Goal: Task Accomplishment & Management: Use online tool/utility

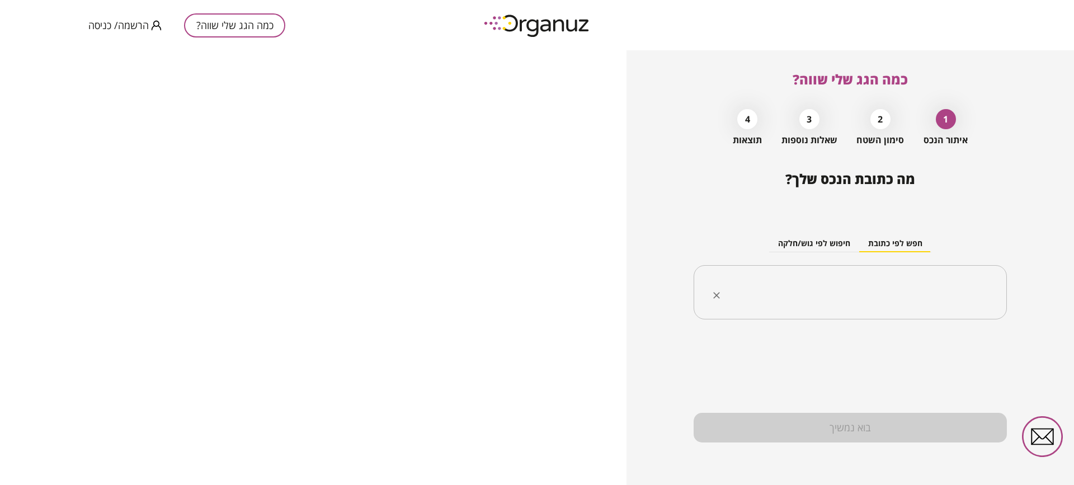
click at [841, 285] on input "text" at bounding box center [855, 293] width 278 height 28
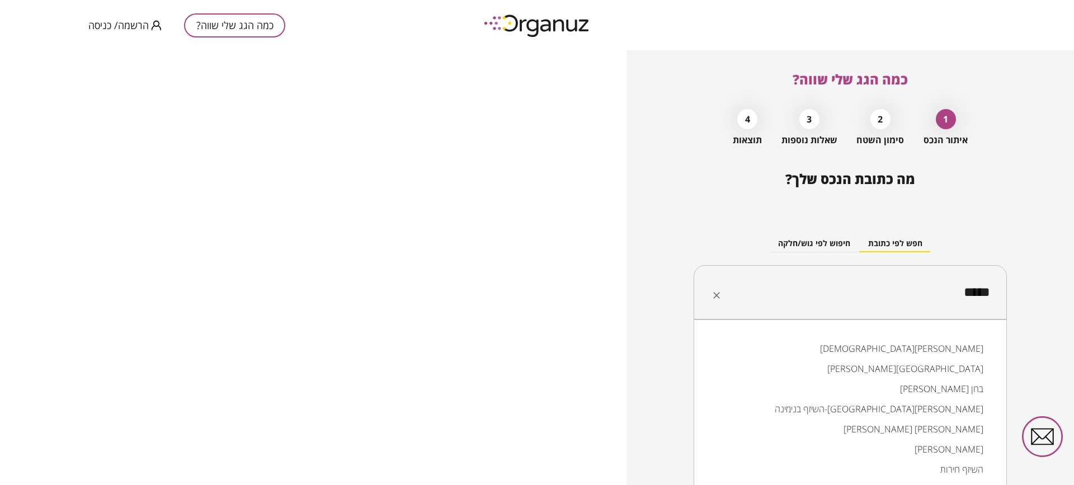
click at [890, 366] on li "[PERSON_NAME][GEOGRAPHIC_DATA]" at bounding box center [850, 369] width 284 height 20
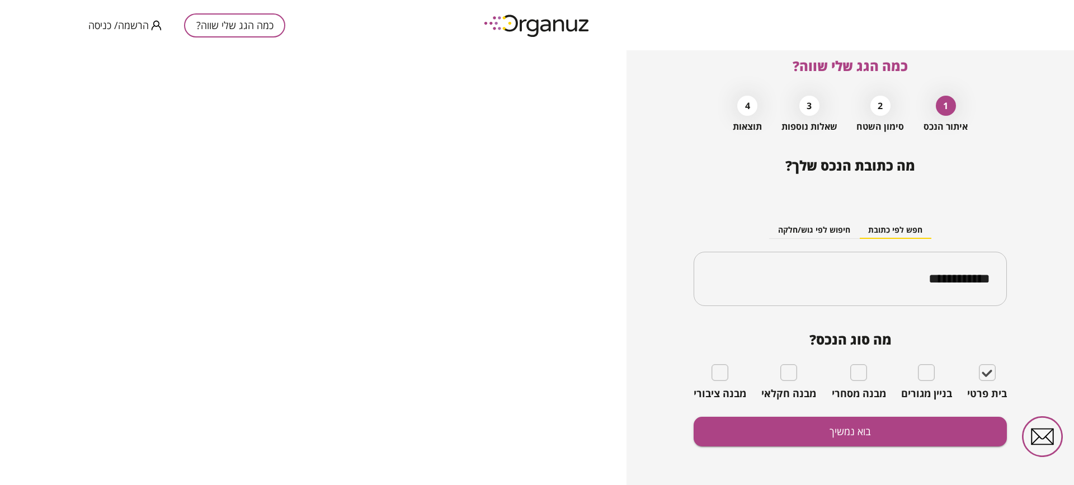
scroll to position [17, 0]
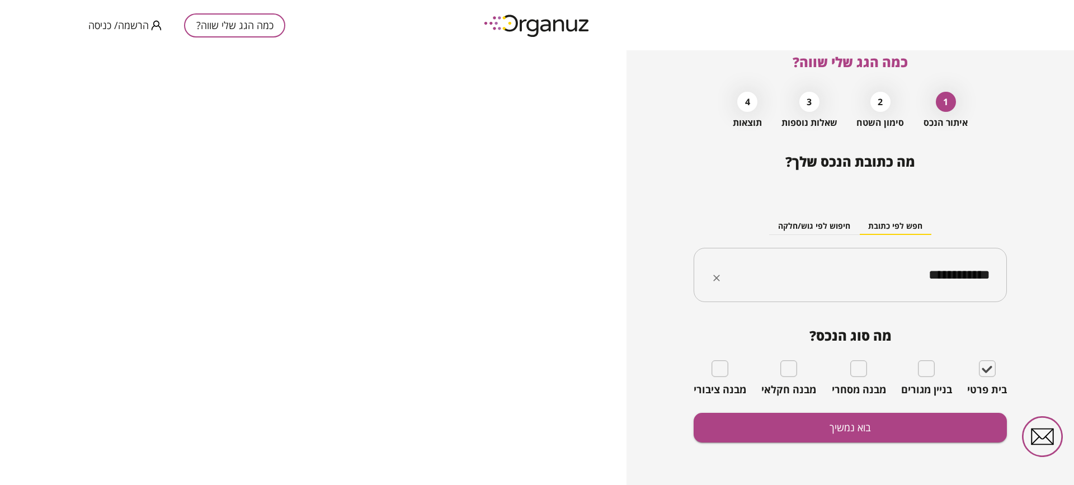
click at [844, 274] on input "**********" at bounding box center [855, 275] width 278 height 28
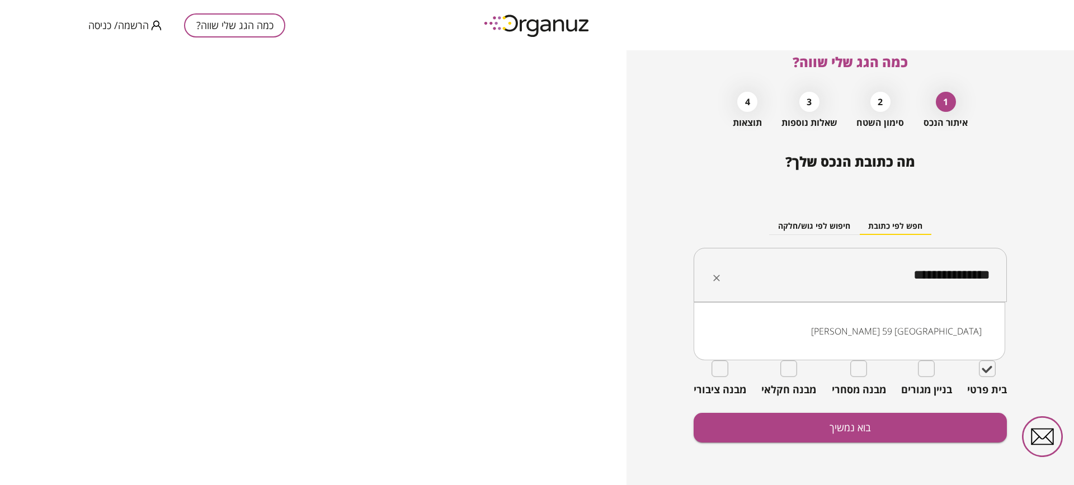
click at [941, 319] on ul "[PERSON_NAME] 59 [GEOGRAPHIC_DATA]" at bounding box center [849, 331] width 283 height 29
click at [932, 332] on li "[PERSON_NAME] 59 [GEOGRAPHIC_DATA]" at bounding box center [849, 331] width 283 height 20
type input "**********"
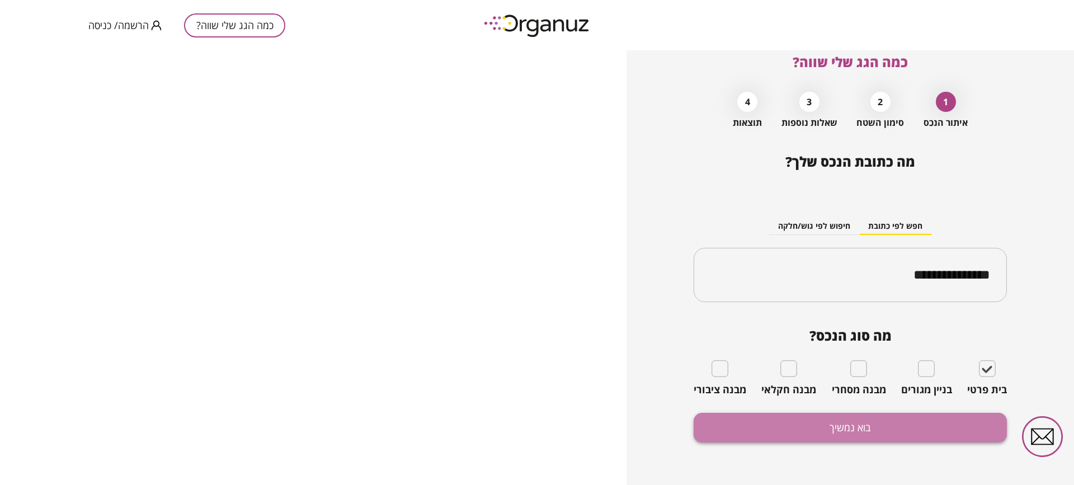
click at [864, 433] on button "בוא נמשיך" at bounding box center [850, 428] width 313 height 30
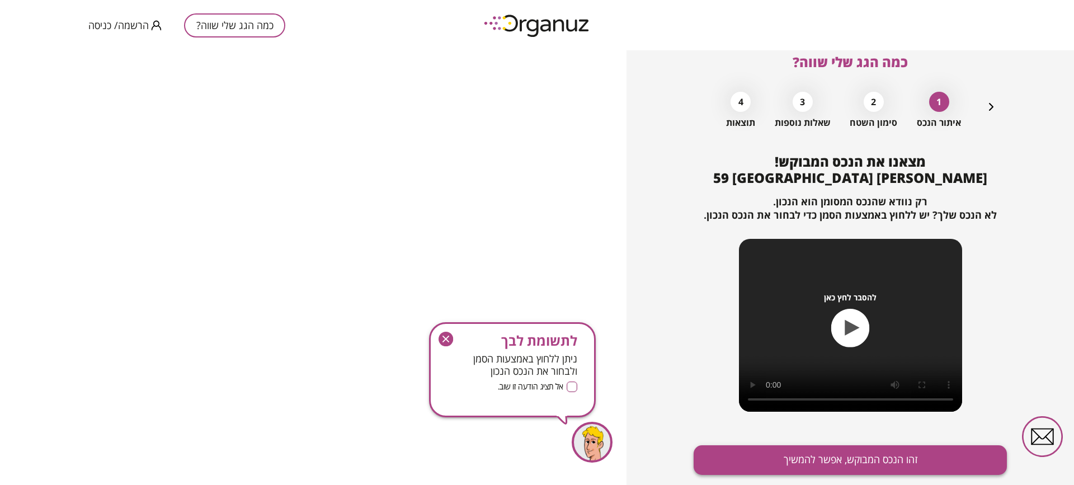
click at [823, 461] on button "זהו הנכס המבוקש, אפשר להמשיך" at bounding box center [850, 460] width 313 height 30
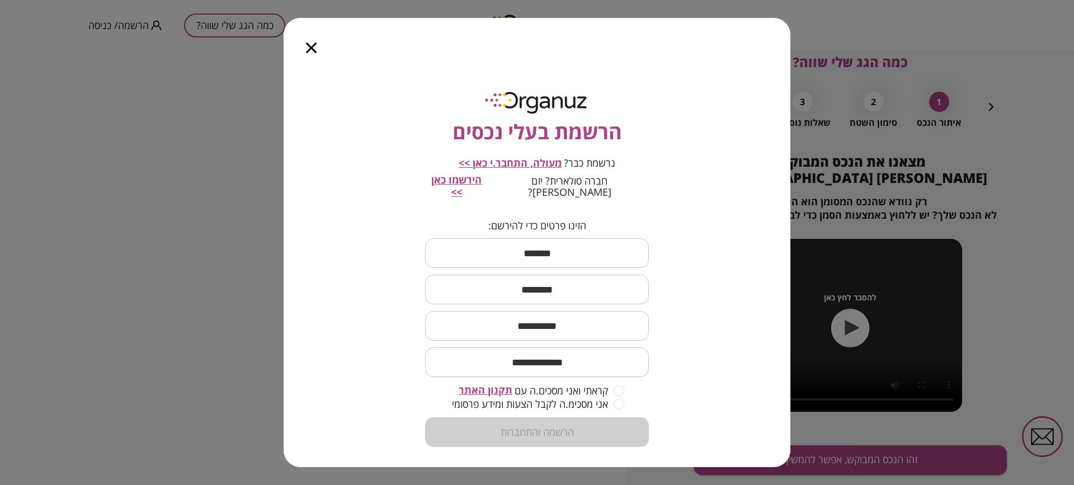
click at [310, 45] on icon "button" at bounding box center [311, 48] width 11 height 11
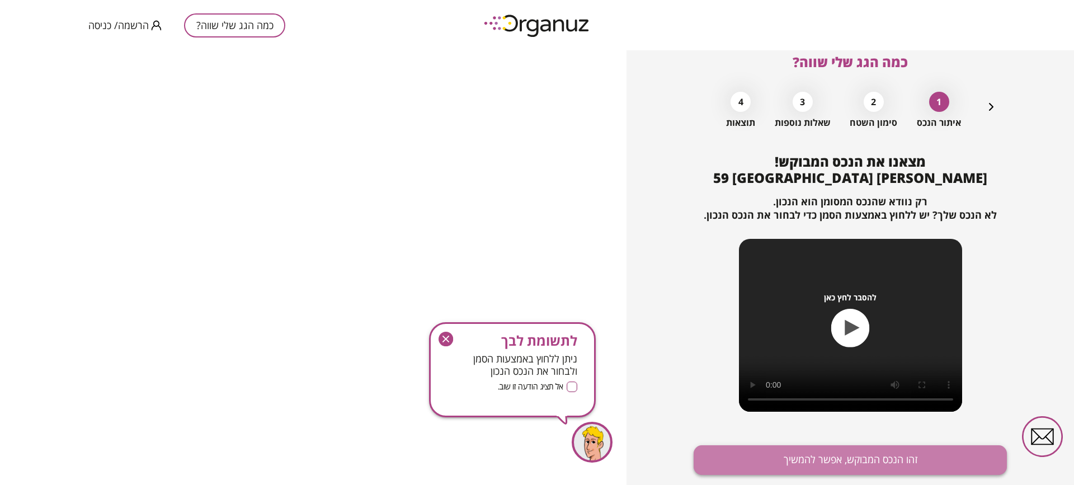
click at [874, 472] on button "זהו הנכס המבוקש, אפשר להמשיך" at bounding box center [850, 460] width 313 height 30
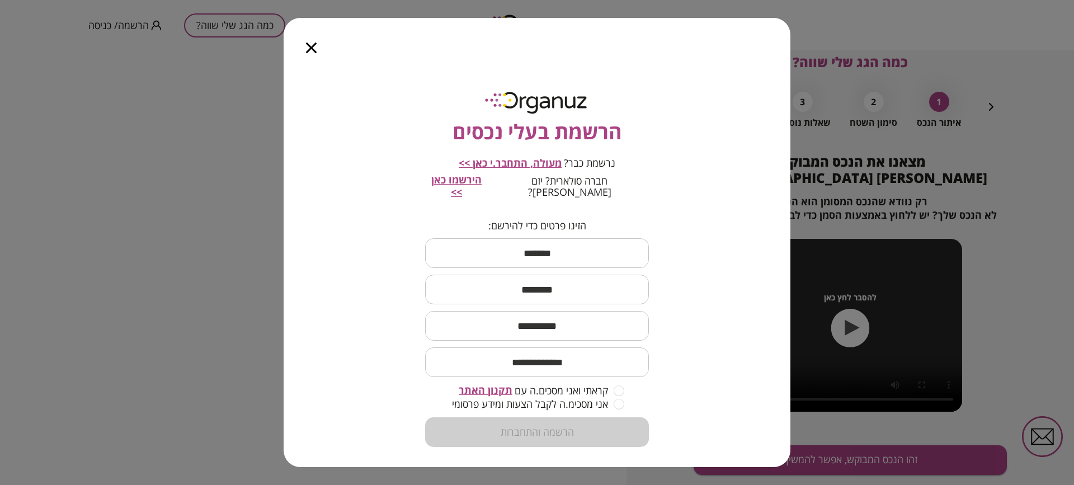
click at [482, 181] on span "הירשמו כאן >>" at bounding box center [456, 186] width 50 height 26
click at [313, 48] on icon "button" at bounding box center [311, 48] width 11 height 11
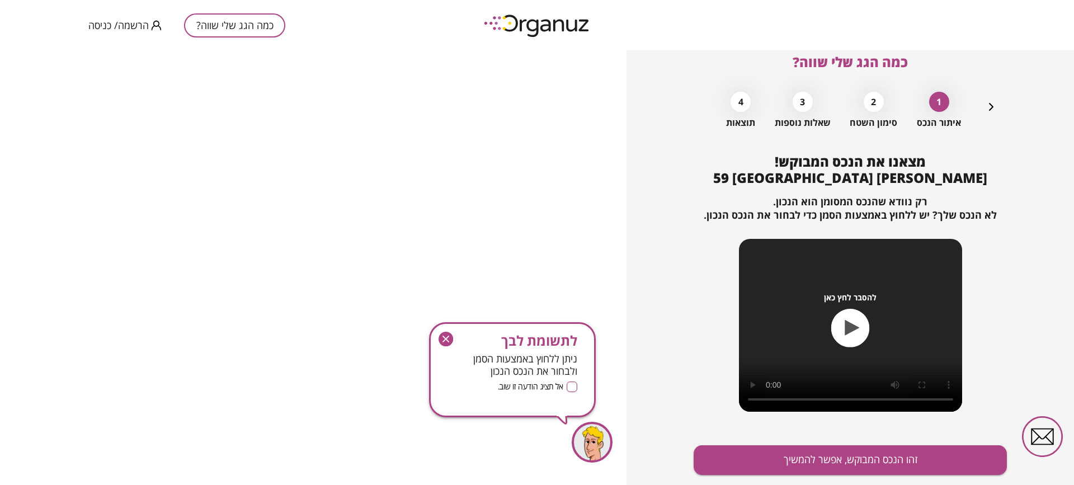
click at [885, 93] on div "2 סימון השטח" at bounding box center [874, 107] width 48 height 42
click at [880, 100] on div "2" at bounding box center [874, 102] width 20 height 20
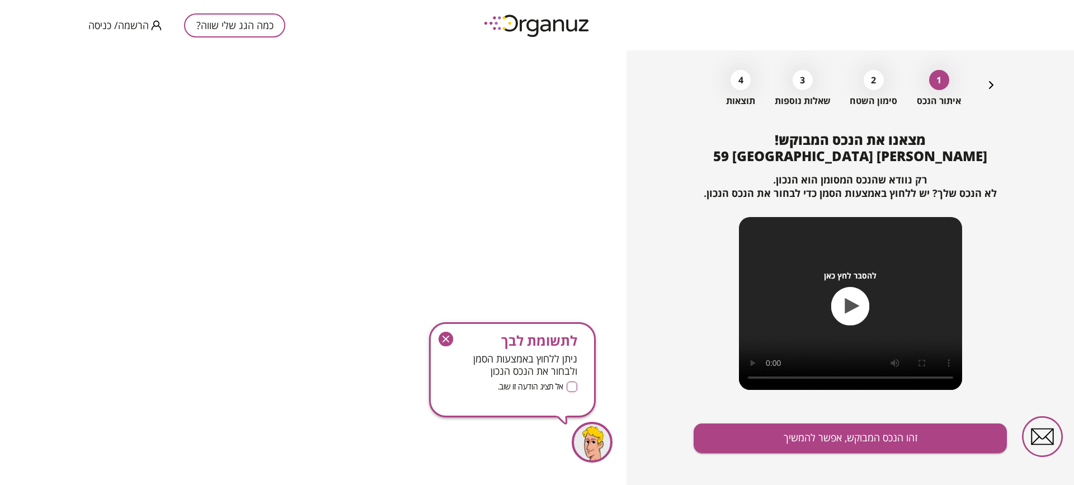
scroll to position [50, 0]
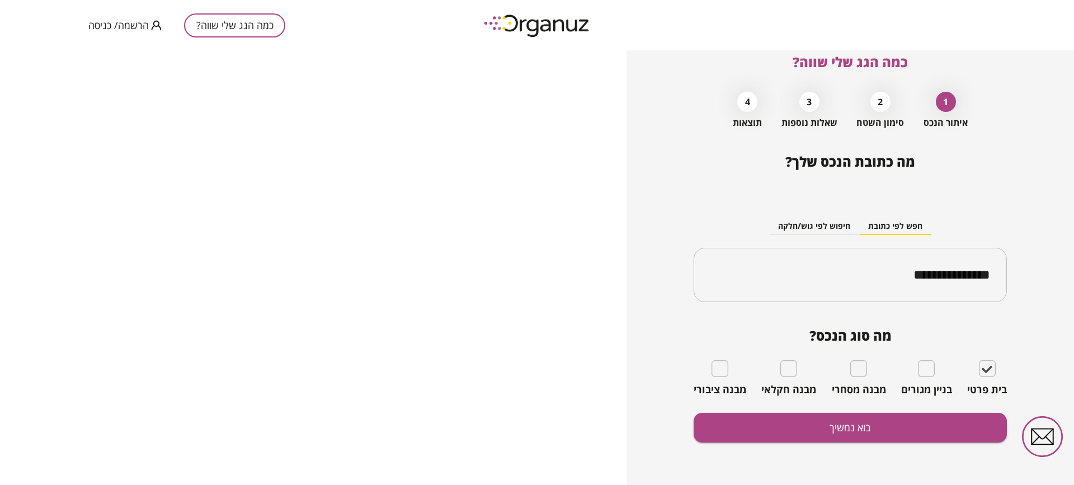
scroll to position [17, 0]
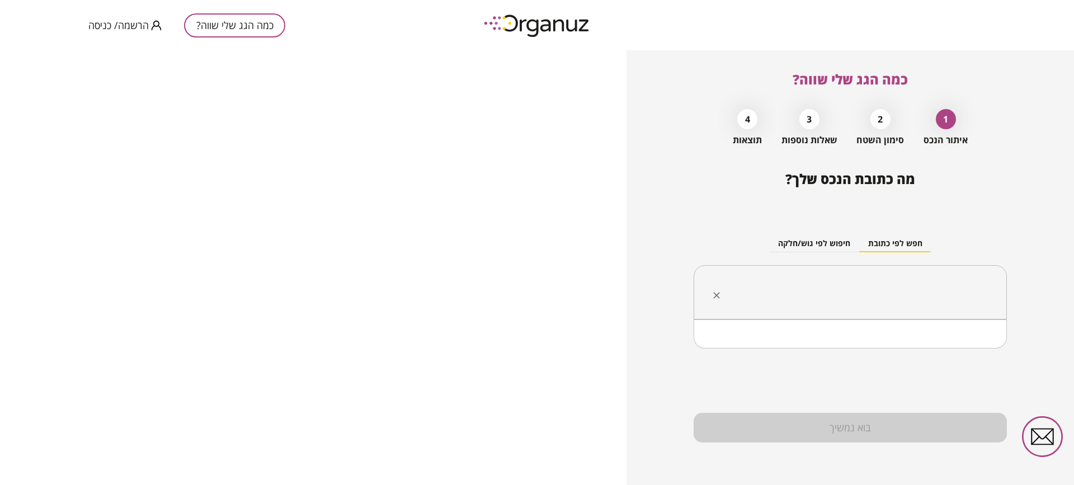
click at [830, 290] on input "text" at bounding box center [855, 293] width 278 height 28
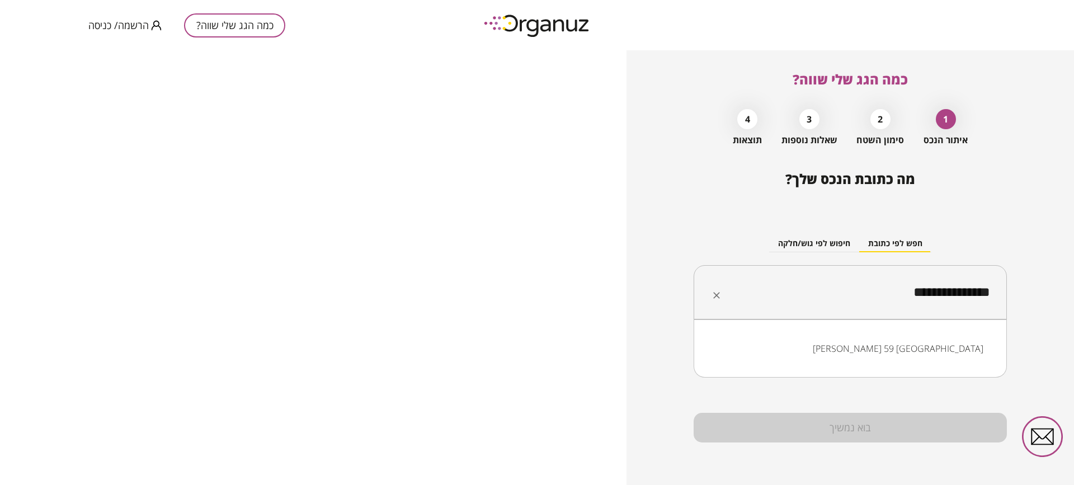
click at [883, 344] on li "[PERSON_NAME] 59 [GEOGRAPHIC_DATA]" at bounding box center [850, 349] width 284 height 20
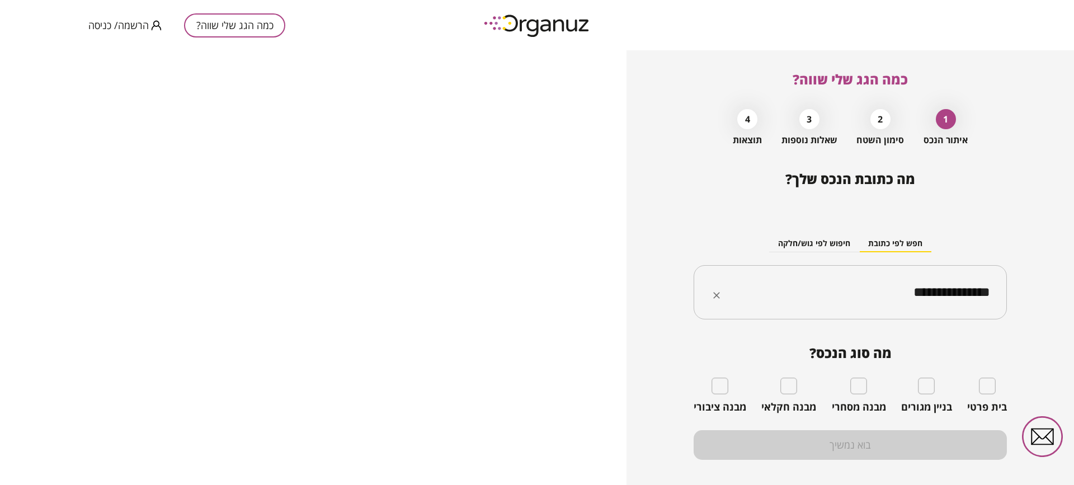
type input "**********"
click at [973, 388] on div "בית פרטי" at bounding box center [988, 396] width 40 height 36
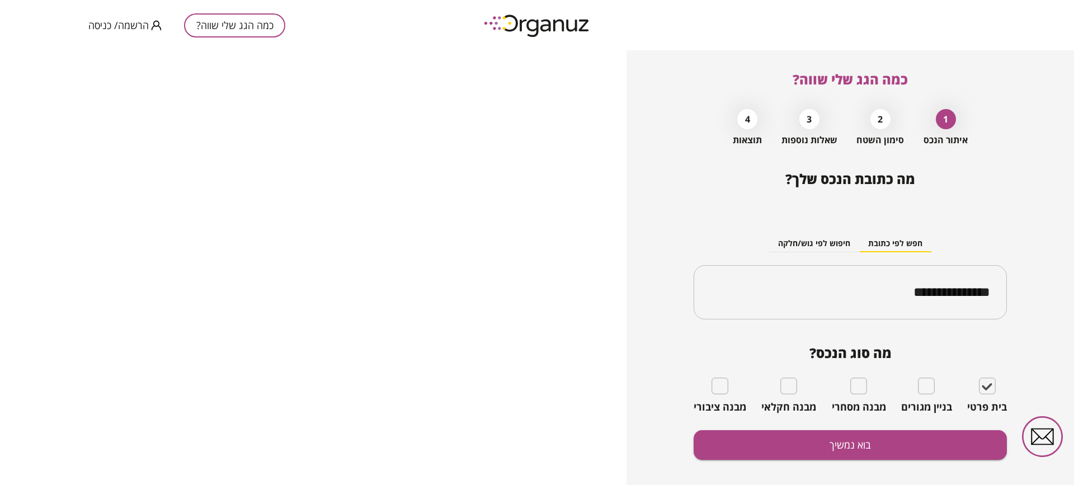
scroll to position [17, 0]
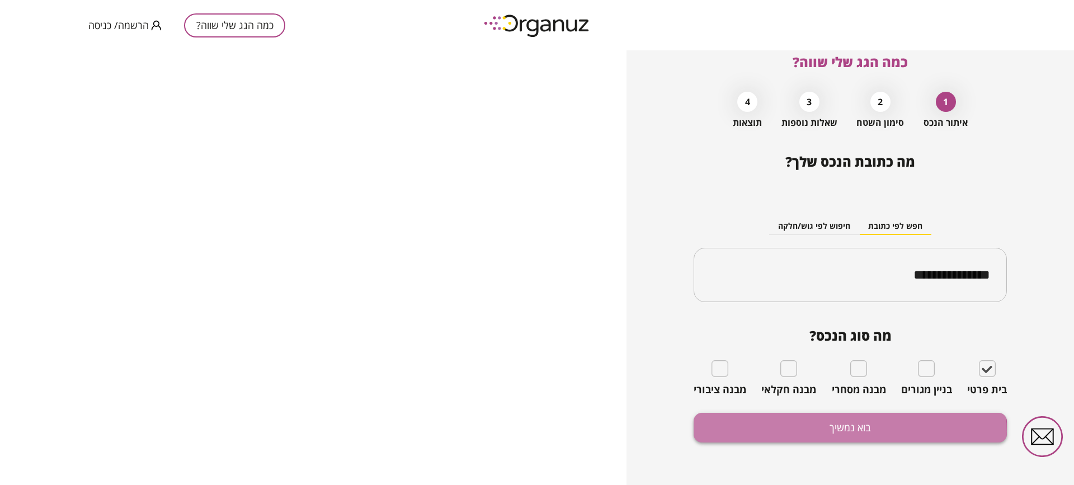
click at [847, 431] on button "בוא נמשיך" at bounding box center [850, 428] width 313 height 30
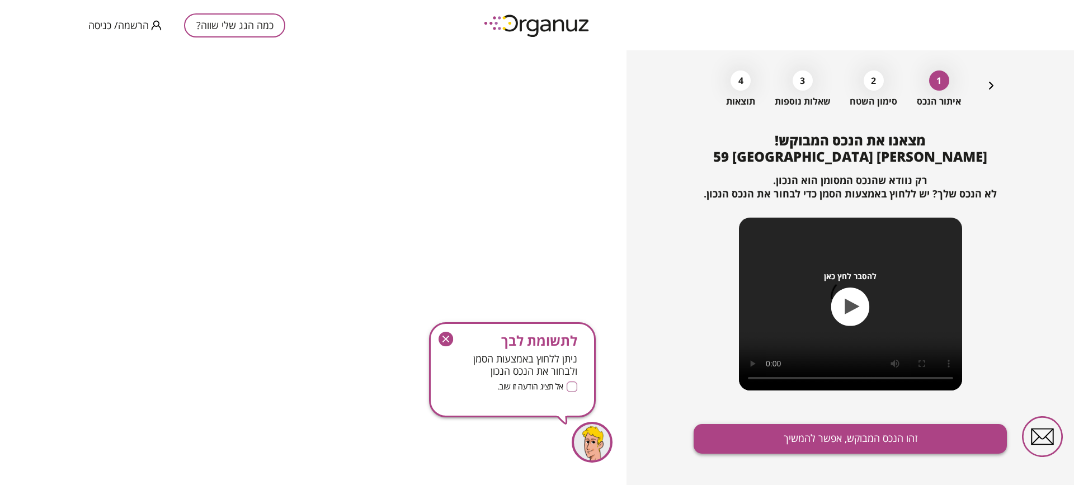
scroll to position [50, 0]
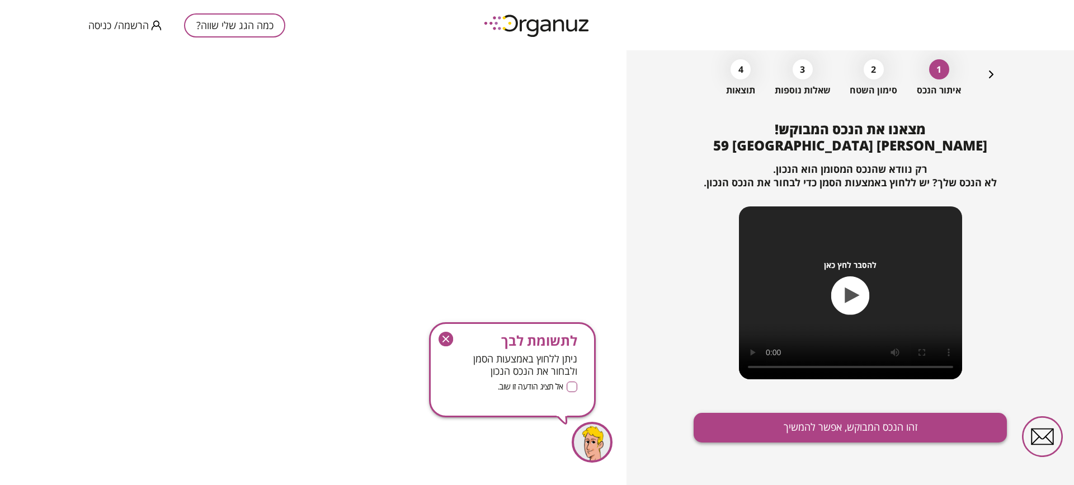
click at [845, 432] on button "זהו הנכס המבוקש, אפשר להמשיך" at bounding box center [850, 428] width 313 height 30
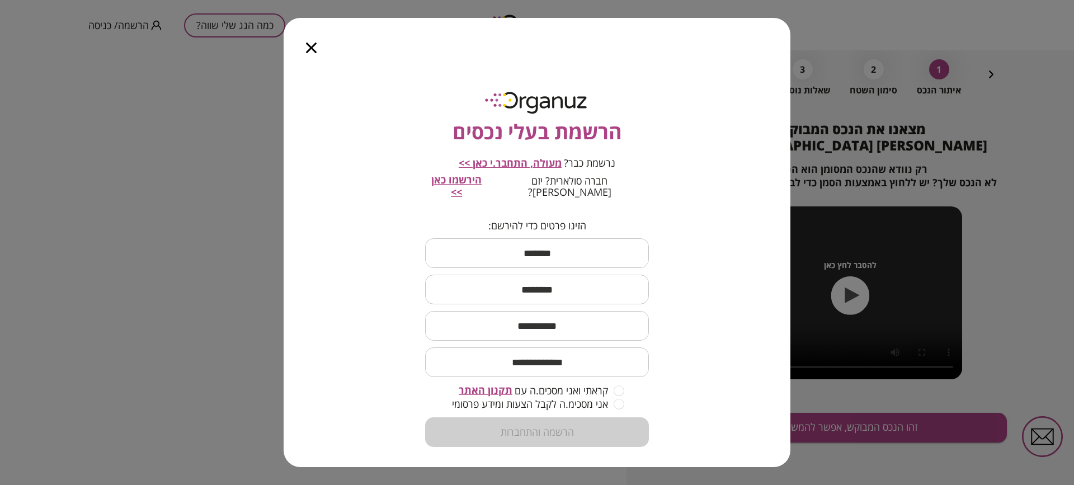
click at [309, 53] on icon "button" at bounding box center [311, 48] width 11 height 11
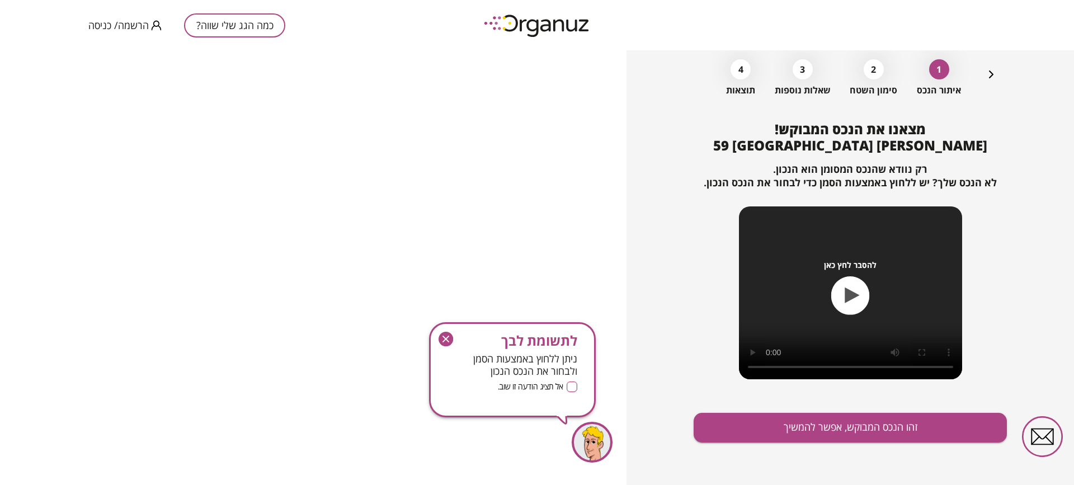
click at [820, 297] on div "להסבר לחץ כאן" at bounding box center [850, 292] width 223 height 173
click at [839, 286] on icon "button" at bounding box center [851, 295] width 39 height 39
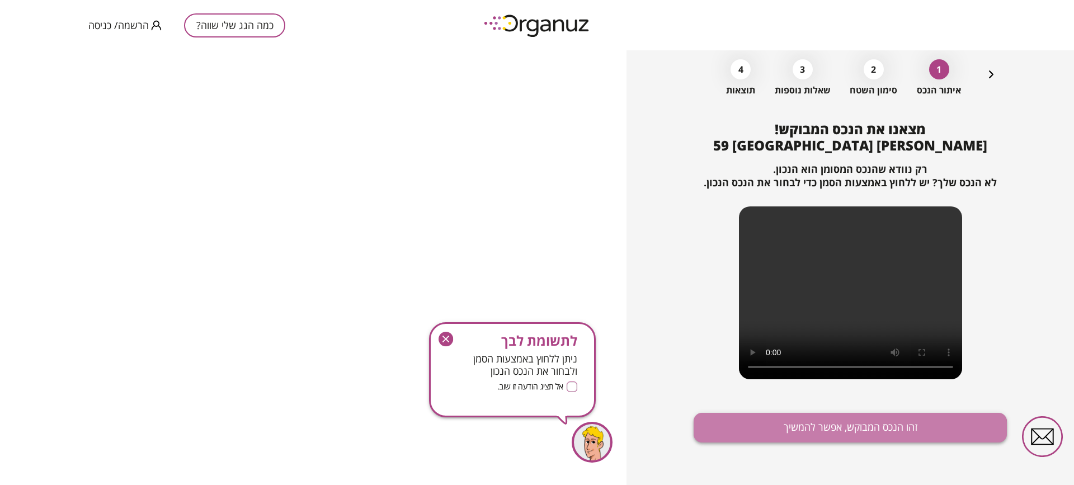
click at [831, 442] on button "זהו הנכס המבוקש, אפשר להמשיך" at bounding box center [850, 428] width 313 height 30
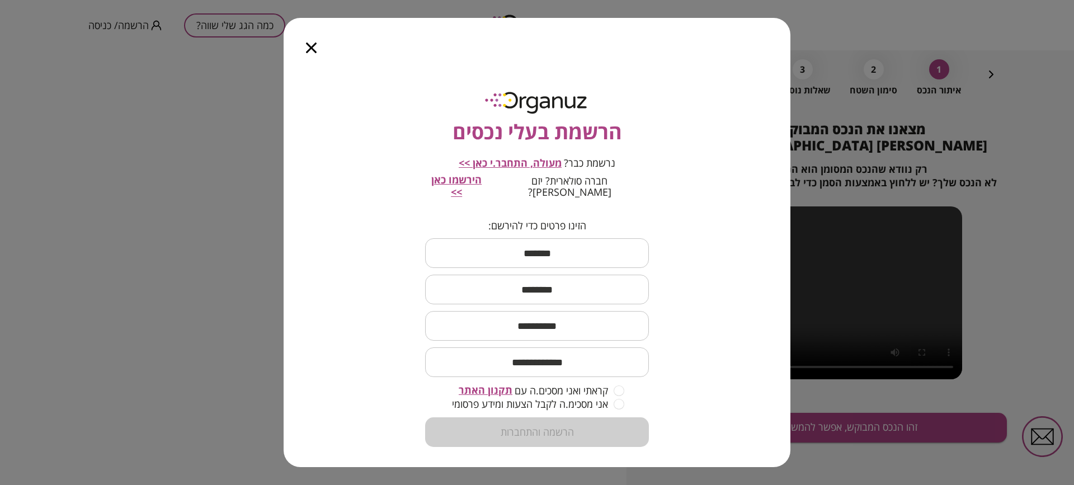
click at [482, 183] on span "הירשמו כאן >>" at bounding box center [456, 186] width 50 height 26
click at [501, 256] on input "text" at bounding box center [537, 253] width 224 height 33
type input "***"
click at [476, 309] on input "text" at bounding box center [537, 325] width 224 height 33
click at [491, 287] on input "text" at bounding box center [537, 289] width 224 height 33
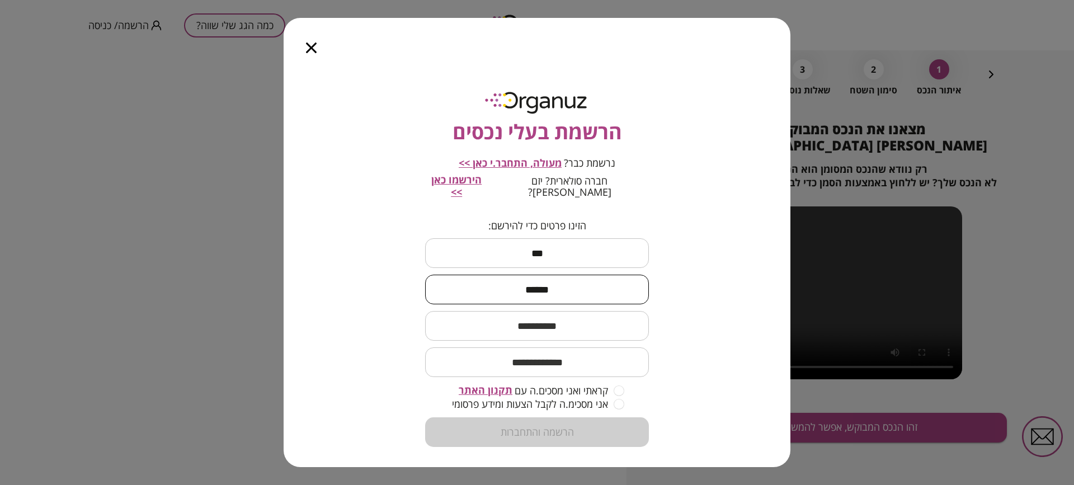
type input "******"
type input "**********"
click at [610, 384] on div "קראתי ואני מסכים.ה עם תקנון האתר" at bounding box center [537, 390] width 175 height 13
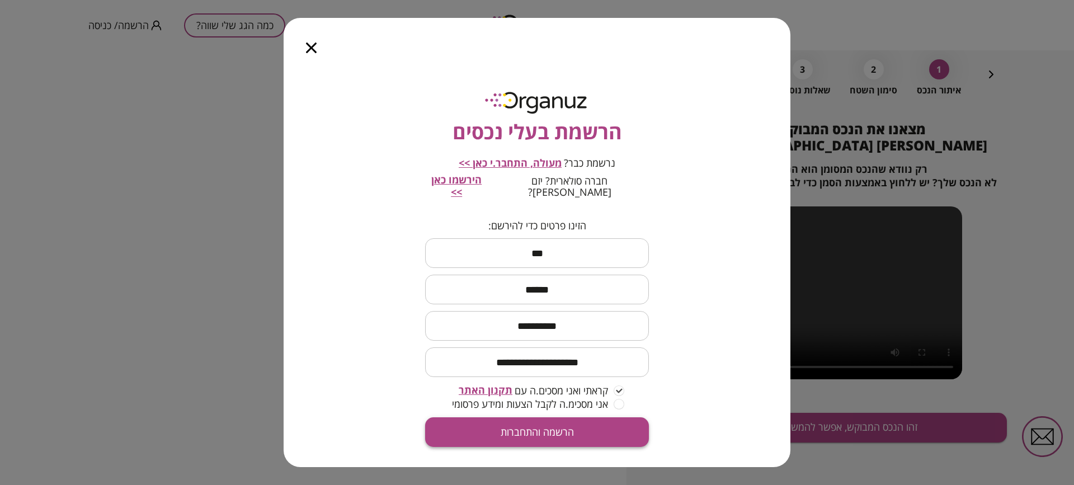
click at [595, 417] on button "הרשמה והתחברות" at bounding box center [537, 432] width 224 height 30
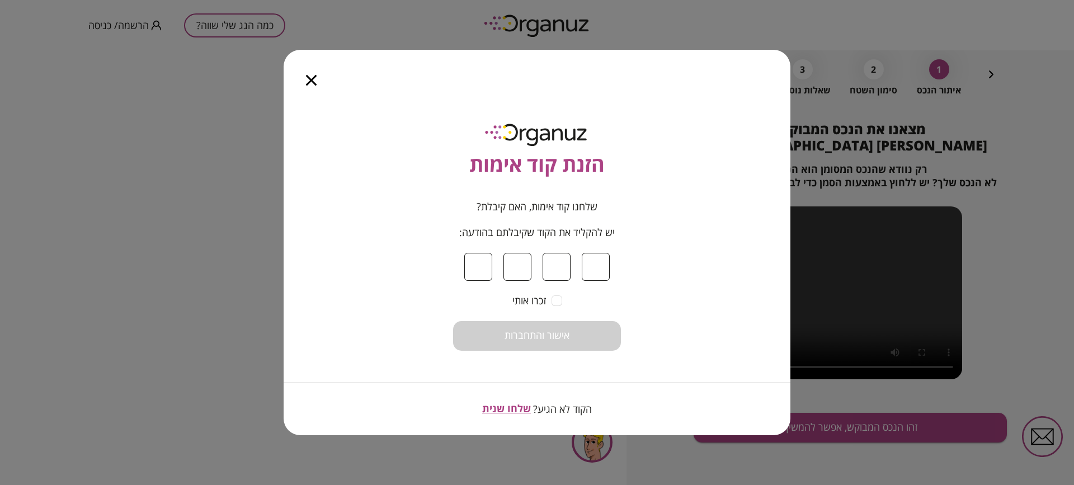
type input "*"
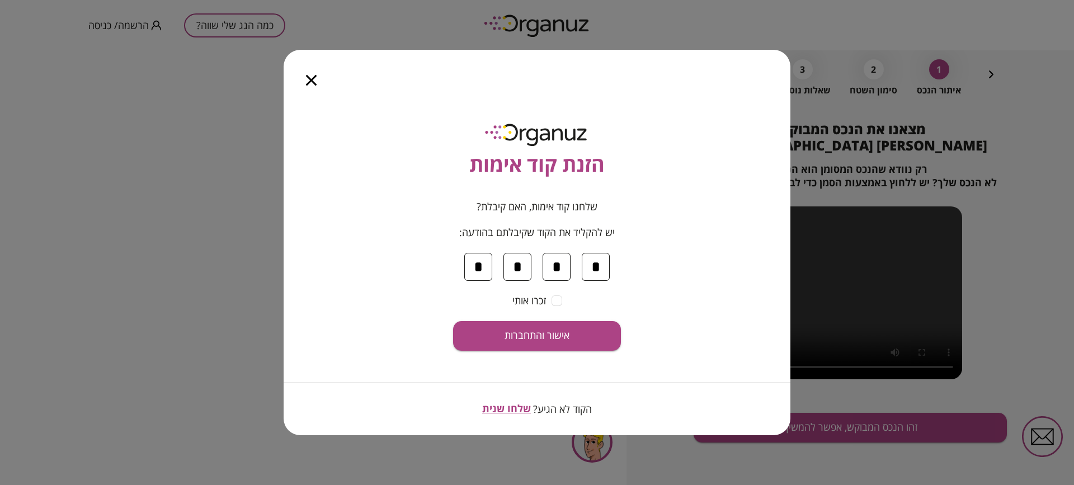
type input "*"
click at [566, 311] on form "שלחנו קוד אימות, האם קיבלת? יש להקליד את הקוד שקיבלתם בהודעה: * * * * זכרו אותי…" at bounding box center [537, 276] width 168 height 150
click at [563, 299] on div "זכרו אותי" at bounding box center [537, 301] width 168 height 12
click at [529, 341] on span "אישור והתחברות" at bounding box center [537, 336] width 65 height 12
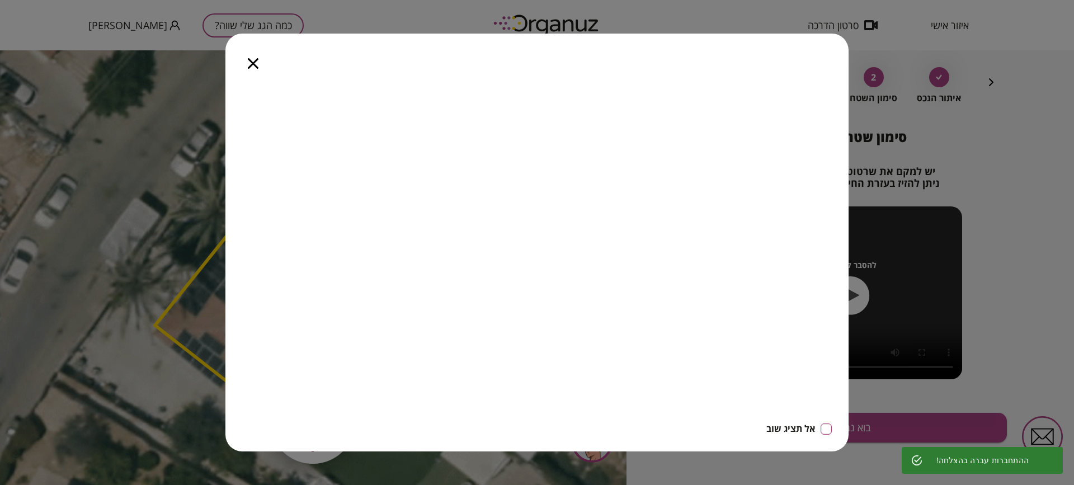
click at [255, 57] on div at bounding box center [253, 57] width 55 height 47
click at [252, 62] on icon "button" at bounding box center [253, 63] width 11 height 11
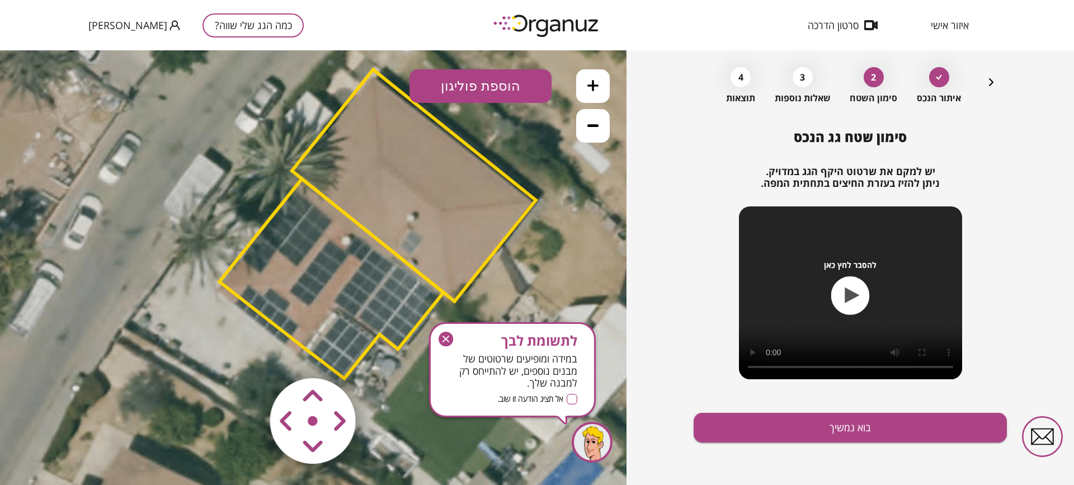
drag, startPoint x: 299, startPoint y: 335, endPoint x: 363, endPoint y: 292, distance: 77.4
click at [363, 292] on polygon at bounding box center [331, 279] width 224 height 200
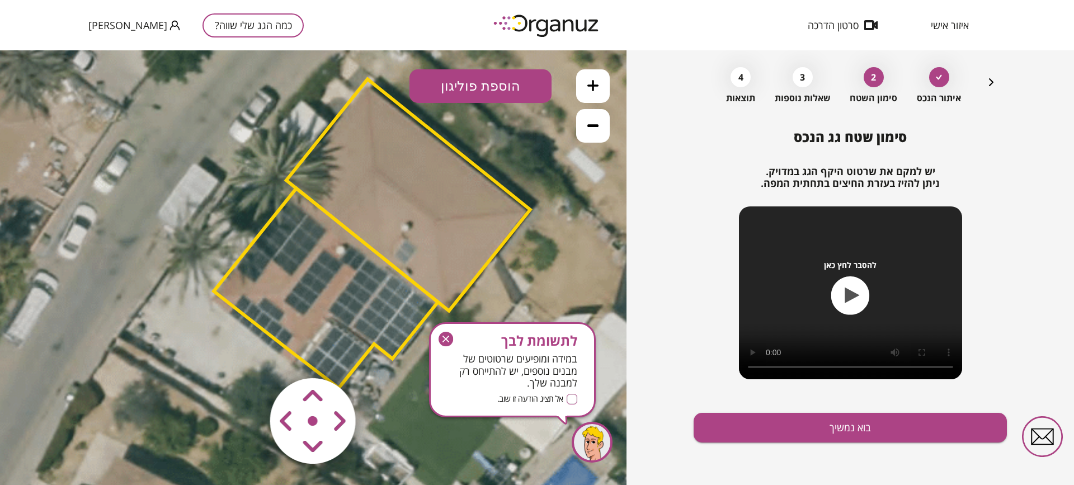
drag, startPoint x: 398, startPoint y: 238, endPoint x: 393, endPoint y: 248, distance: 11.0
click at [393, 248] on polygon at bounding box center [409, 195] width 244 height 232
click at [448, 92] on button "הוספת פוליגון" at bounding box center [481, 86] width 142 height 34
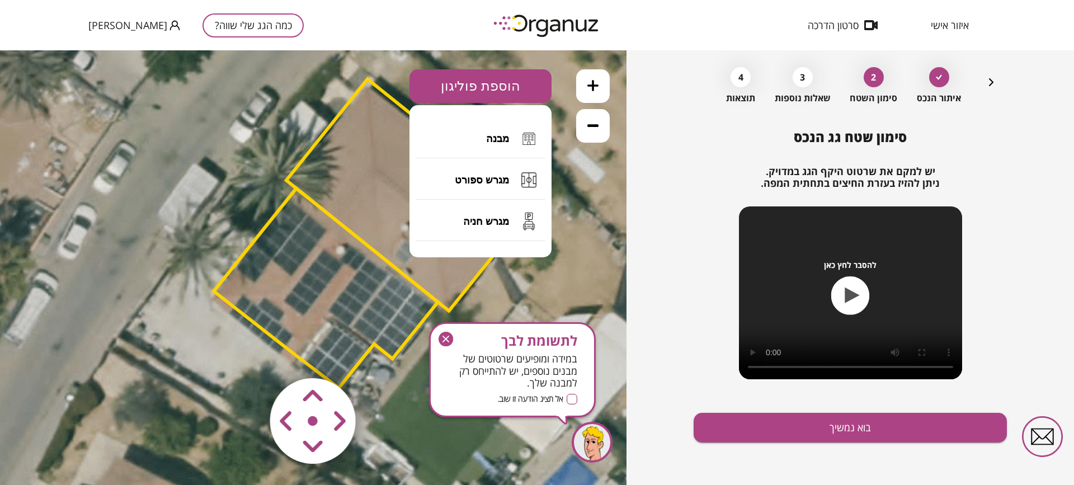
click at [448, 92] on button "הוספת פוליגון" at bounding box center [481, 86] width 142 height 34
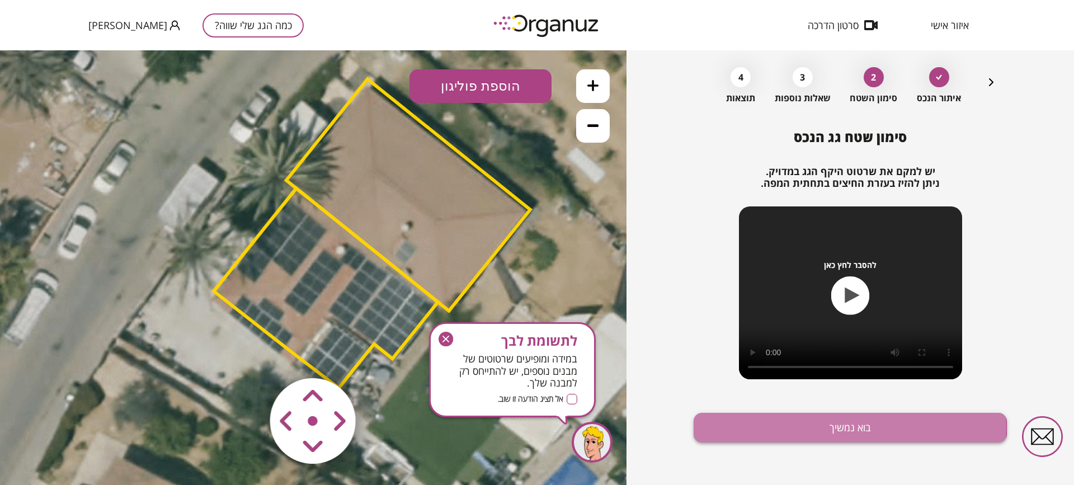
click at [758, 426] on button "בוא נמשיך" at bounding box center [850, 428] width 313 height 30
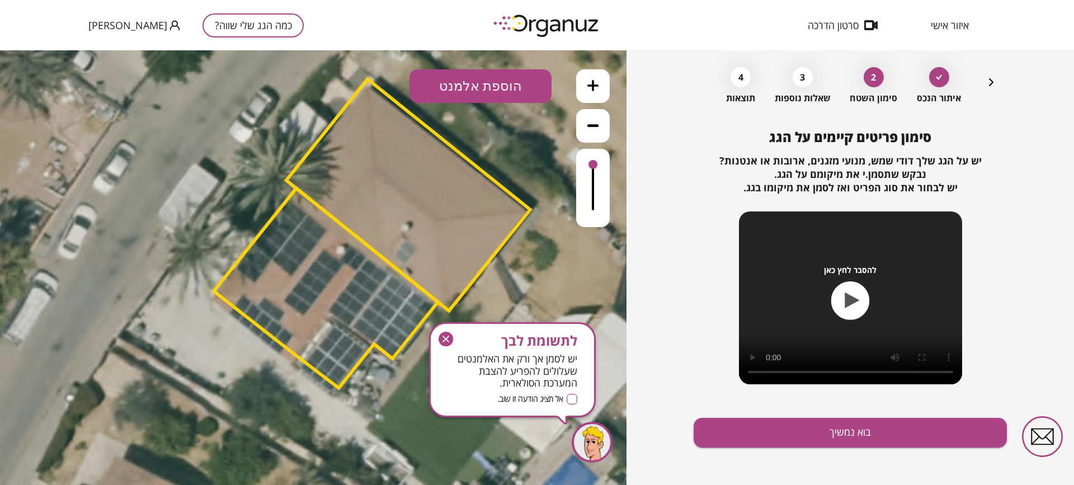
click at [388, 243] on polygon at bounding box center [409, 195] width 244 height 232
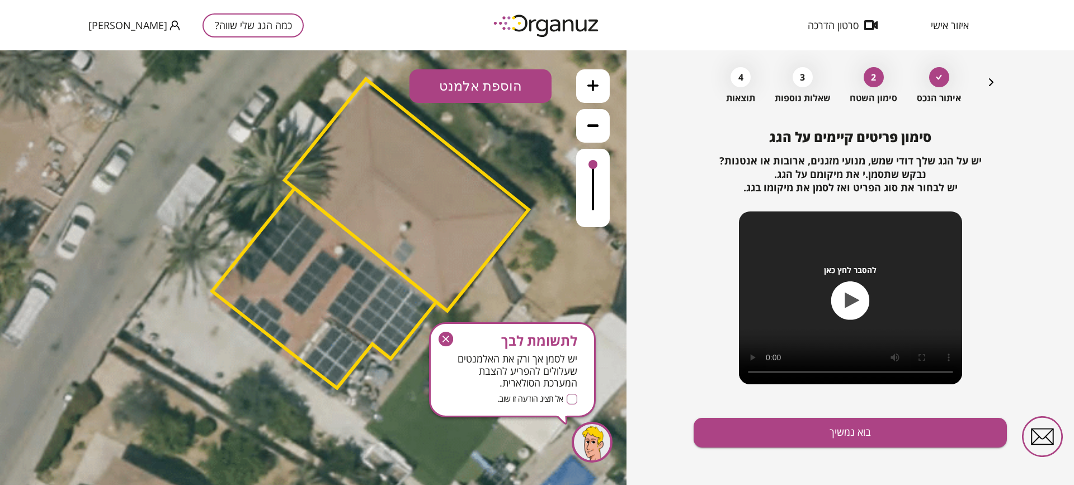
click at [412, 254] on polygon at bounding box center [407, 195] width 244 height 232
click at [464, 85] on button "הוספת אלמנט" at bounding box center [481, 86] width 142 height 34
click at [473, 217] on div ".st0 { fill: #FFFFFF; } .st0 { fill: #FFFFFF; }" at bounding box center [313, 267] width 627 height 435
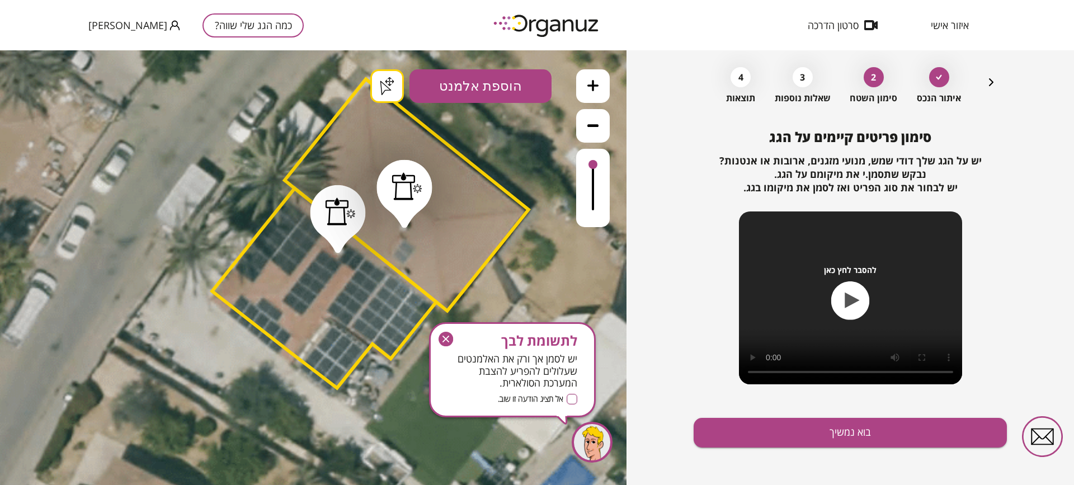
drag, startPoint x: 776, startPoint y: 428, endPoint x: 767, endPoint y: 433, distance: 9.8
click at [767, 433] on button "בוא נמשיך" at bounding box center [850, 433] width 313 height 30
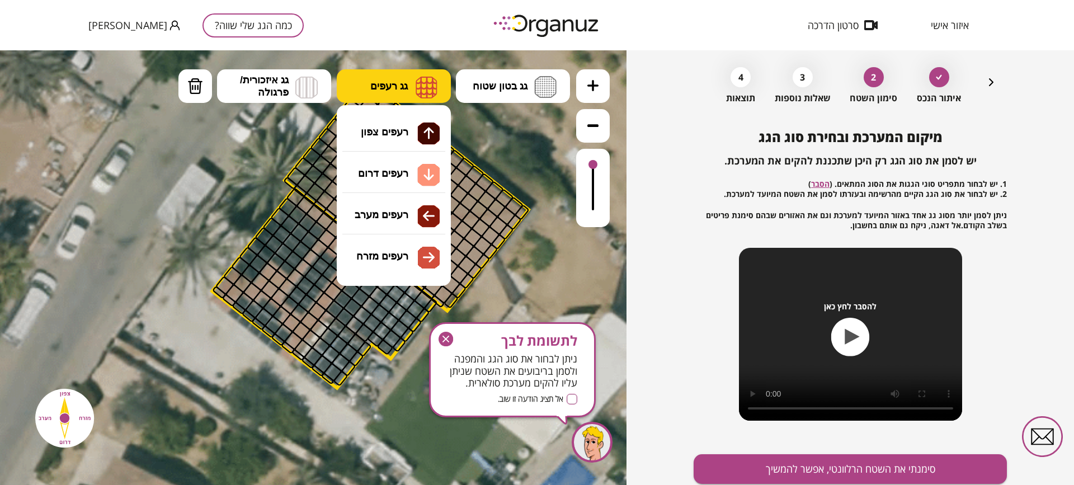
click at [414, 89] on button "גג רעפים" at bounding box center [394, 86] width 114 height 34
click at [393, 86] on span "גג רעפים" at bounding box center [388, 86] width 37 height 12
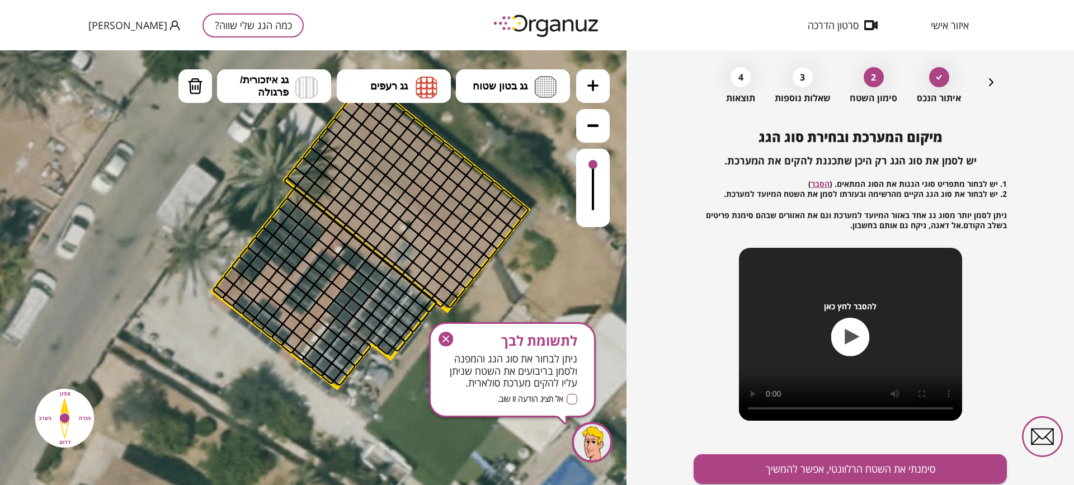
click at [271, 275] on div at bounding box center [269, 272] width 20 height 20
drag, startPoint x: 301, startPoint y: 194, endPoint x: 264, endPoint y: 258, distance: 73.4
click at [406, 88] on span "גג רעפים" at bounding box center [388, 86] width 37 height 12
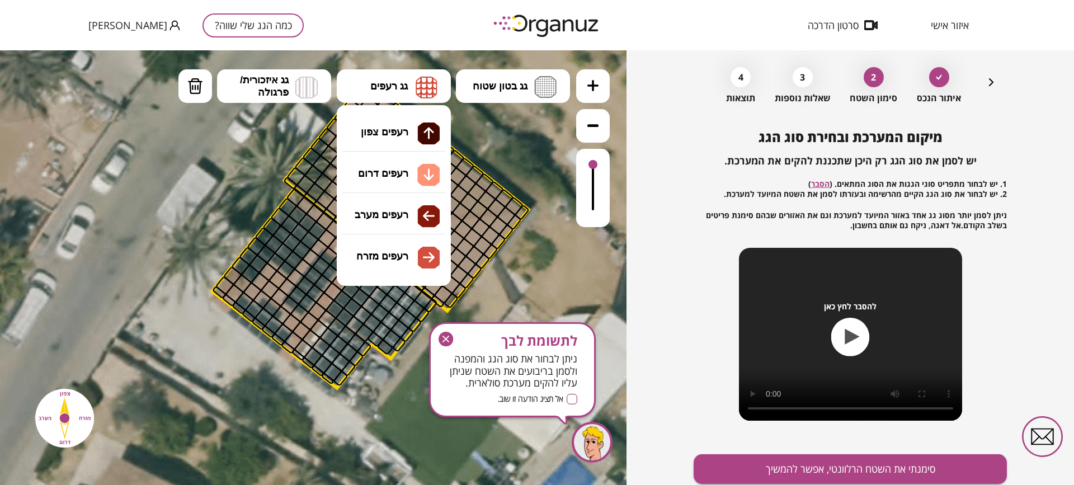
click at [387, 222] on div ".st0 { fill: #FFFFFF; } .st0 { fill: #FFFFFF; }" at bounding box center [313, 267] width 627 height 435
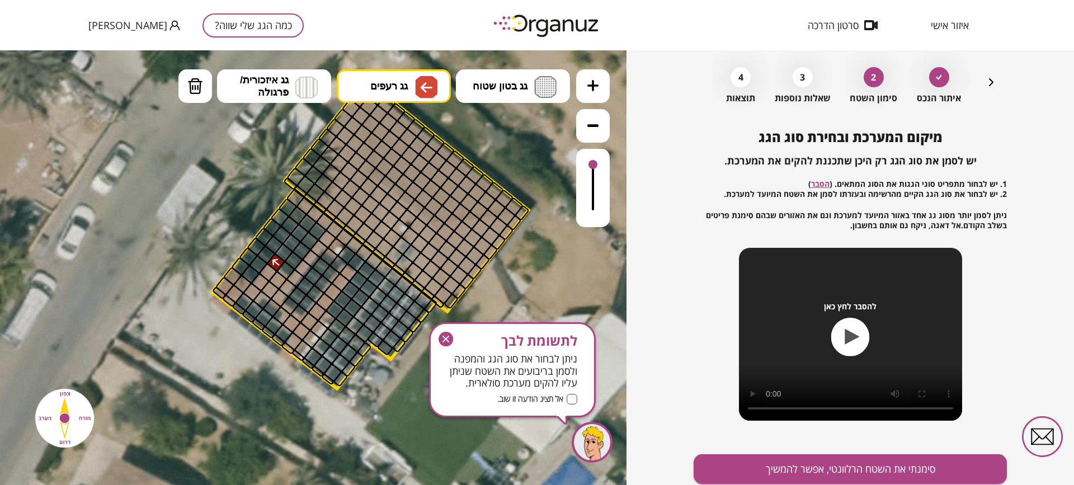
click at [279, 259] on div at bounding box center [276, 263] width 20 height 20
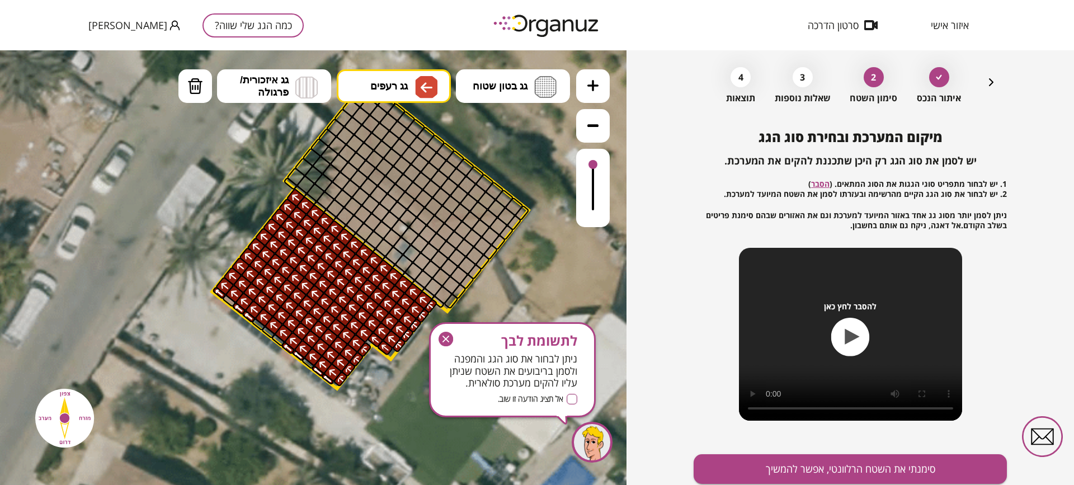
drag, startPoint x: 302, startPoint y: 197, endPoint x: 378, endPoint y: 308, distance: 134.4
click at [391, 94] on button "גג רעפים" at bounding box center [394, 86] width 114 height 34
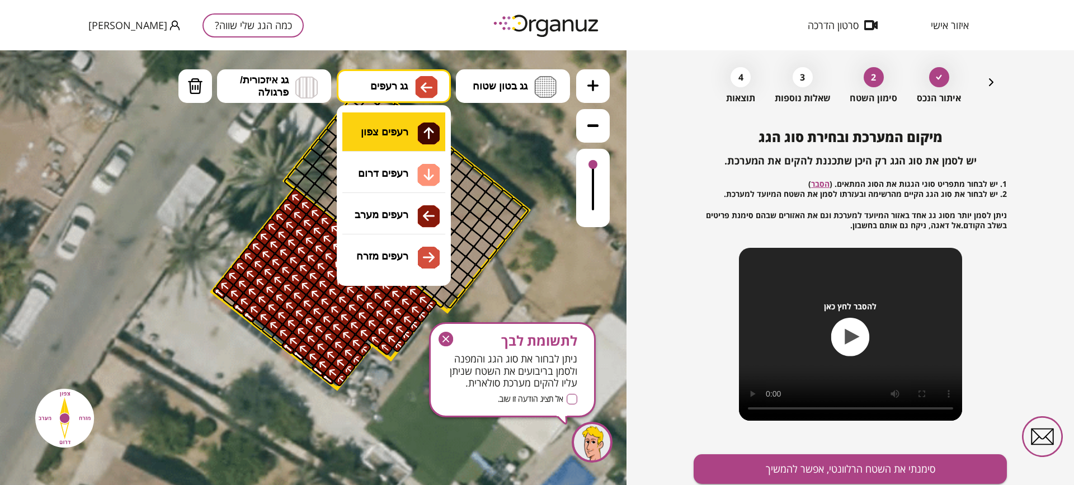
click at [417, 129] on div ".st0 { fill: #FFFFFF; } .st0 { fill: #FFFFFF; }" at bounding box center [313, 267] width 627 height 435
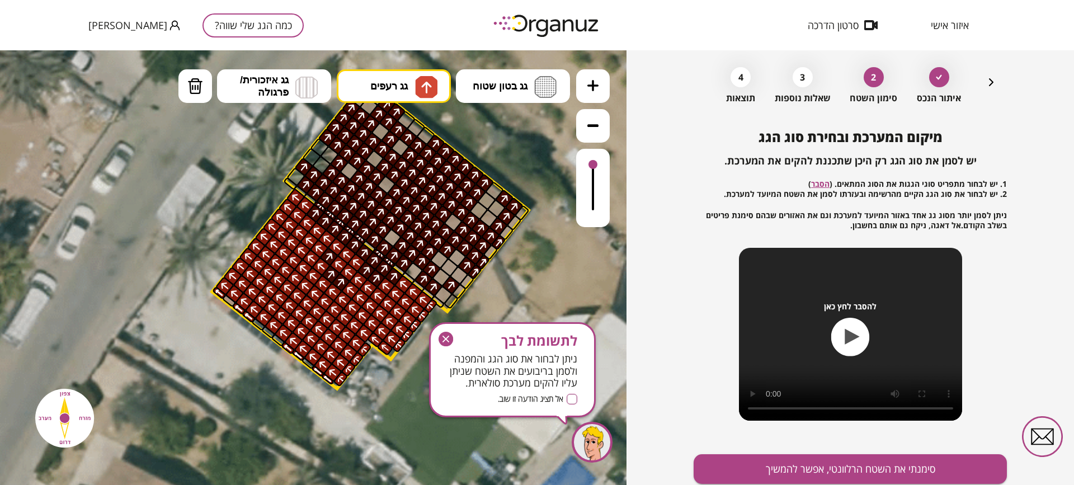
drag, startPoint x: 509, startPoint y: 209, endPoint x: 434, endPoint y: 290, distance: 110.9
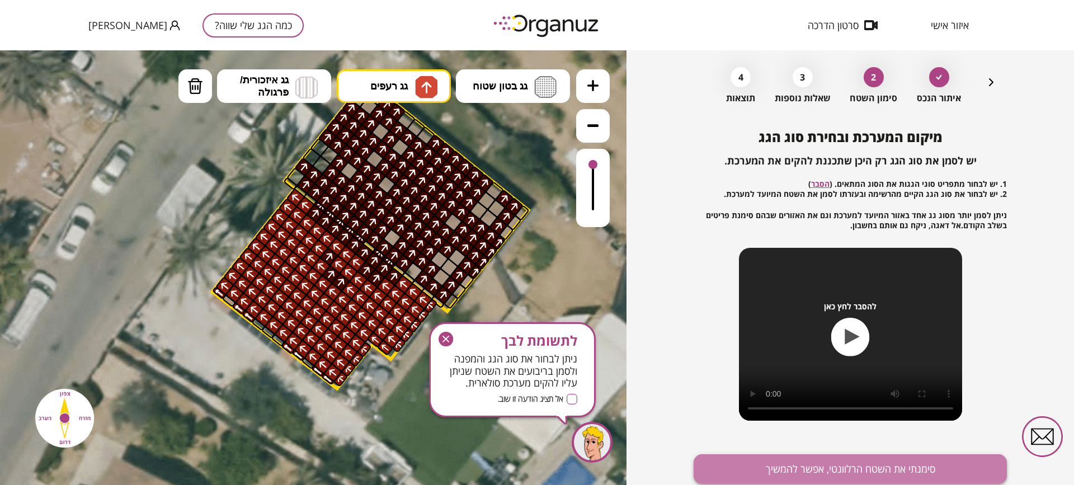
click at [872, 460] on button "סימנתי את השטח הרלוונטי, אפשר להמשיך" at bounding box center [850, 469] width 313 height 30
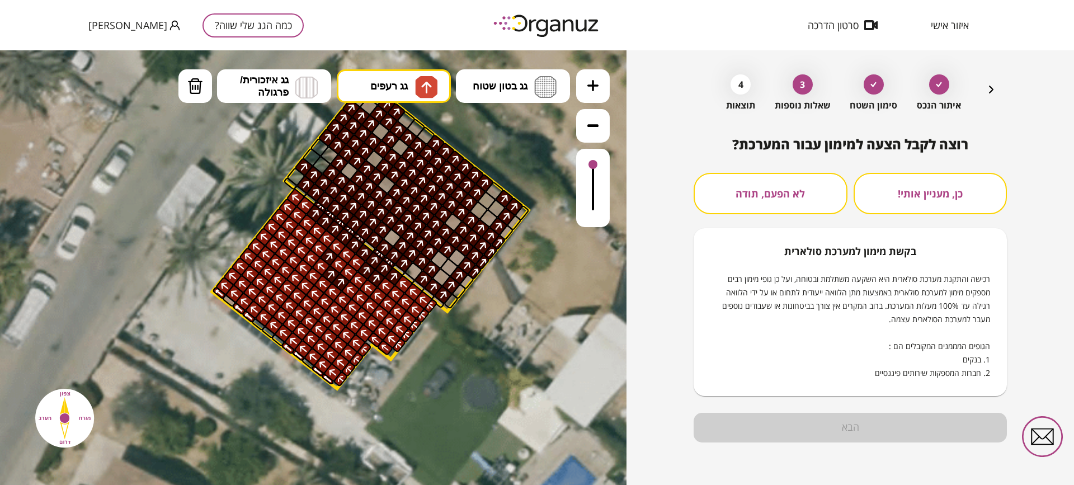
scroll to position [35, 0]
click at [788, 192] on button "לא הפעם, תודה" at bounding box center [771, 193] width 154 height 41
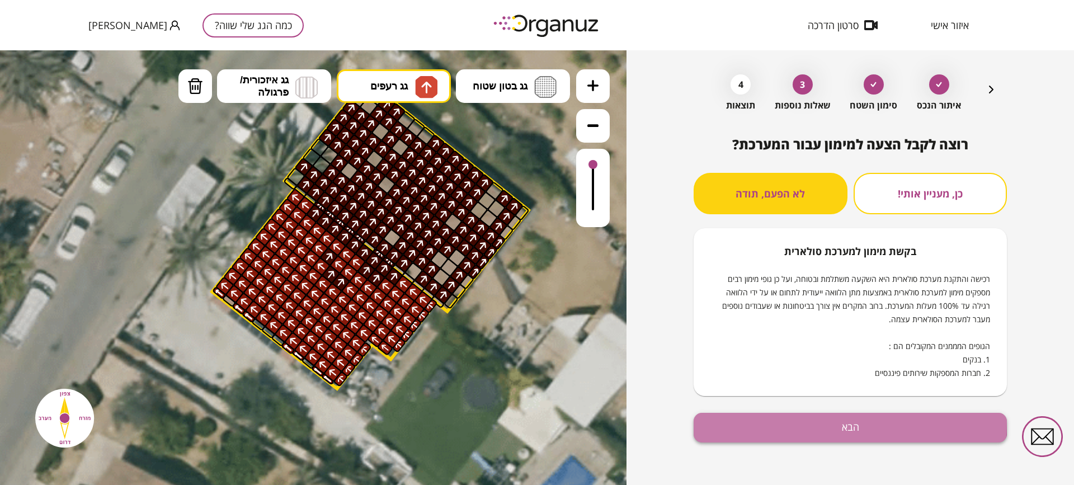
click at [792, 423] on button "הבא" at bounding box center [850, 428] width 313 height 30
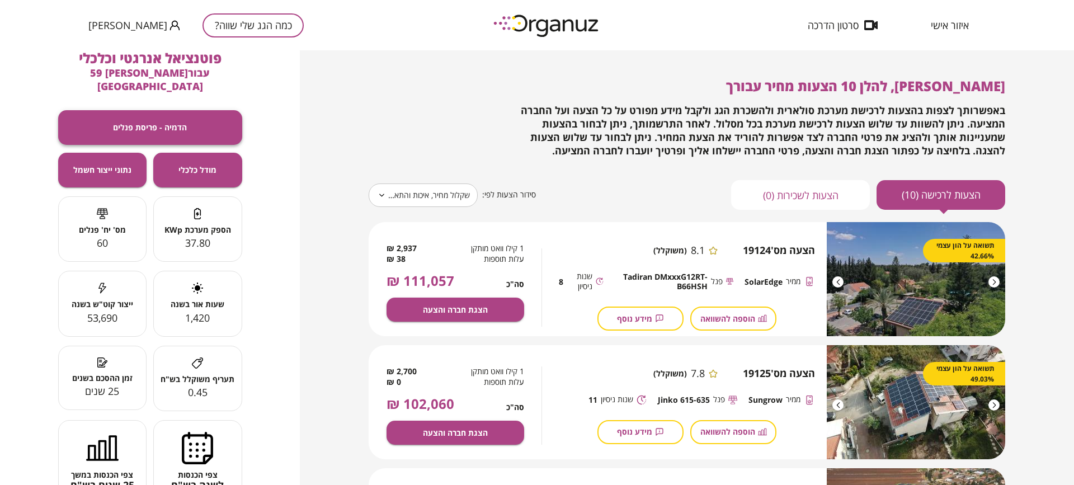
click at [152, 120] on button "הדמיה - פריסת פנלים" at bounding box center [150, 127] width 184 height 35
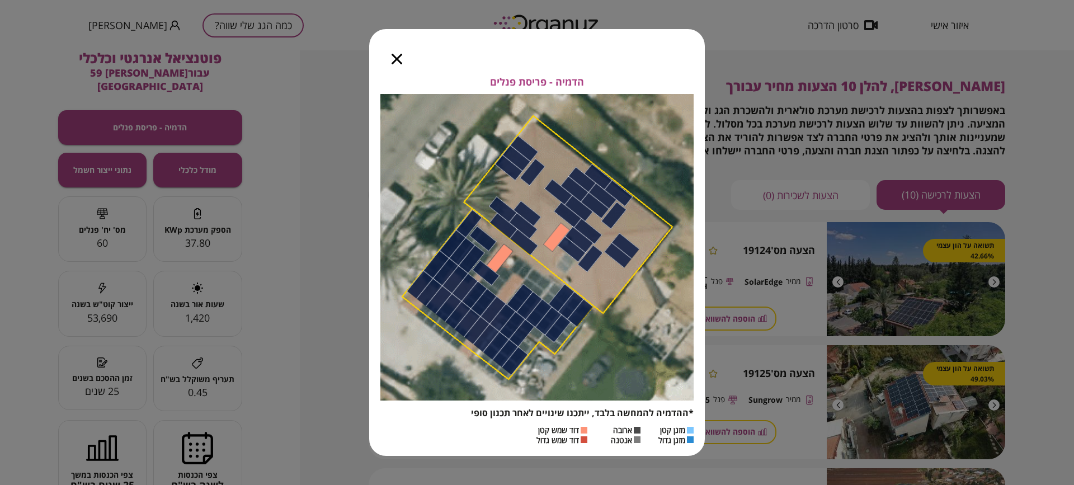
click at [399, 56] on icon "button" at bounding box center [397, 59] width 11 height 11
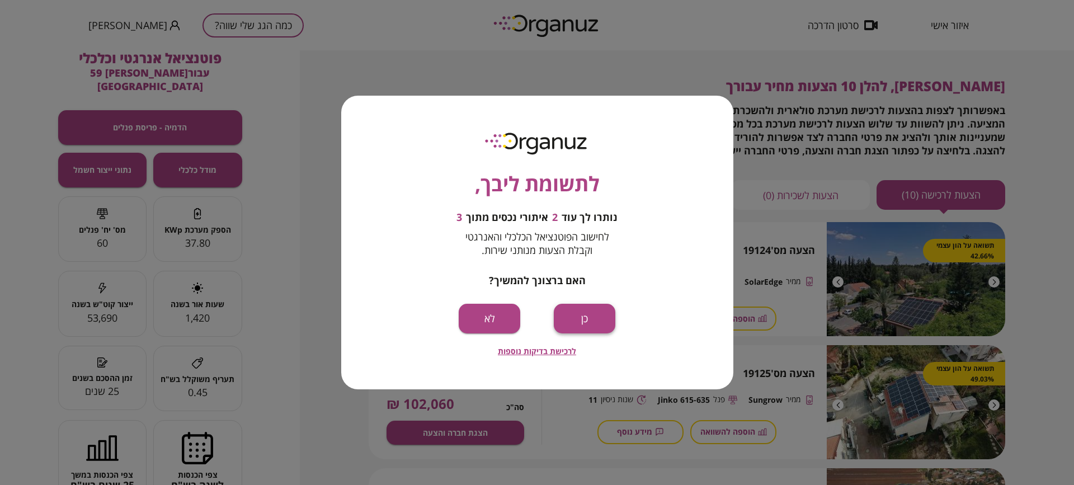
click at [570, 304] on button "כן" at bounding box center [585, 319] width 62 height 30
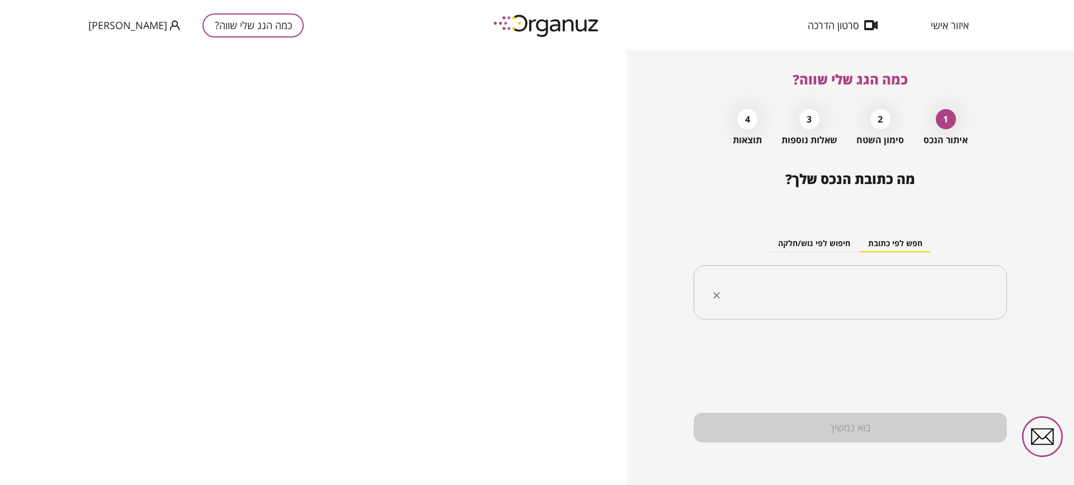
click at [858, 312] on div "​" at bounding box center [850, 292] width 313 height 55
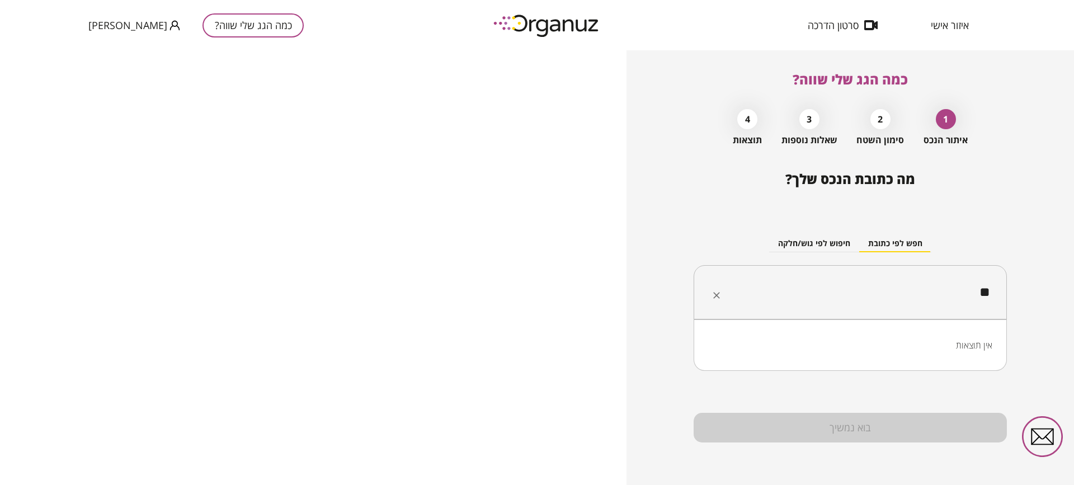
type input "*"
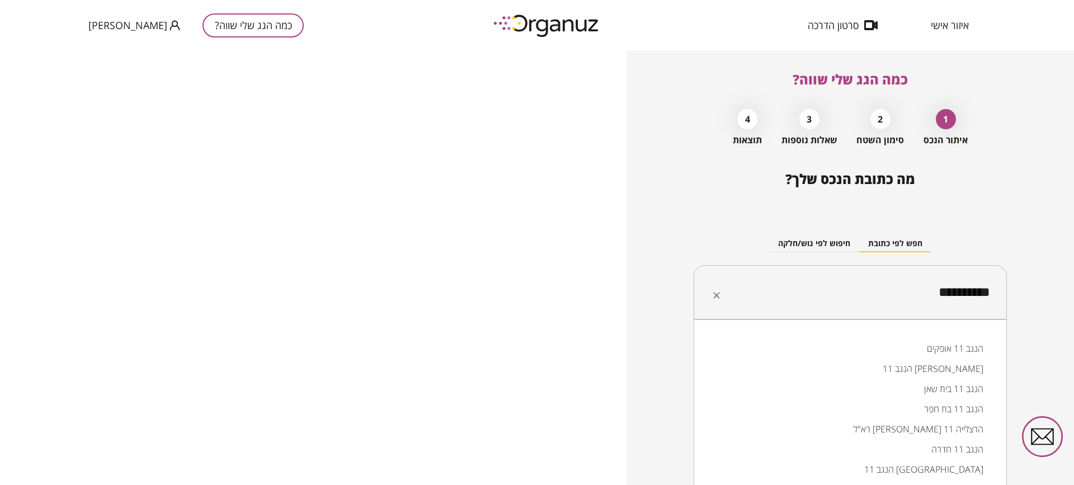
click at [886, 344] on li "הנגב 11 אופקים" at bounding box center [850, 349] width 284 height 20
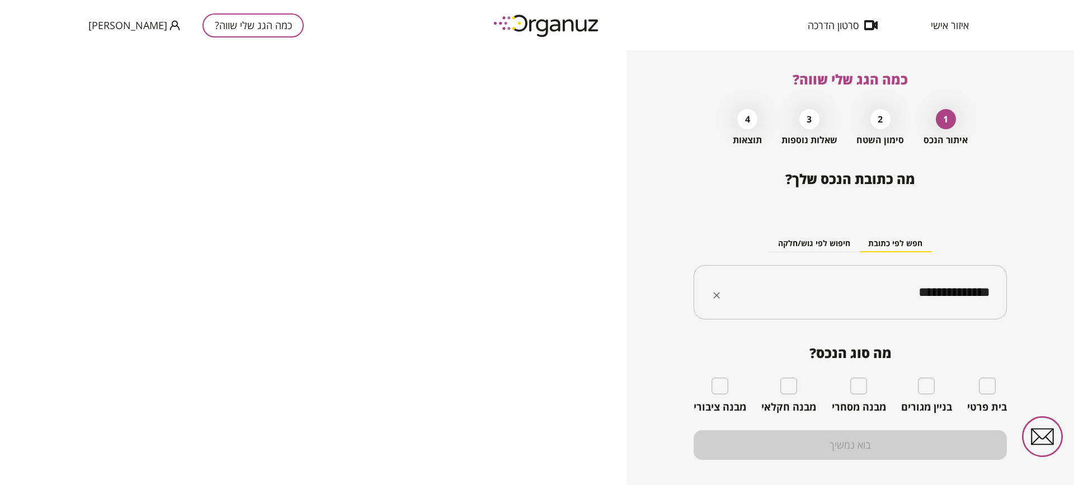
type input "**********"
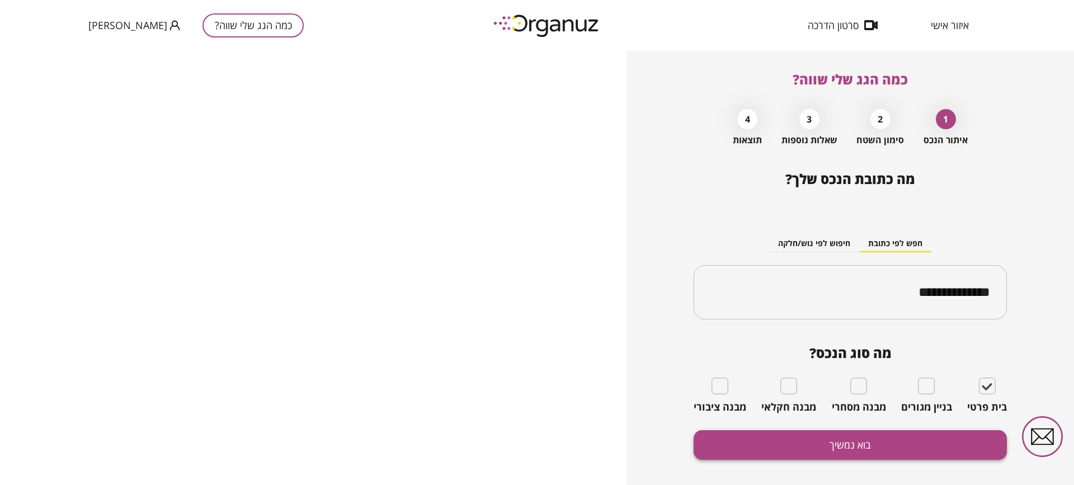
click at [869, 445] on button "בוא נמשיך" at bounding box center [850, 445] width 313 height 30
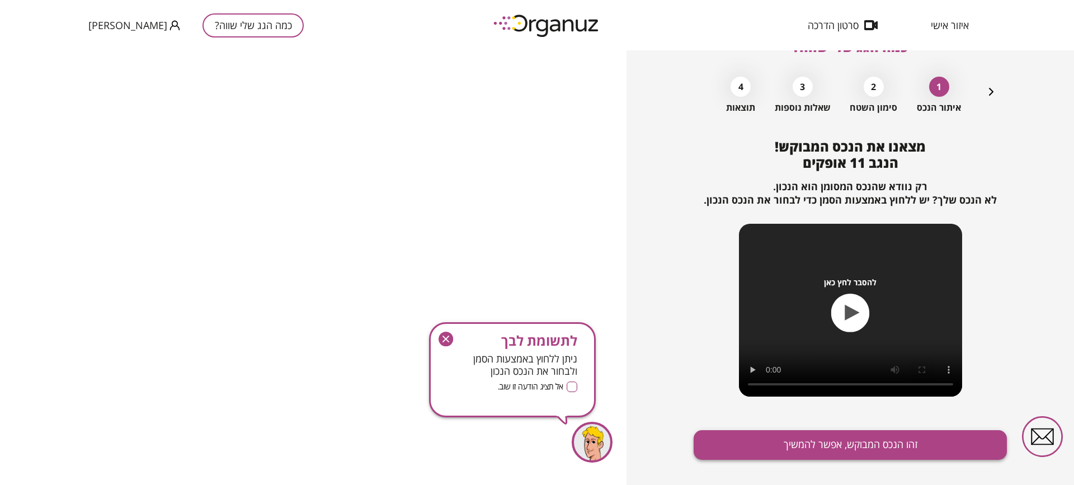
scroll to position [50, 0]
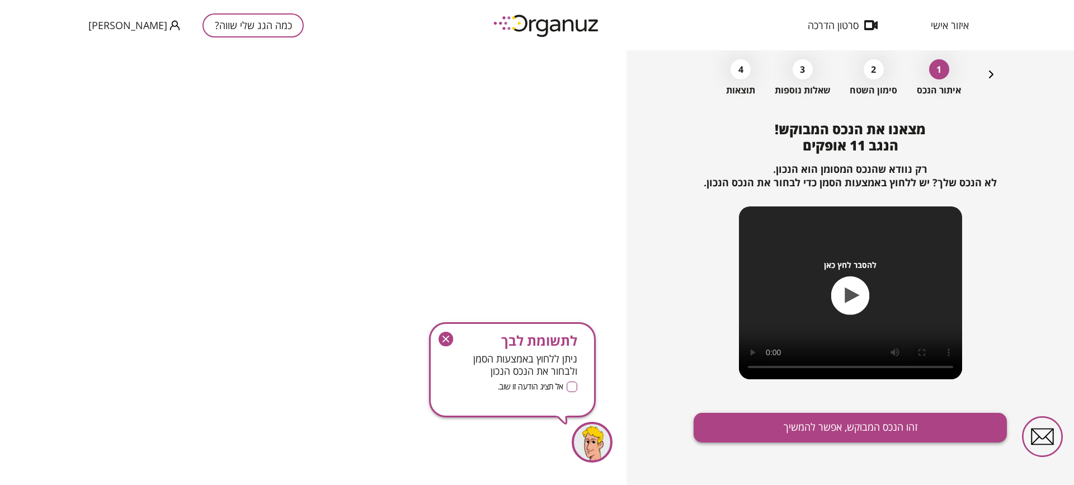
click at [857, 420] on button "זהו הנכס המבוקש, אפשר להמשיך" at bounding box center [850, 428] width 313 height 30
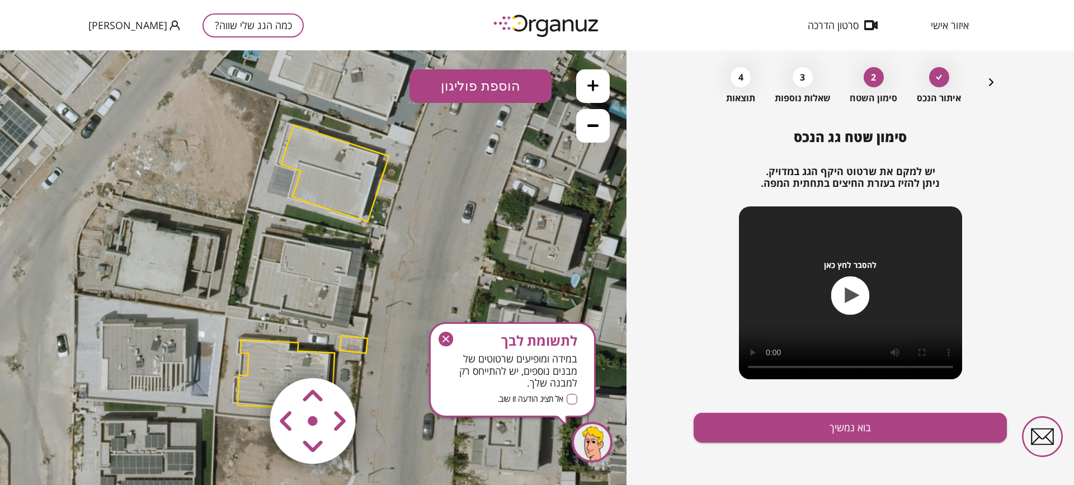
click at [331, 154] on polygon at bounding box center [335, 173] width 108 height 96
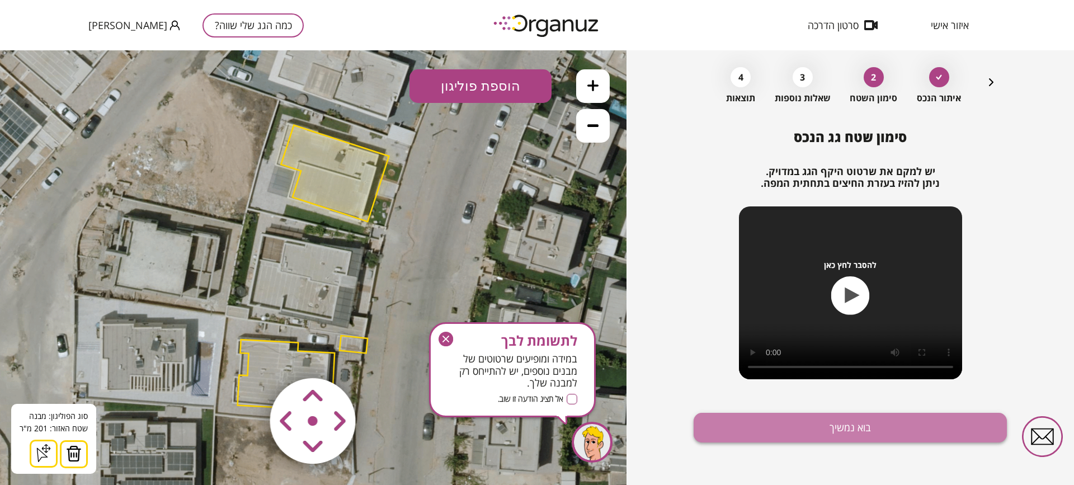
click at [883, 435] on button "בוא נמשיך" at bounding box center [850, 428] width 313 height 30
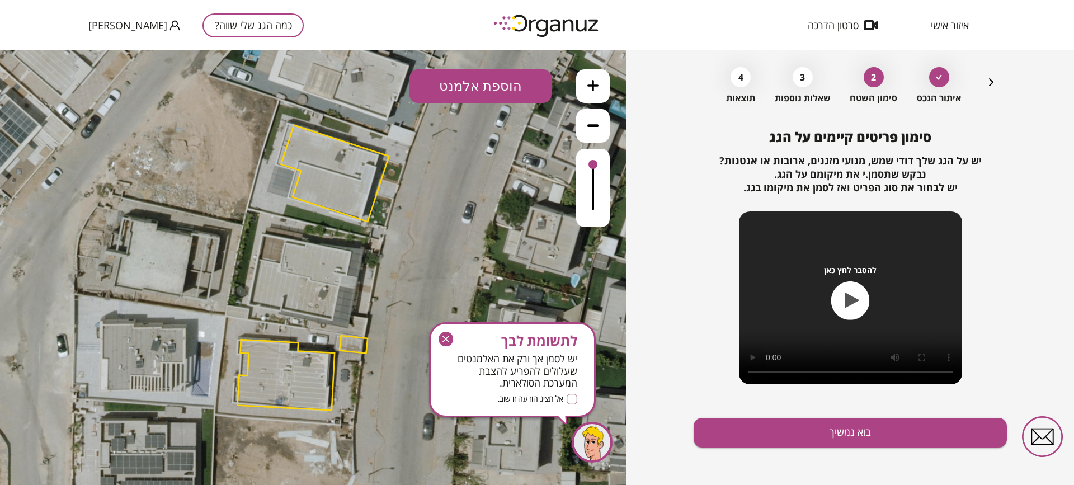
click at [483, 95] on button "הוספת אלמנט" at bounding box center [481, 86] width 142 height 34
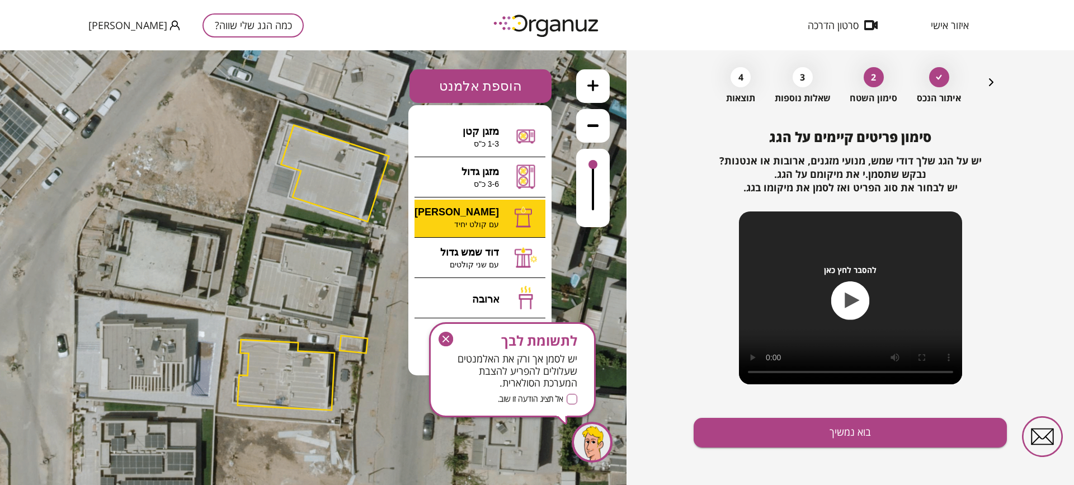
click at [492, 221] on div ".st0 { fill: #FFFFFF; } 0" at bounding box center [313, 267] width 627 height 435
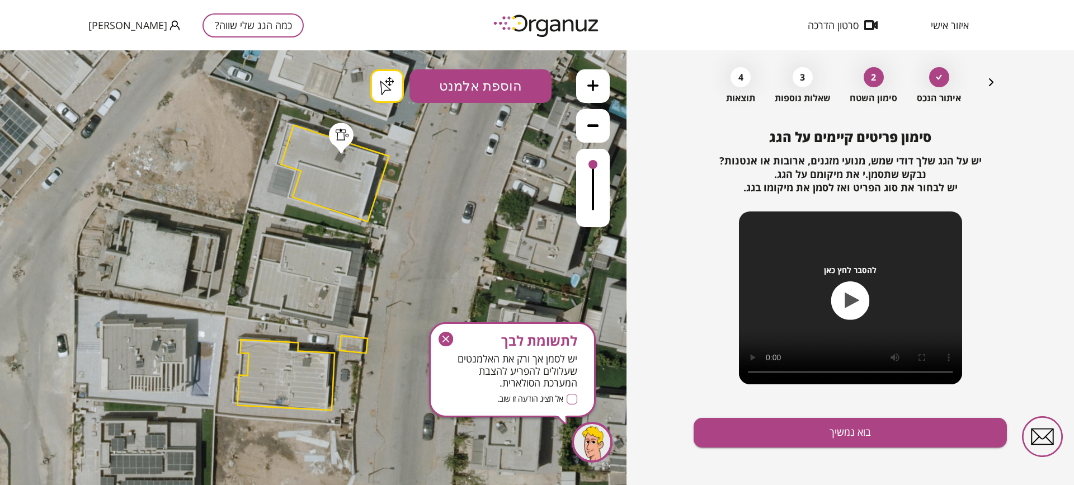
click at [483, 93] on button "הוספת אלמנט" at bounding box center [481, 86] width 142 height 34
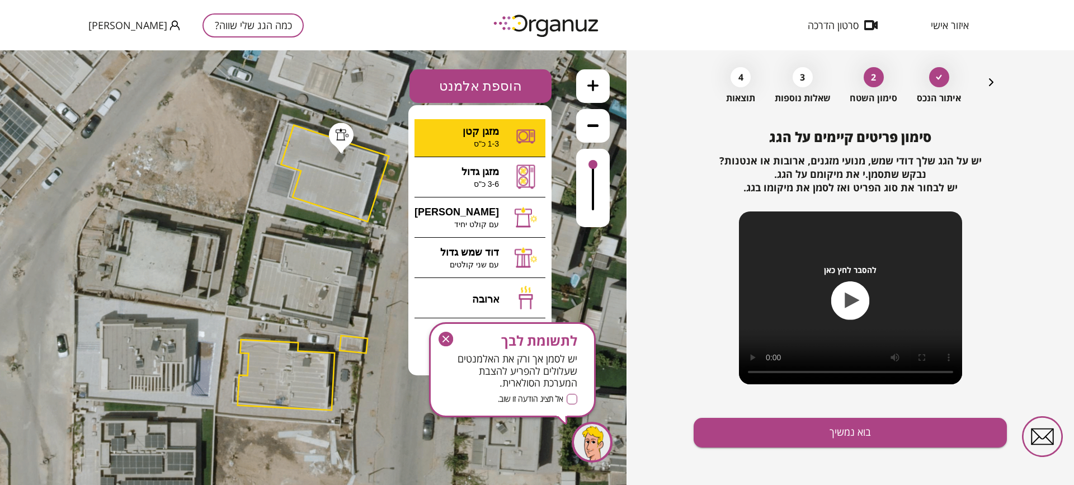
click at [498, 133] on div ".st0 { fill: #FFFFFF; } .st0 { fill: #FFFFFF; }" at bounding box center [313, 267] width 627 height 435
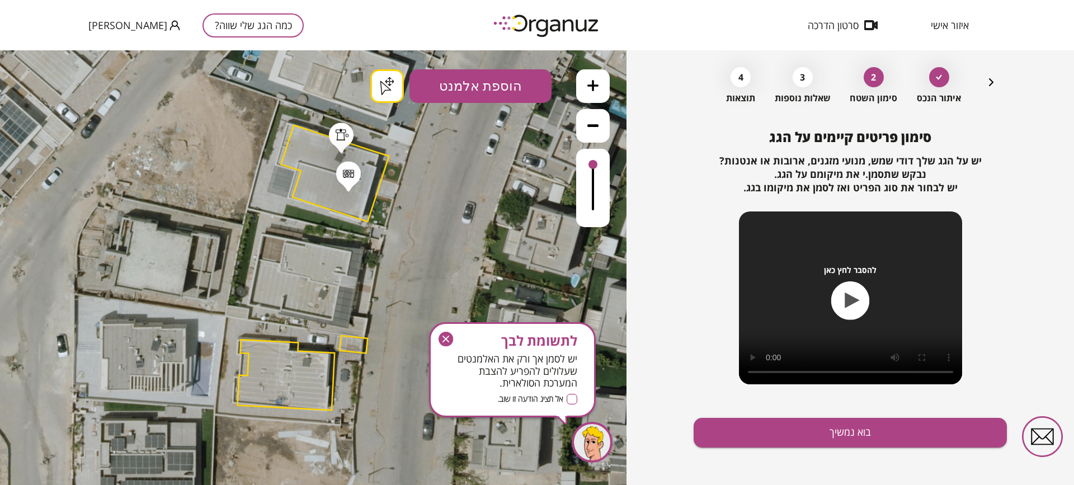
click at [880, 431] on button "בוא נמשיך" at bounding box center [850, 433] width 313 height 30
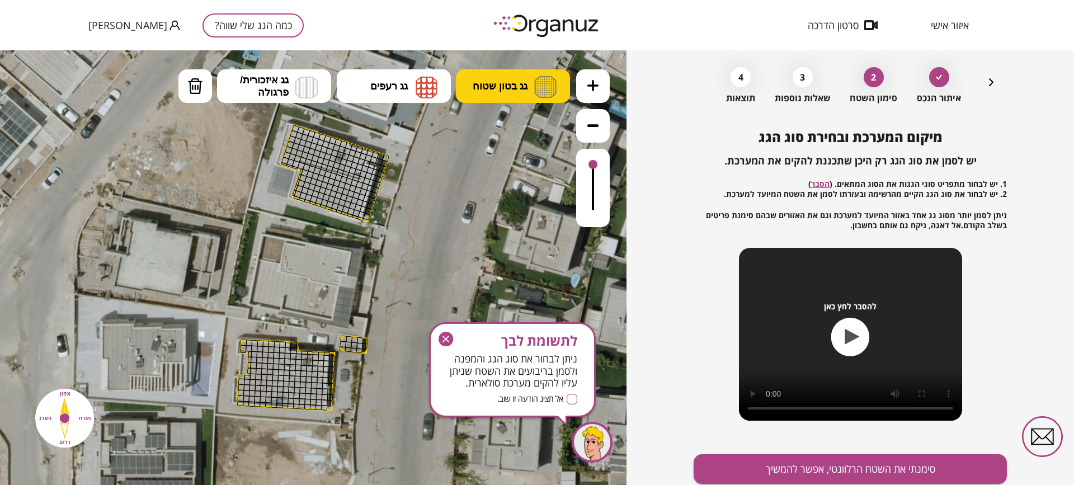
click at [482, 93] on button "גג בטון שטוח" at bounding box center [513, 86] width 114 height 34
click at [510, 129] on div ".st0 { fill: #FFFFFF; } .st0 { fill: #FFFFFF; }" at bounding box center [313, 267] width 627 height 435
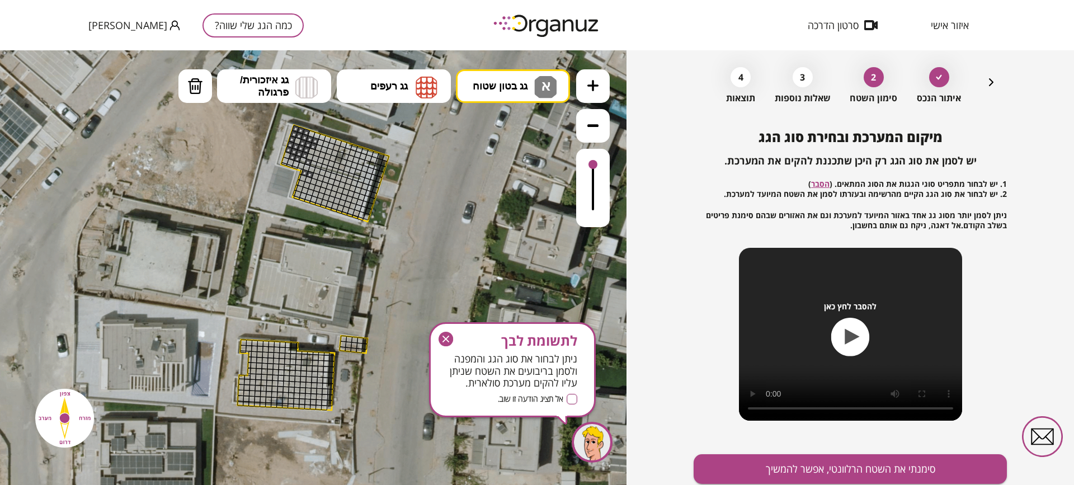
drag, startPoint x: 296, startPoint y: 128, endPoint x: 297, endPoint y: 150, distance: 22.4
click at [587, 90] on button at bounding box center [593, 86] width 34 height 34
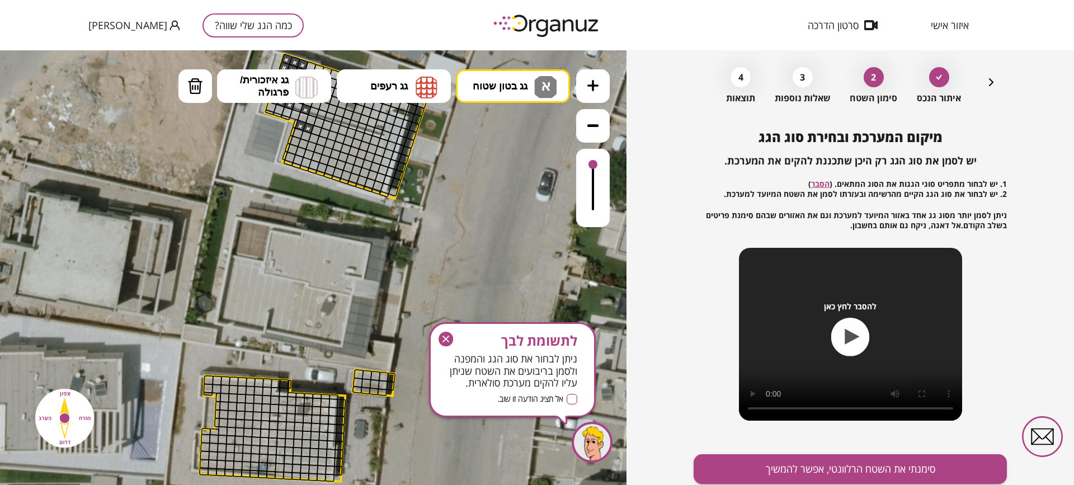
click at [587, 90] on button at bounding box center [593, 86] width 34 height 34
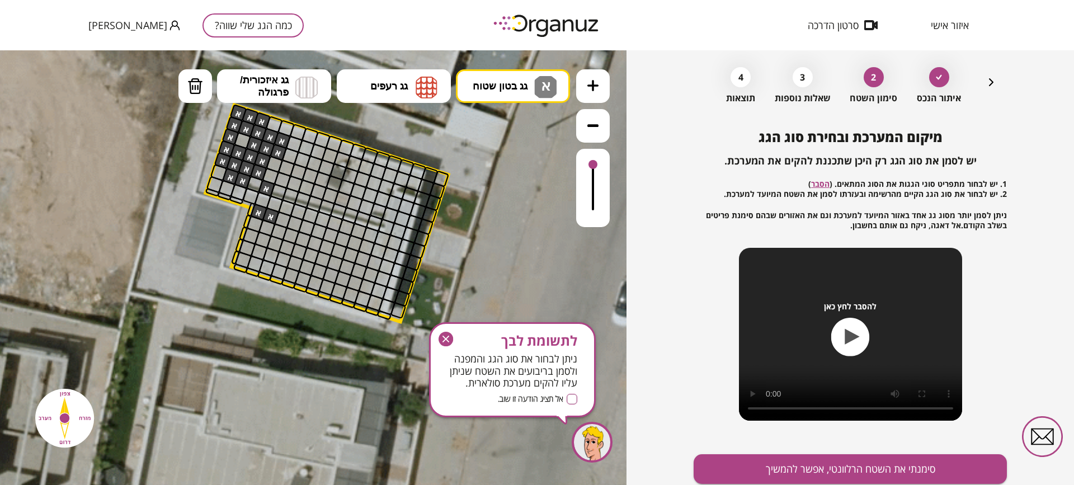
drag, startPoint x: 337, startPoint y: 159, endPoint x: 290, endPoint y: 318, distance: 165.7
click at [290, 327] on icon at bounding box center [279, 420] width 1964 height 1964
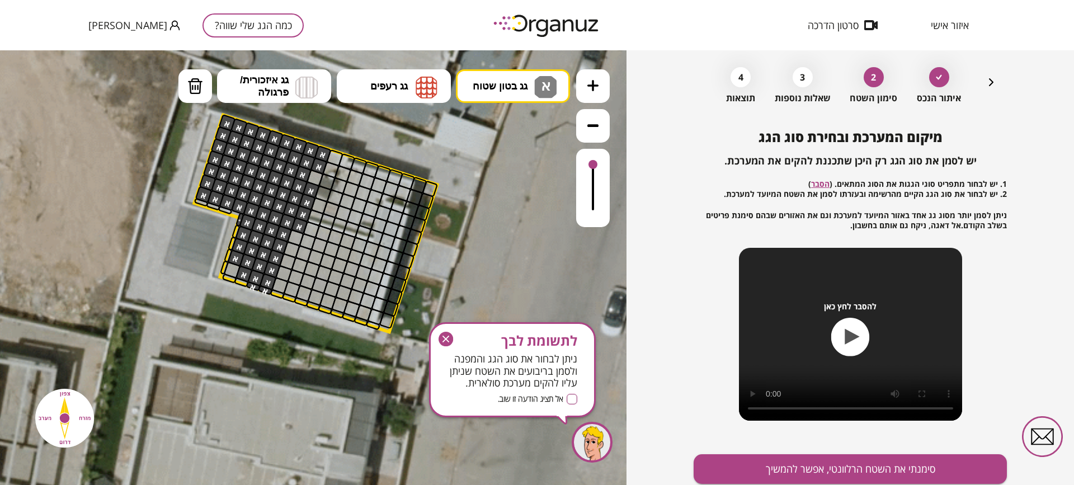
drag, startPoint x: 276, startPoint y: 206, endPoint x: 299, endPoint y: 214, distance: 24.2
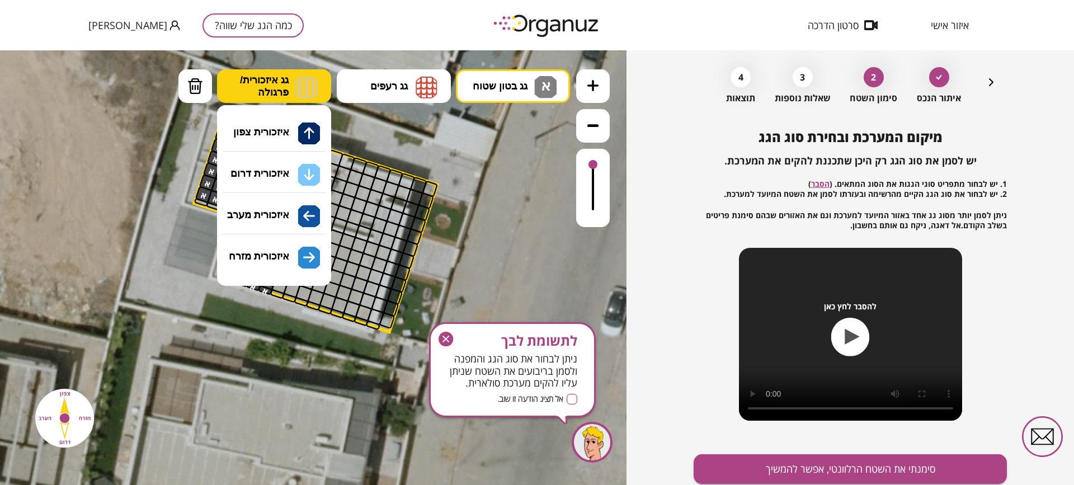
click at [287, 76] on span "גג איזכורית/ פרגולה" at bounding box center [264, 86] width 49 height 25
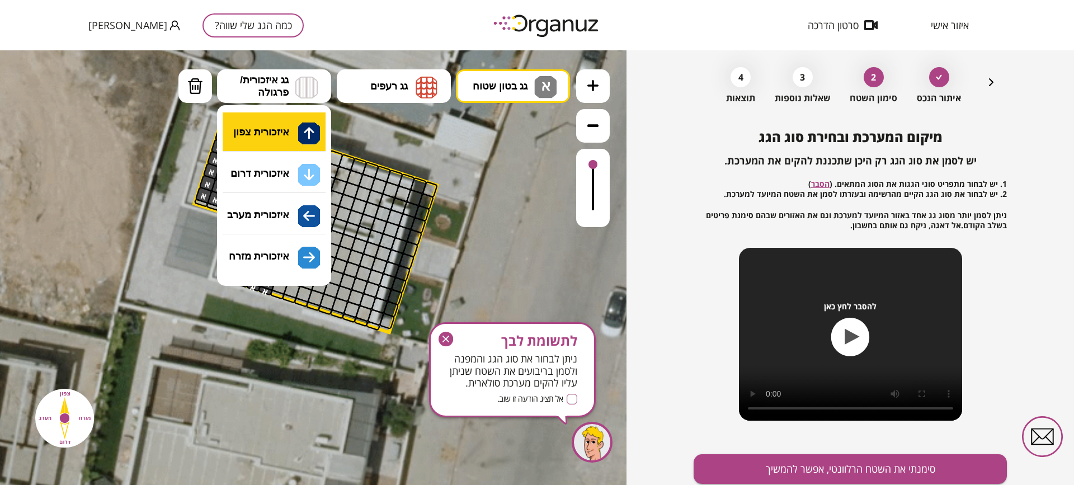
click at [276, 140] on div ".st0 { fill: #FFFFFF; } .st0 { fill: #FFFFFF; }" at bounding box center [313, 267] width 627 height 435
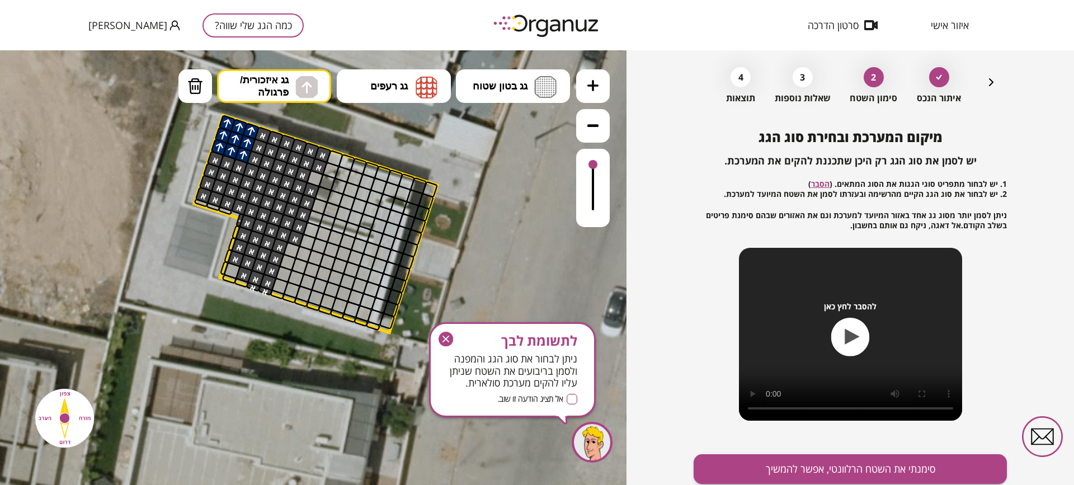
drag, startPoint x: 229, startPoint y: 119, endPoint x: 240, endPoint y: 154, distance: 36.1
click at [369, 96] on button "גג רעפים" at bounding box center [394, 86] width 114 height 34
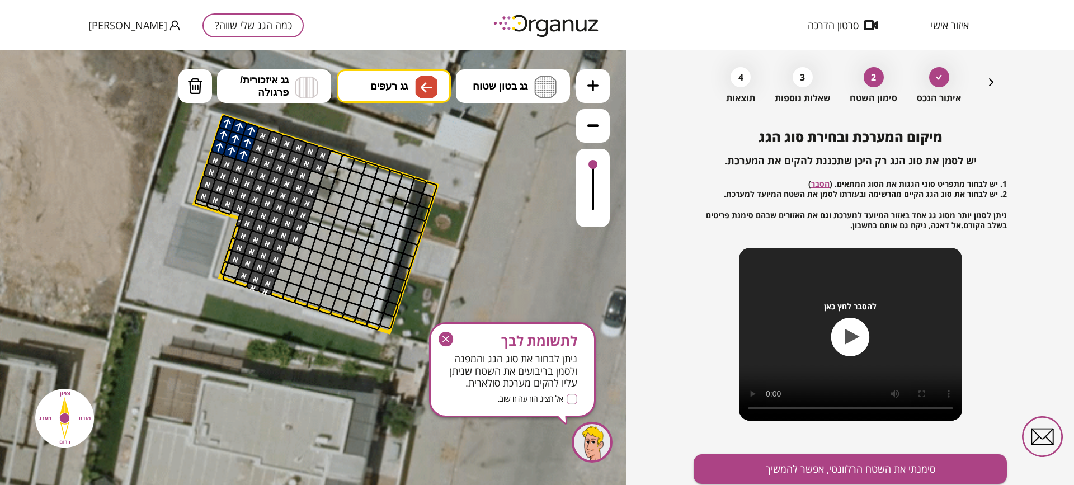
click at [396, 209] on div ".st0 { fill: #FFFFFF; } .st0 { fill: #FFFFFF; }" at bounding box center [313, 267] width 627 height 435
click at [522, 93] on button "גג בטון שטוח" at bounding box center [513, 86] width 114 height 34
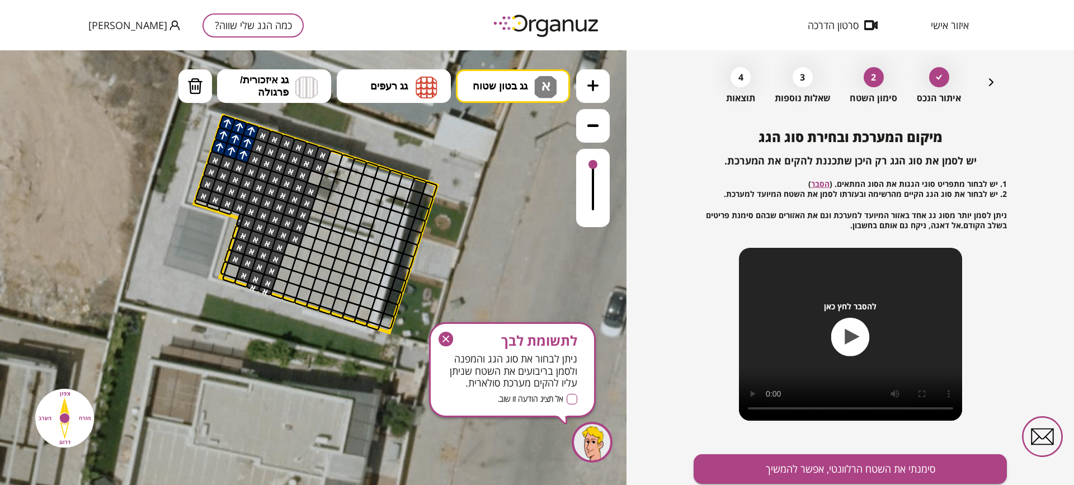
click at [509, 141] on div ".st0 { fill: #FFFFFF; } .st0 { fill: #FFFFFF; }" at bounding box center [313, 267] width 627 height 435
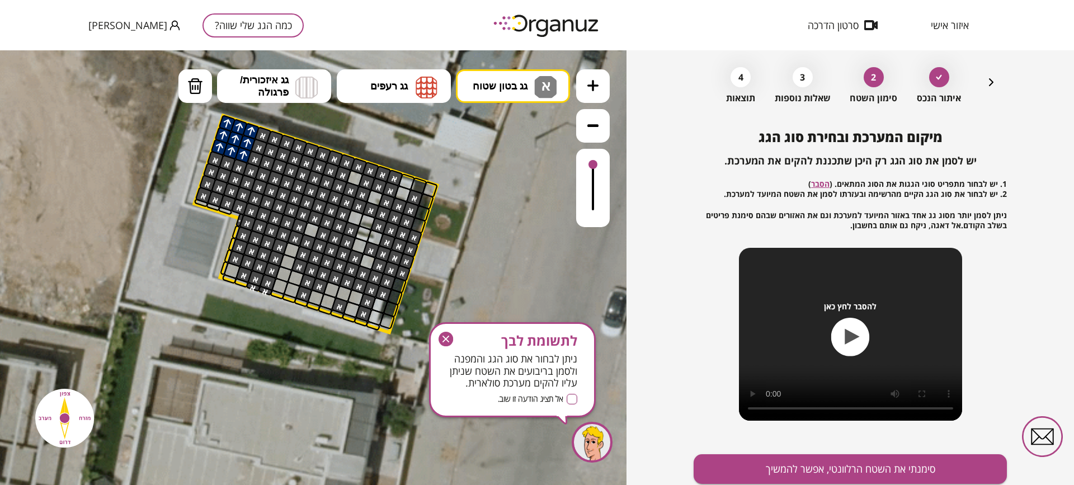
drag, startPoint x: 311, startPoint y: 251, endPoint x: 307, endPoint y: 279, distance: 28.9
click at [818, 461] on button "סימנתי את השטח הרלוונטי, אפשר להמשיך" at bounding box center [850, 469] width 313 height 30
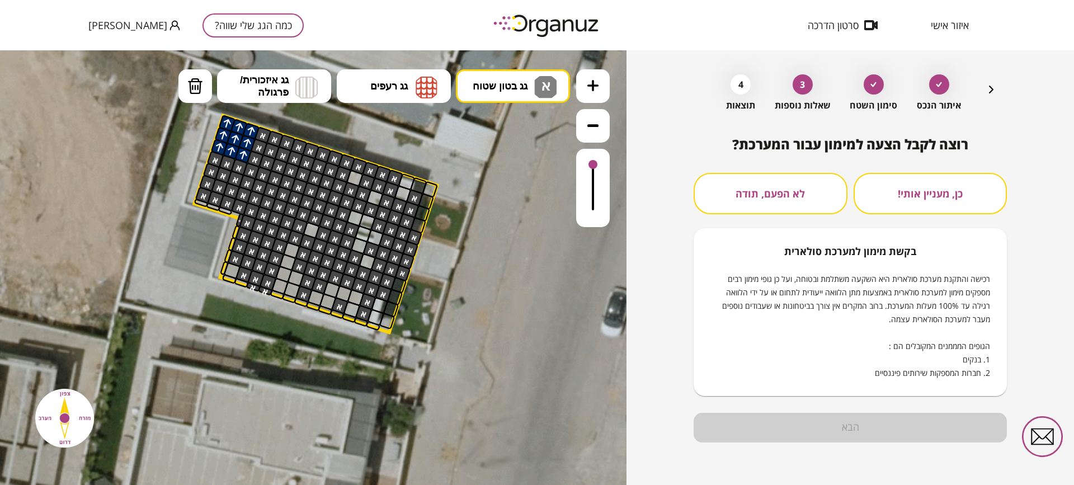
scroll to position [35, 0]
click at [795, 202] on button "לא הפעם, תודה" at bounding box center [771, 193] width 154 height 41
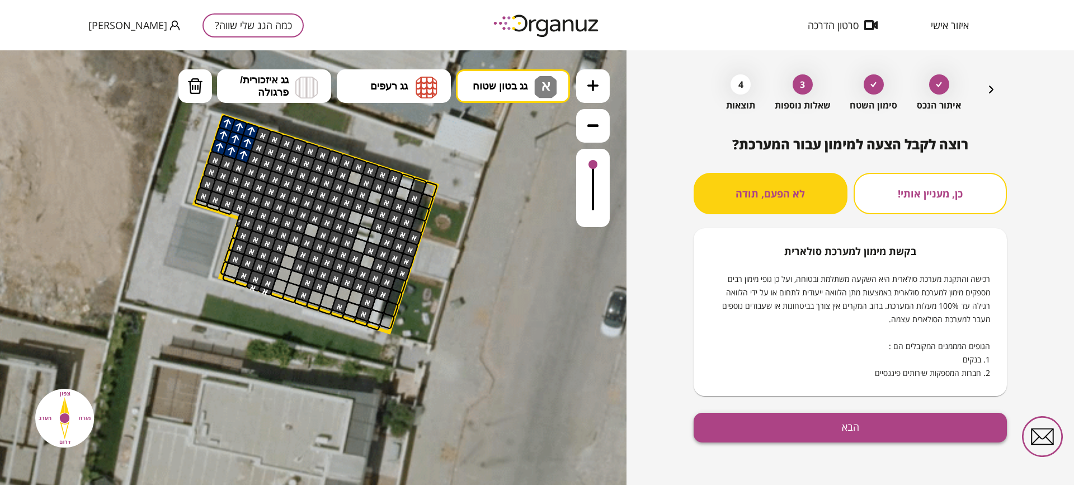
click at [845, 433] on button "הבא" at bounding box center [850, 428] width 313 height 30
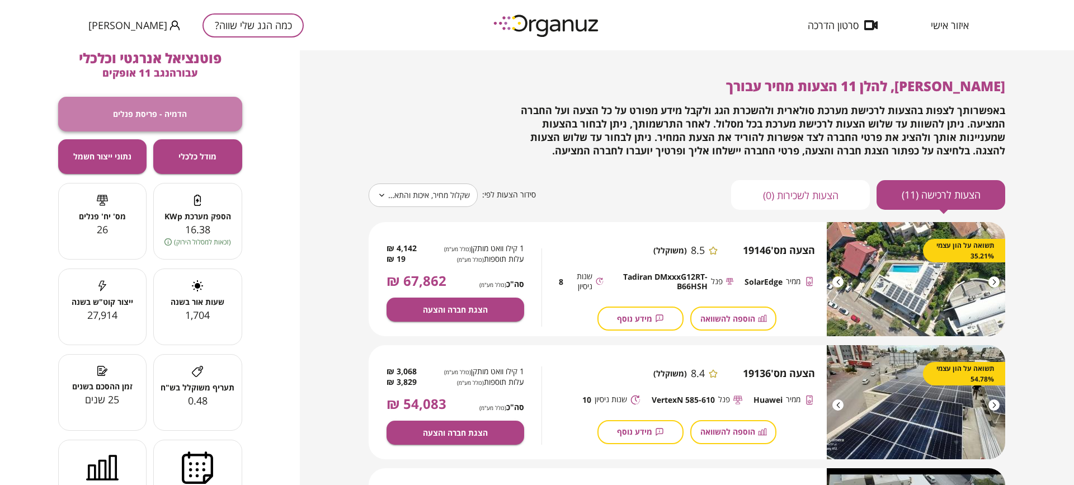
click at [206, 109] on button "הדמיה - פריסת פנלים" at bounding box center [150, 114] width 184 height 35
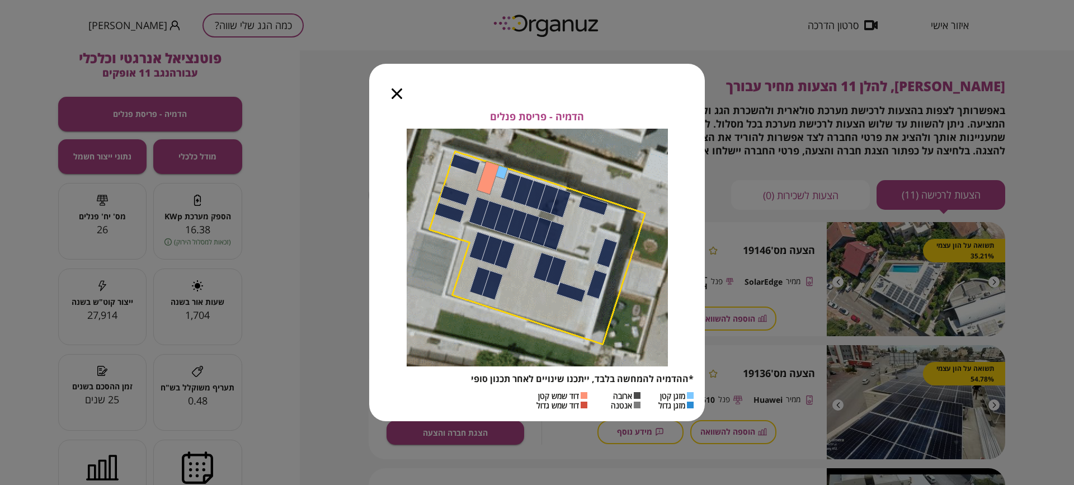
click at [403, 92] on div at bounding box center [396, 87] width 55 height 47
click at [396, 92] on icon "button" at bounding box center [397, 93] width 11 height 11
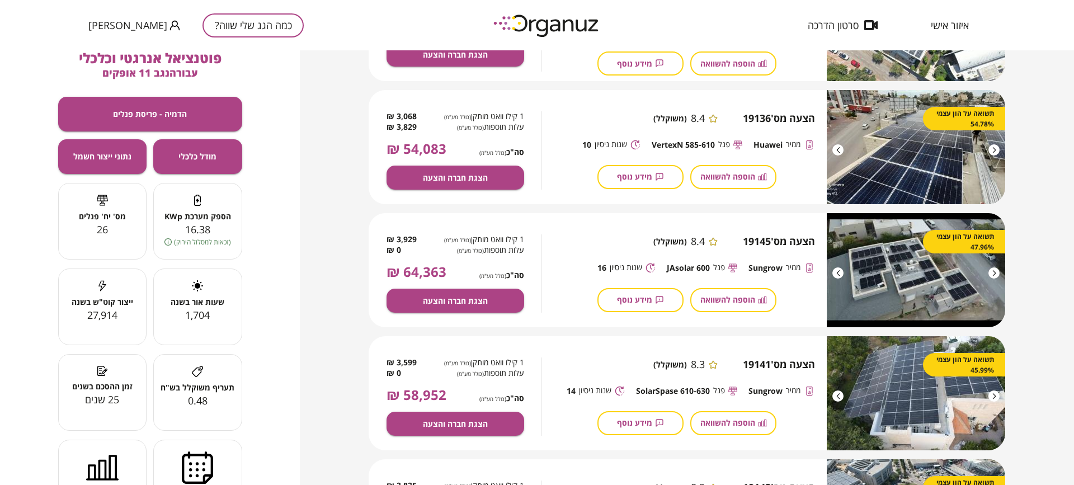
scroll to position [280, 0]
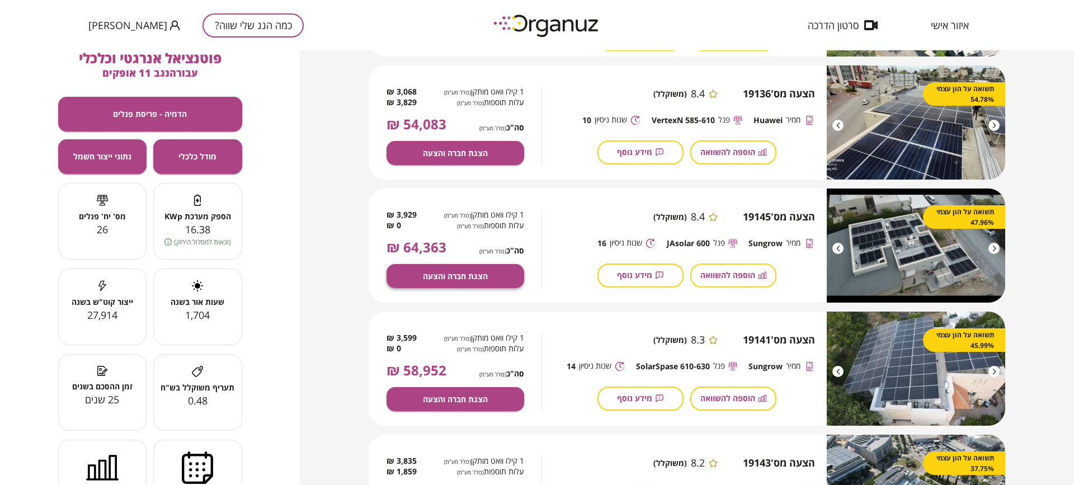
click at [468, 274] on span "הצגת חברה והצעה" at bounding box center [455, 276] width 65 height 10
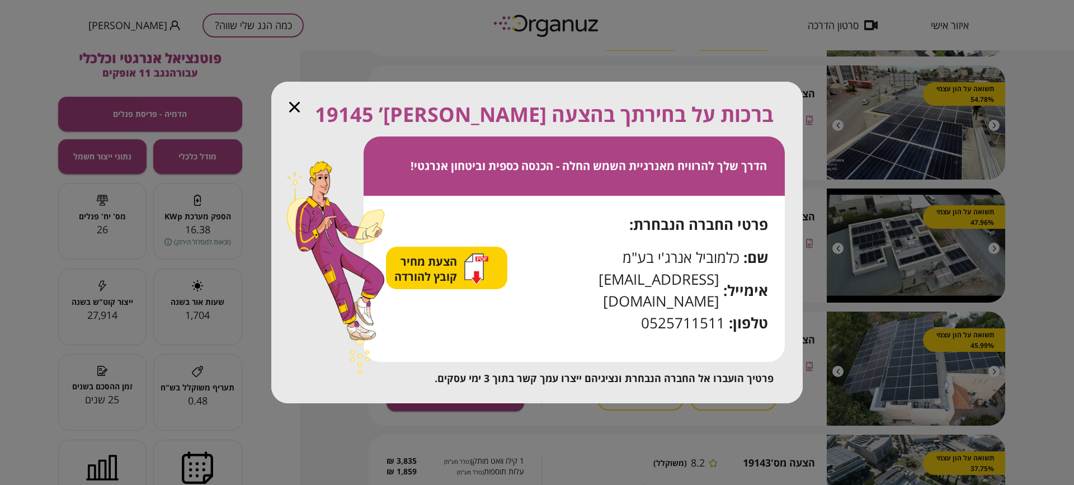
click at [298, 112] on icon "button" at bounding box center [294, 107] width 11 height 11
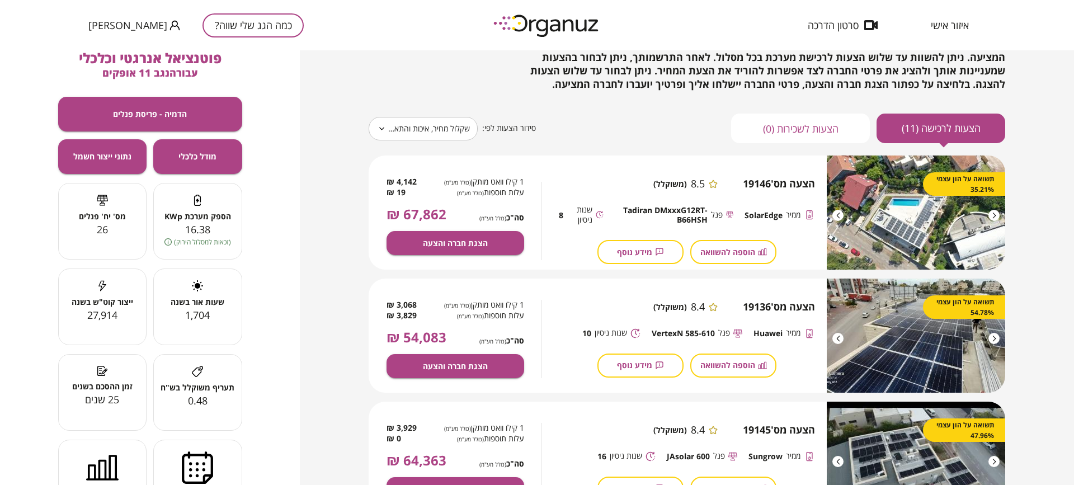
scroll to position [0, 0]
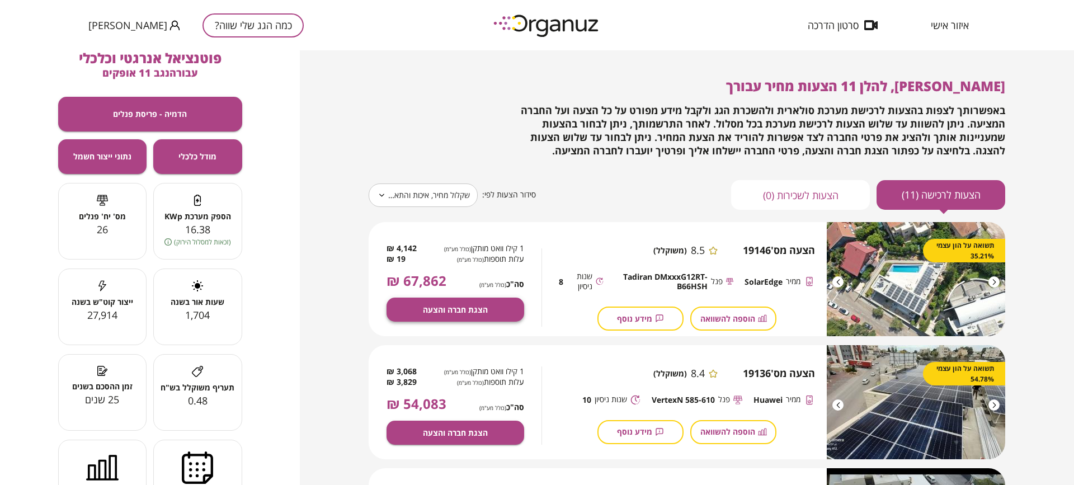
click at [471, 312] on span "הצגת חברה והצעה" at bounding box center [455, 310] width 65 height 10
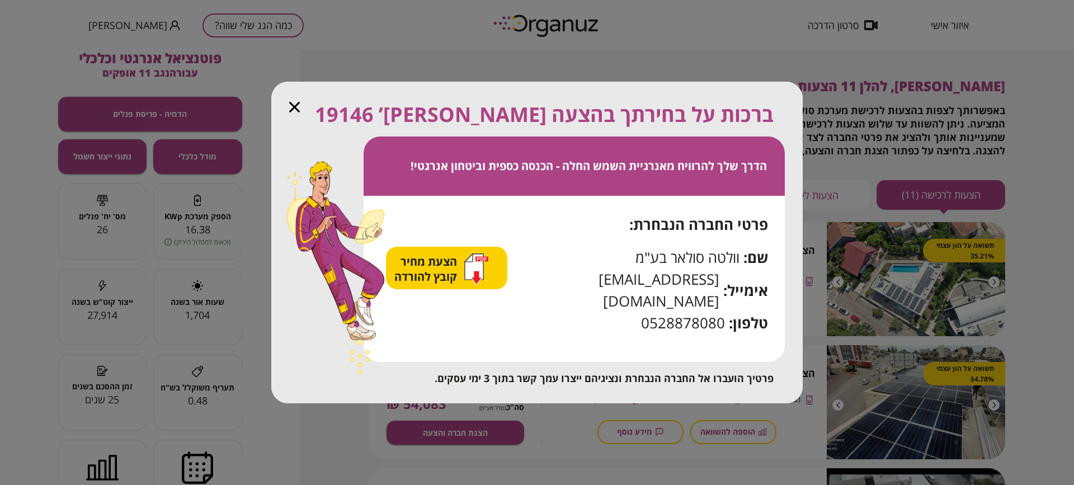
click at [293, 112] on icon "button" at bounding box center [294, 107] width 11 height 11
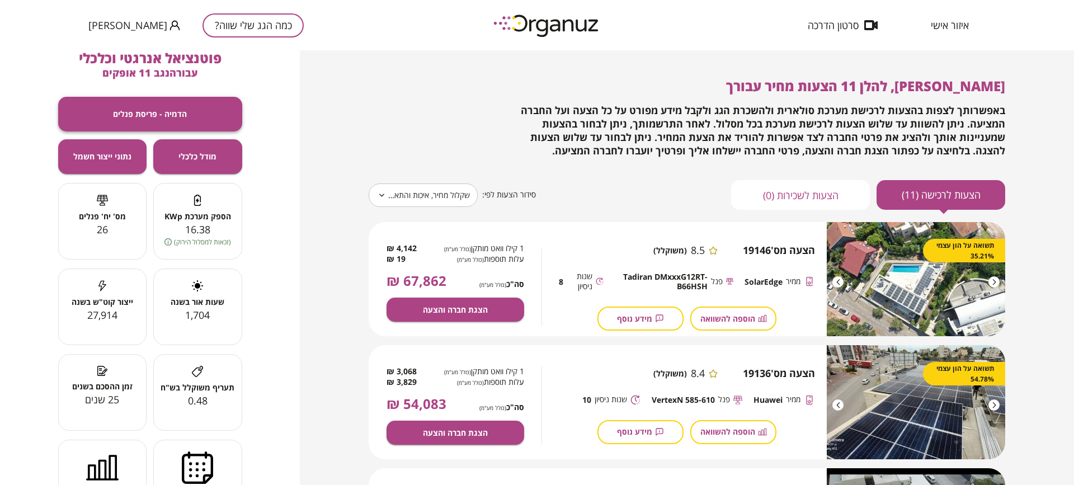
click at [205, 115] on button "הדמיה - פריסת פנלים" at bounding box center [150, 114] width 184 height 35
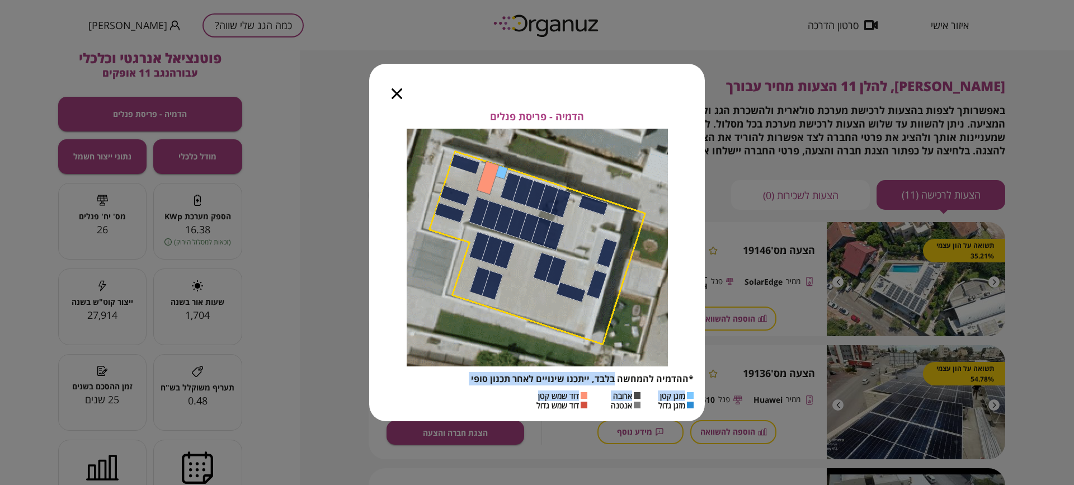
drag, startPoint x: 616, startPoint y: 380, endPoint x: 496, endPoint y: 395, distance: 120.6
click at [496, 395] on div "הדמיה - פריסת פנלים *ההדמיה להמחשה בלבד, ייתכנו שינויים לאחר תכנון סופי מזגן קט…" at bounding box center [537, 266] width 336 height 311
click at [496, 395] on div "מזגן קטן ארובה [PERSON_NAME] קטן מזגן גדול אנטנה [PERSON_NAME] גדול" at bounding box center [592, 401] width 204 height 20
click at [397, 93] on icon "button" at bounding box center [397, 93] width 11 height 11
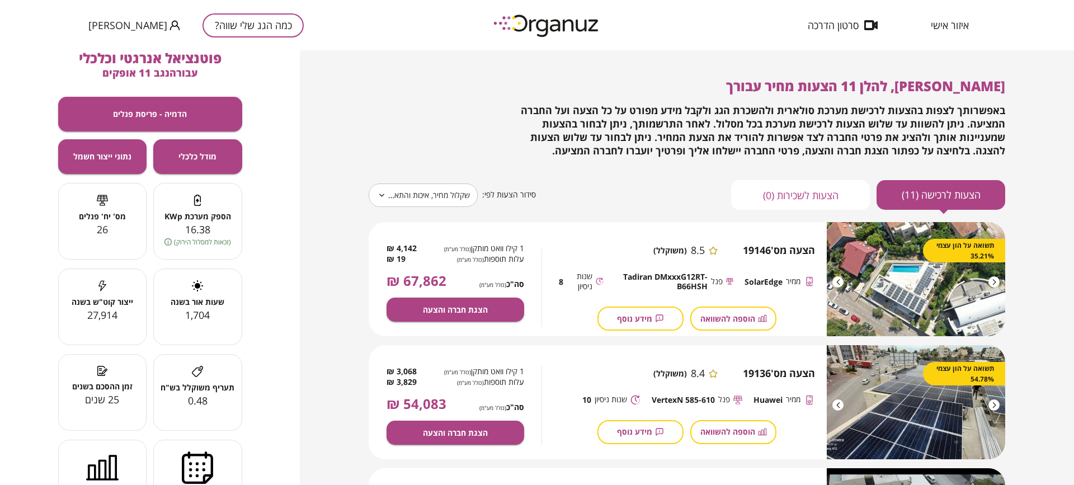
click at [961, 27] on span "איזור אישי" at bounding box center [950, 25] width 38 height 11
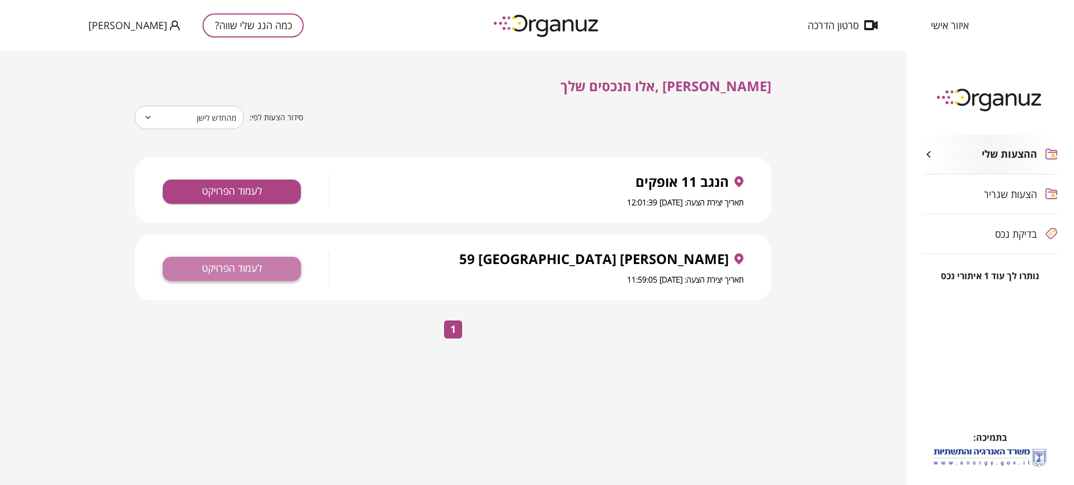
click at [271, 270] on button "לעמוד הפרויקט" at bounding box center [232, 269] width 138 height 24
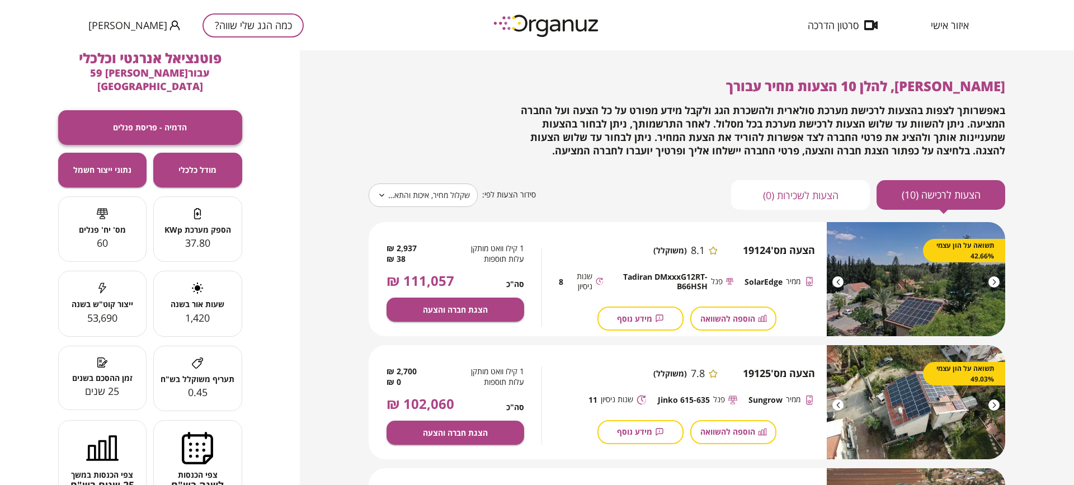
click at [181, 123] on span "הדמיה - פריסת פנלים" at bounding box center [150, 128] width 74 height 10
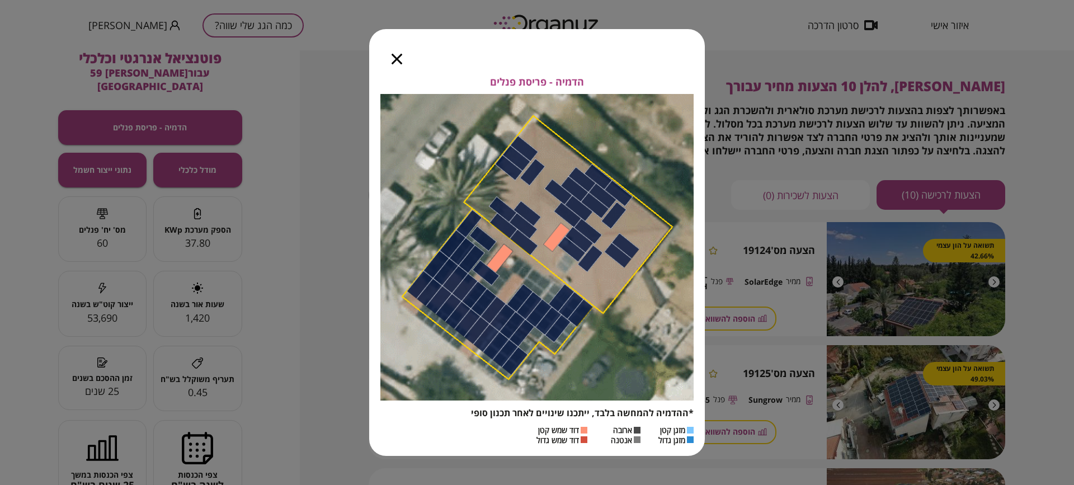
click at [397, 58] on icon "button" at bounding box center [397, 59] width 11 height 11
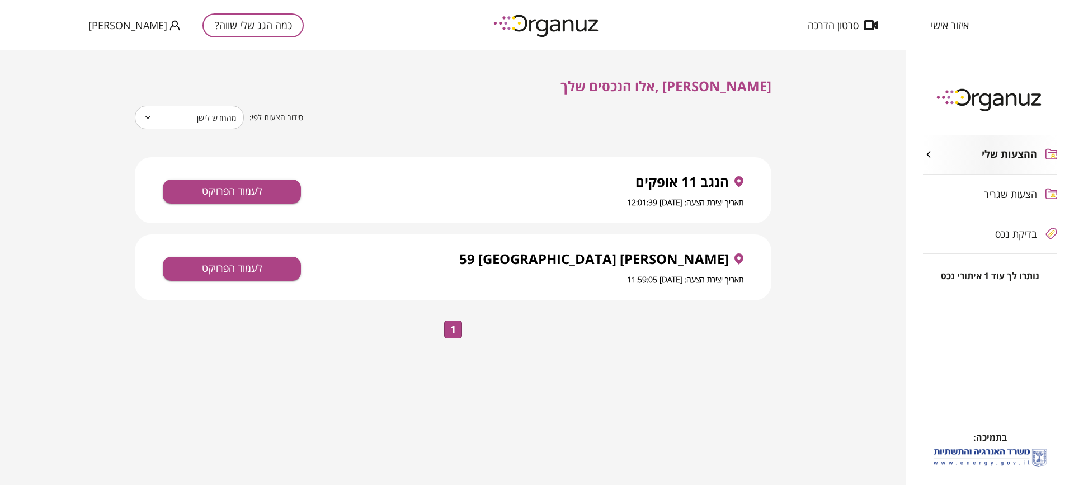
click at [517, 269] on div "[PERSON_NAME] 59 באר שבע תאריך יצירת הצעה: [DATE] 11:59:05" at bounding box center [537, 268] width 414 height 35
click at [258, 267] on button "לעמוד הפרויקט" at bounding box center [232, 269] width 138 height 24
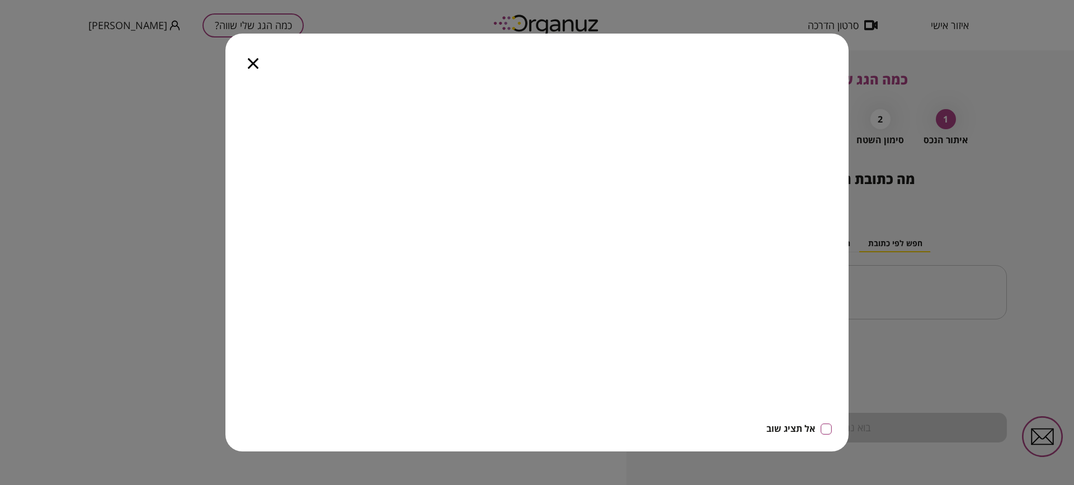
click at [261, 66] on div at bounding box center [253, 57] width 55 height 47
click at [259, 63] on div at bounding box center [253, 57] width 55 height 47
click at [252, 56] on div at bounding box center [253, 57] width 55 height 47
drag, startPoint x: 252, startPoint y: 55, endPoint x: 252, endPoint y: 62, distance: 6.7
click at [252, 61] on div at bounding box center [253, 57] width 55 height 47
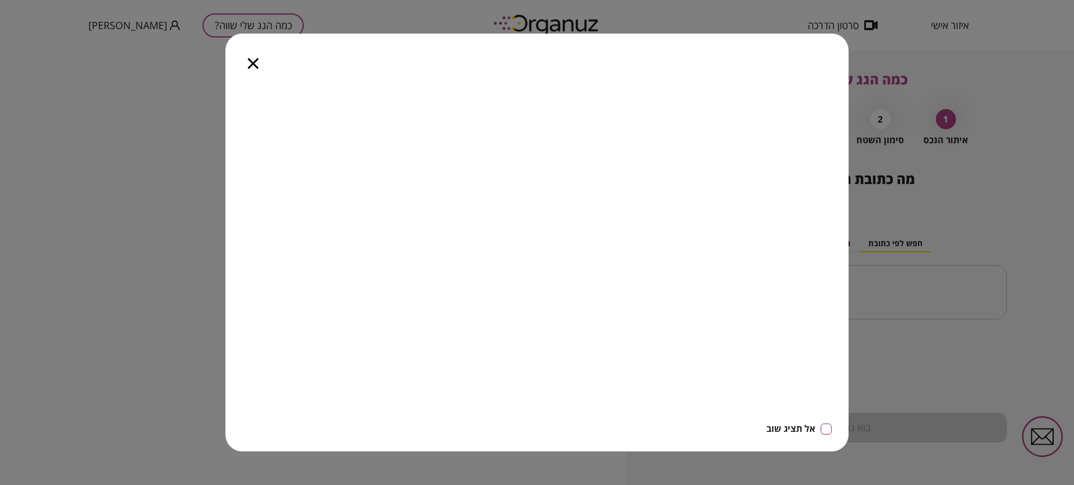
click at [254, 66] on icon "button" at bounding box center [253, 63] width 11 height 11
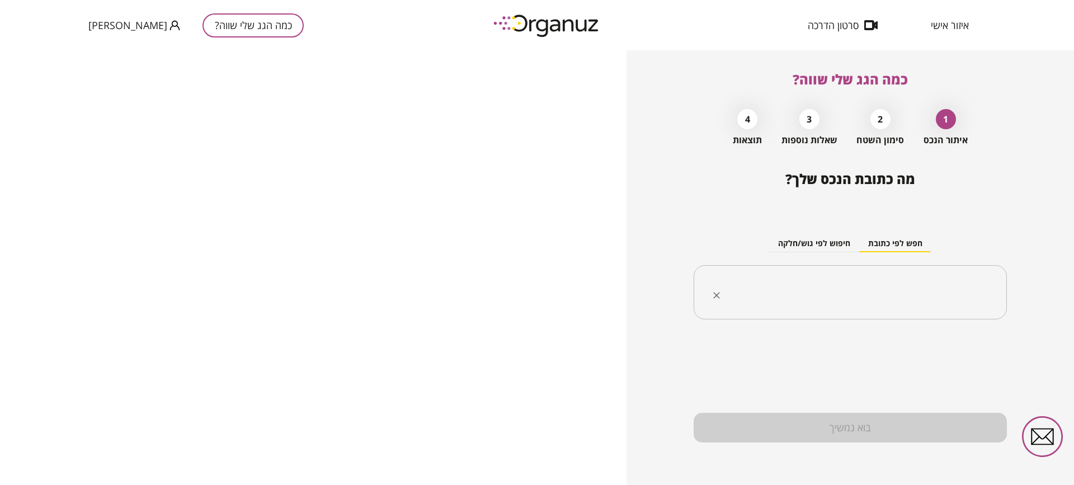
click at [894, 274] on div "​" at bounding box center [850, 292] width 313 height 55
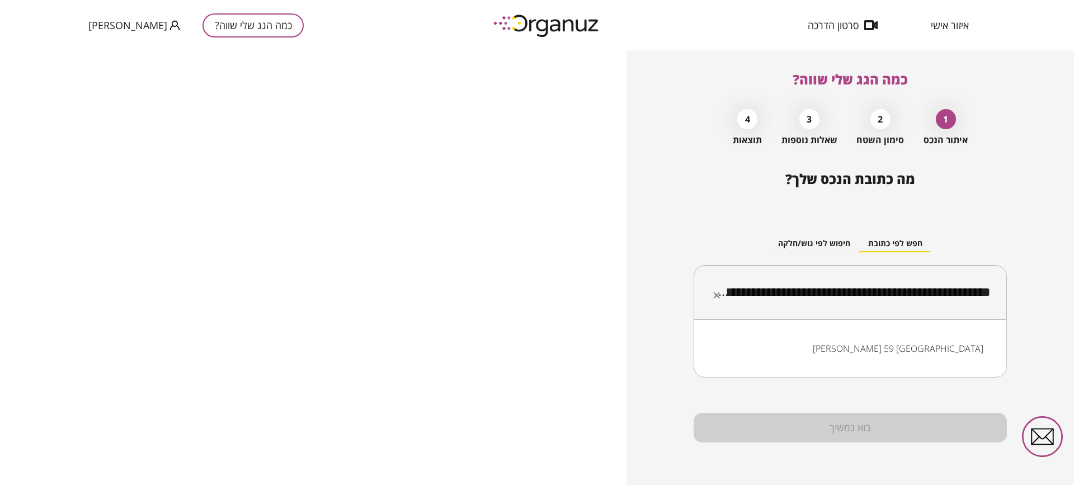
scroll to position [0, -117]
click at [805, 302] on input "**********" at bounding box center [855, 293] width 278 height 28
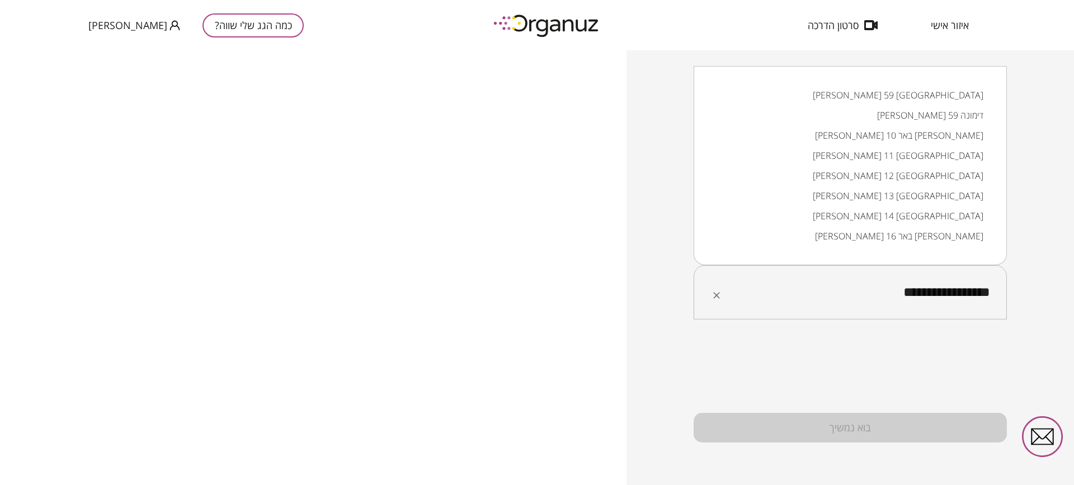
click at [921, 97] on li "[PERSON_NAME] 59 [GEOGRAPHIC_DATA]" at bounding box center [850, 95] width 284 height 20
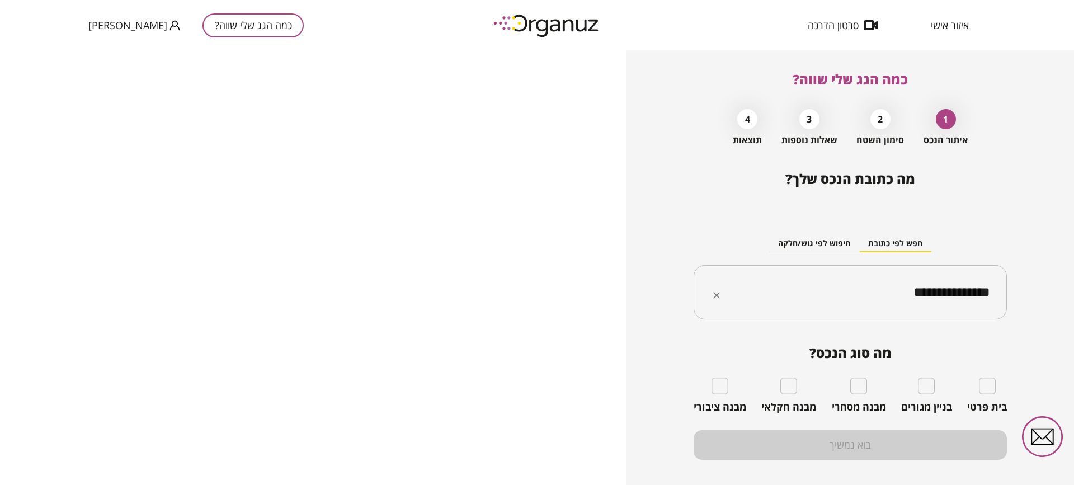
type input "**********"
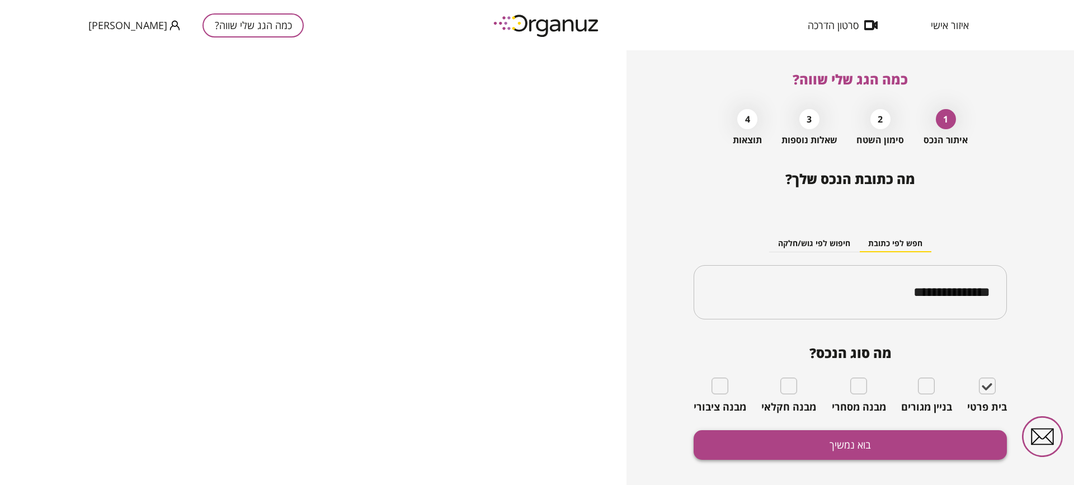
click at [870, 449] on button "בוא נמשיך" at bounding box center [850, 445] width 313 height 30
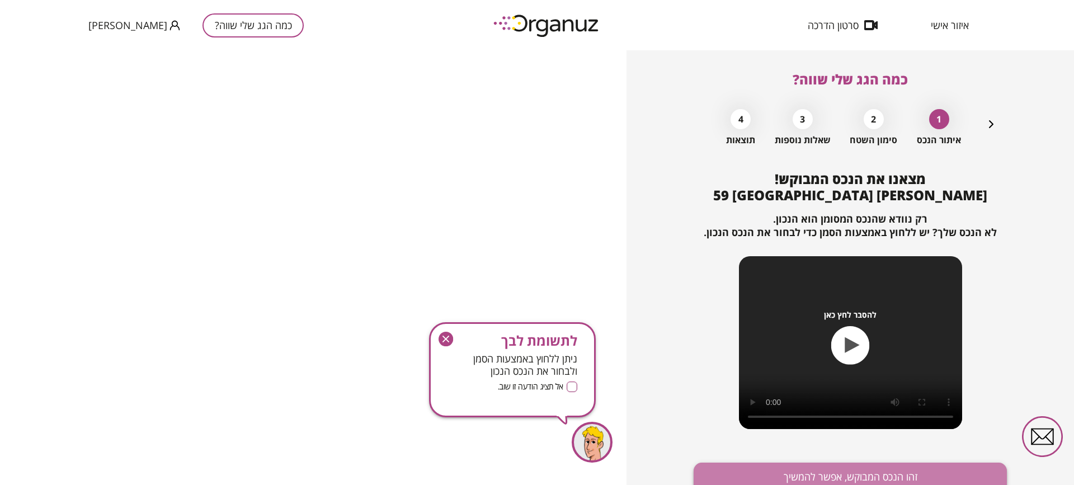
click at [866, 472] on button "זהו הנכס המבוקש, אפשר להמשיך" at bounding box center [850, 478] width 313 height 30
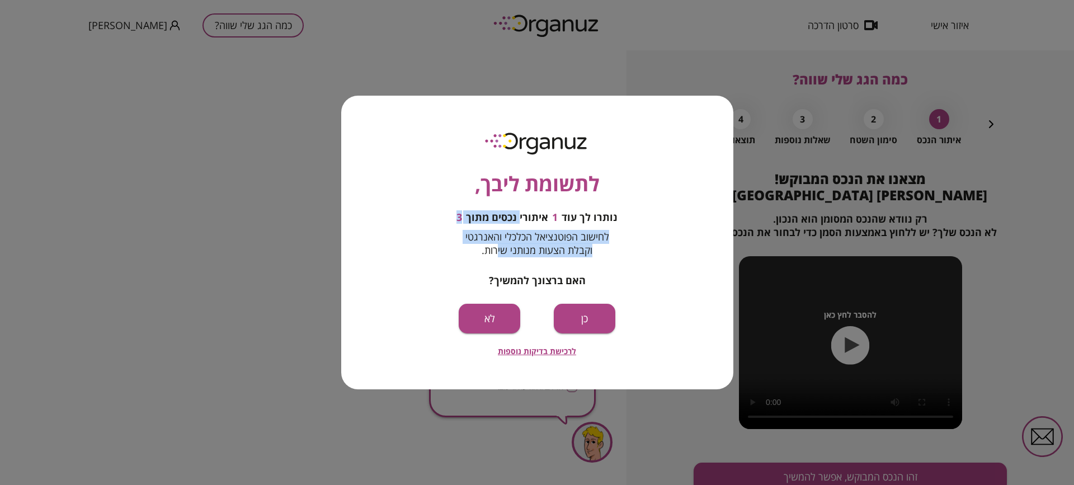
drag, startPoint x: 522, startPoint y: 215, endPoint x: 497, endPoint y: 252, distance: 44.4
click at [497, 252] on div "נותרו לך עוד 1 איתורי נכסים מתוך 3 לחישוב הפוטנציאל הכלכלי והאנרגטי וקבלת הצעות…" at bounding box center [537, 250] width 168 height 76
click at [503, 232] on span "לחישוב הפוטנציאל הכלכלי והאנרגטי וקבלת הצעות מנותני שירות." at bounding box center [538, 243] width 144 height 27
click at [591, 321] on button "כן" at bounding box center [585, 319] width 62 height 30
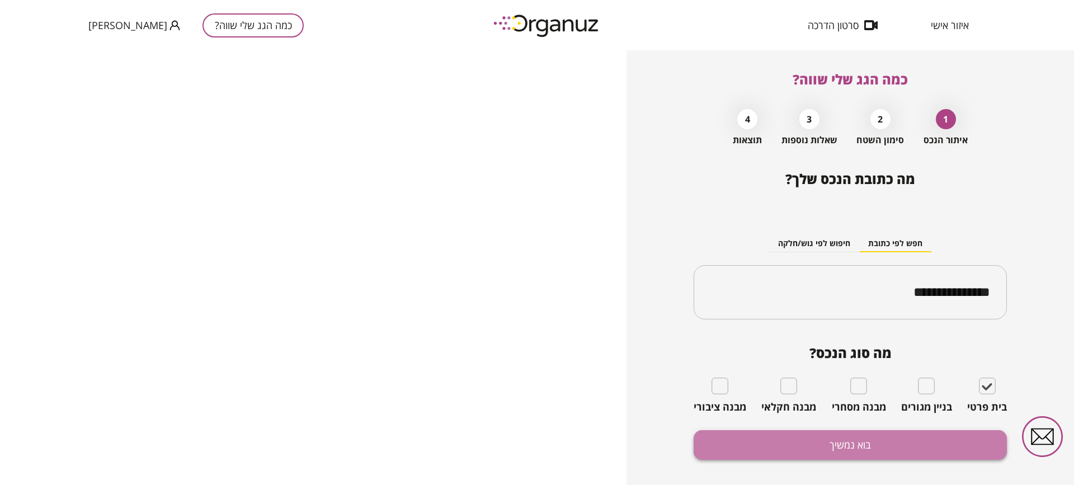
click at [866, 435] on button "בוא נמשיך" at bounding box center [850, 445] width 313 height 30
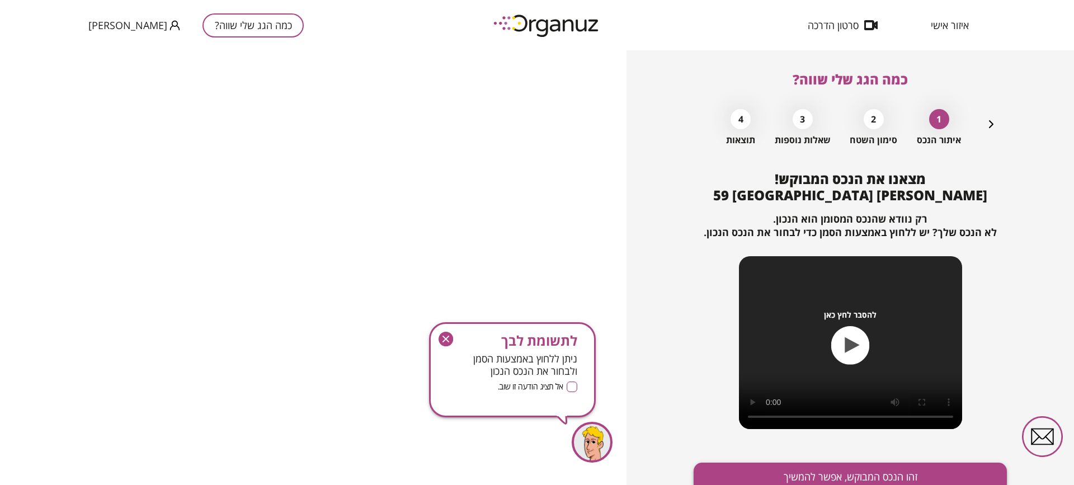
click at [854, 472] on button "זהו הנכס המבוקש, אפשר להמשיך" at bounding box center [850, 478] width 313 height 30
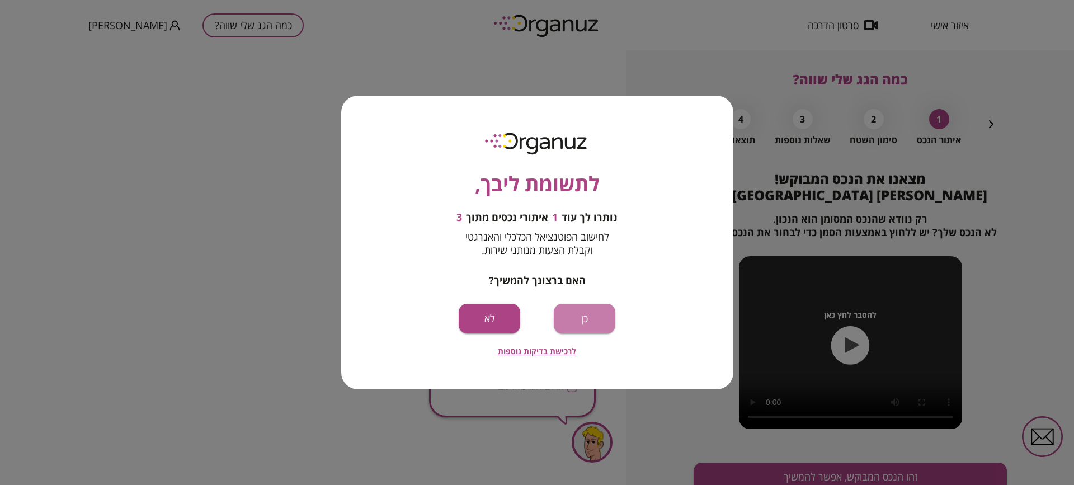
click at [576, 318] on button "כן" at bounding box center [585, 319] width 62 height 30
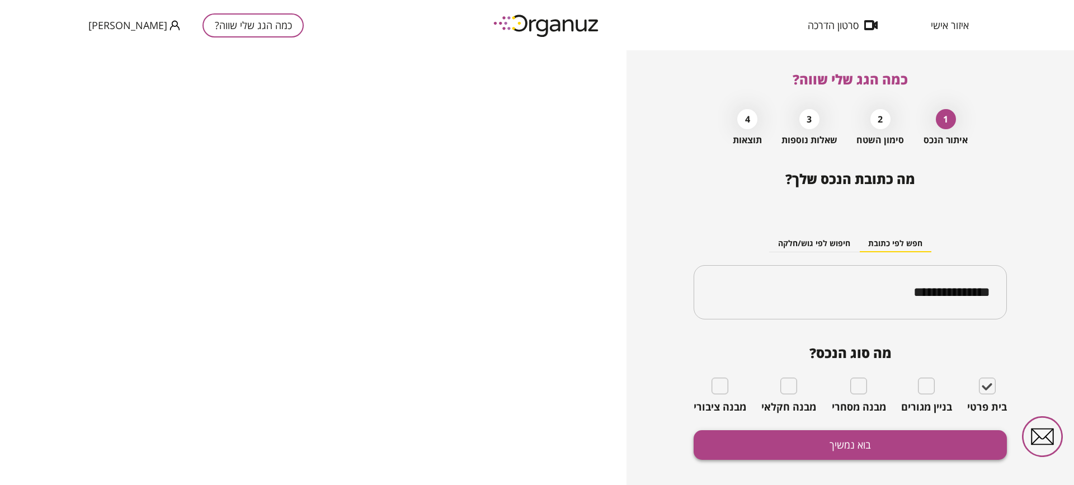
click at [804, 455] on button "בוא נמשיך" at bounding box center [850, 445] width 313 height 30
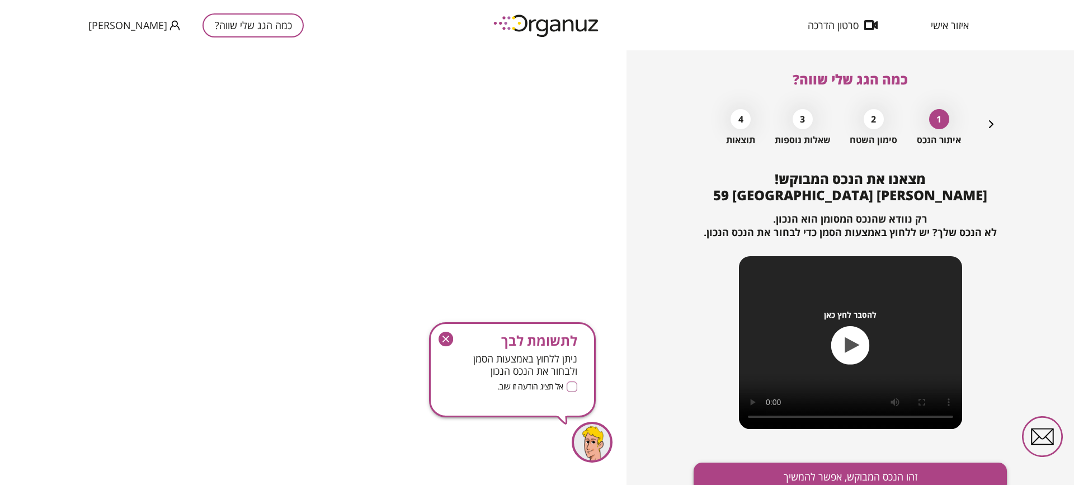
click at [809, 468] on button "זהו הנכס המבוקש, אפשר להמשיך" at bounding box center [850, 478] width 313 height 30
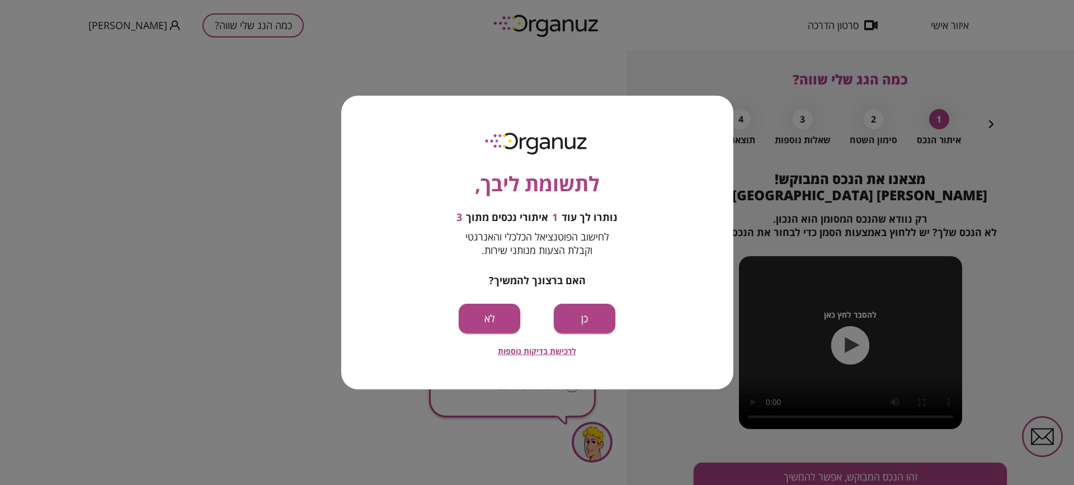
drag, startPoint x: 516, startPoint y: 322, endPoint x: 526, endPoint y: 316, distance: 12.1
click at [516, 322] on button "לא" at bounding box center [490, 319] width 62 height 30
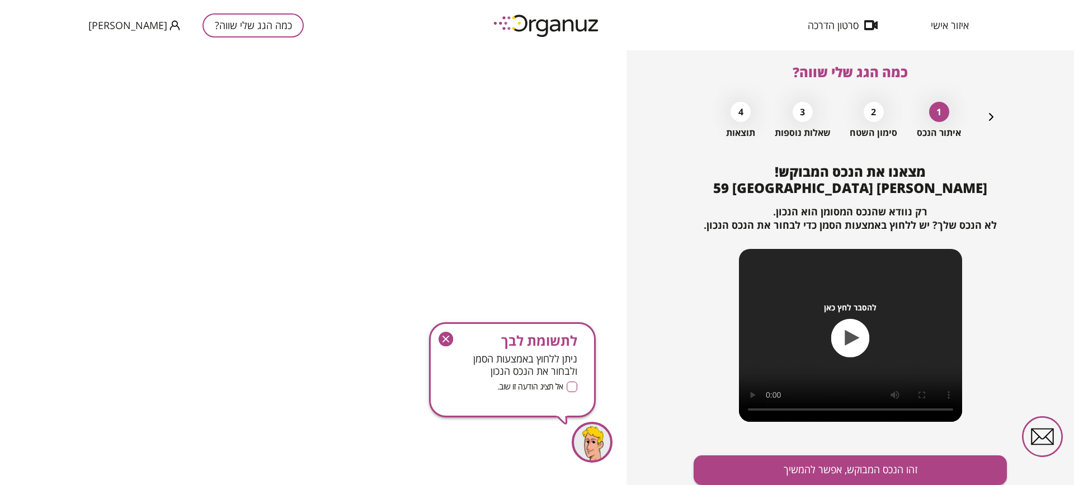
click at [997, 112] on div "כמה הגג שלי שווה? 1 איתור הנכס 2 סימון השטח 3 שאלות נוספות 4 תוצאות מצאנו את הנ…" at bounding box center [850, 260] width 313 height 435
click at [994, 119] on icon "button" at bounding box center [991, 116] width 13 height 13
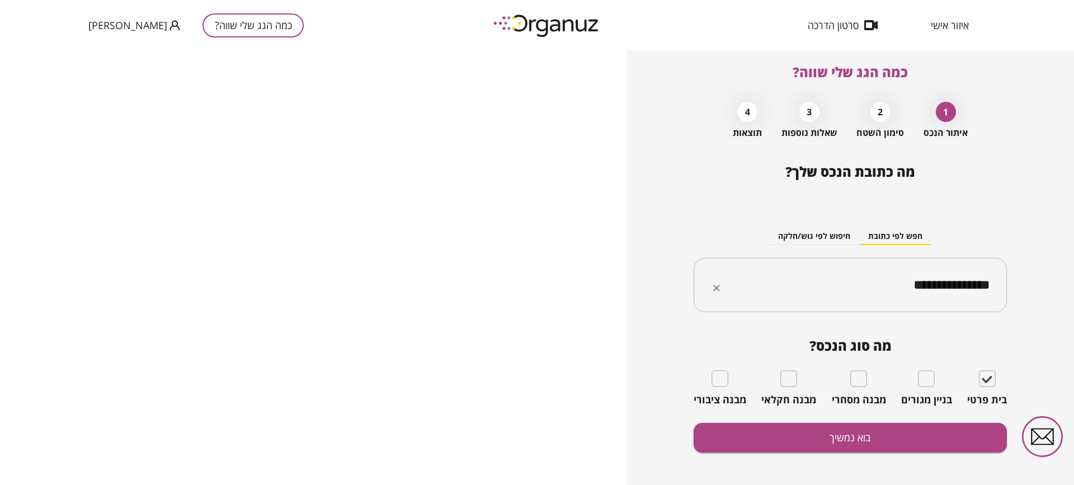
click at [914, 282] on input "**********" at bounding box center [855, 285] width 278 height 28
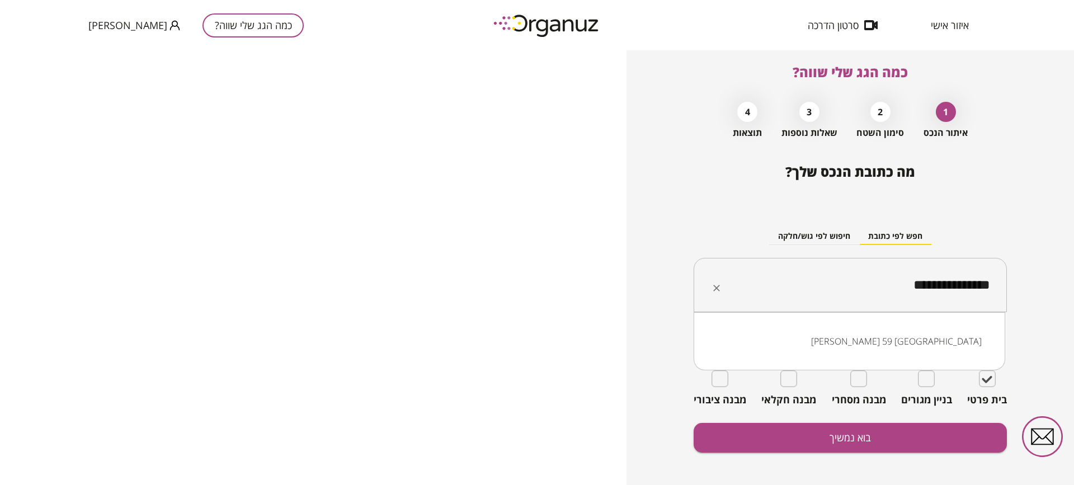
click at [914, 282] on input "**********" at bounding box center [855, 285] width 278 height 28
click at [905, 334] on li "הרא"ש 1 אשדוד" at bounding box center [849, 341] width 283 height 20
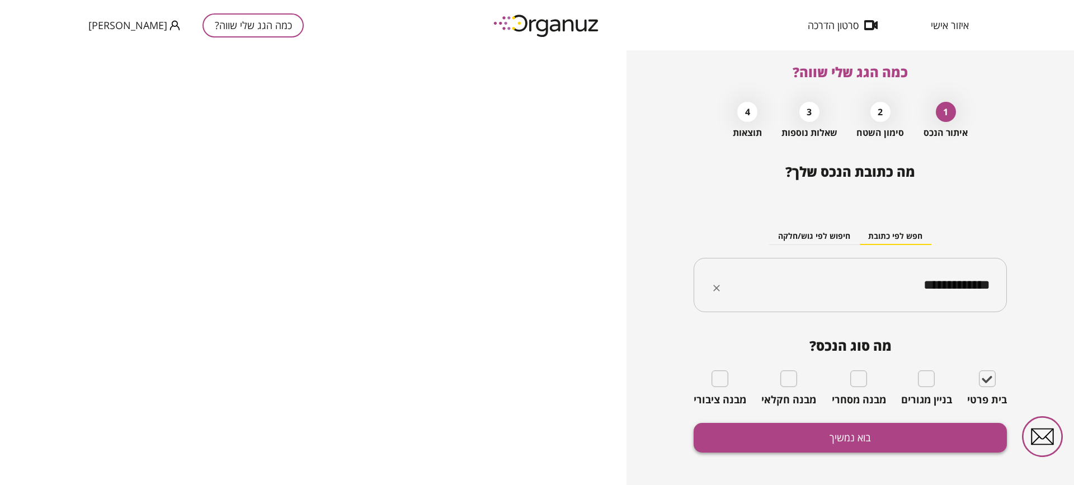
type input "**********"
click at [904, 431] on button "בוא נמשיך" at bounding box center [850, 438] width 313 height 30
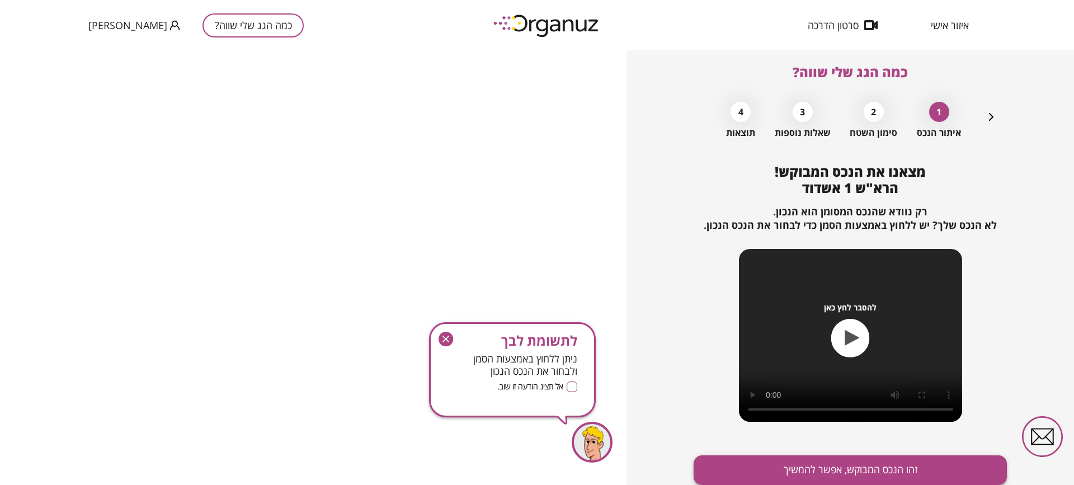
click at [890, 473] on button "זהו הנכס המבוקש, אפשר להמשיך" at bounding box center [850, 471] width 313 height 30
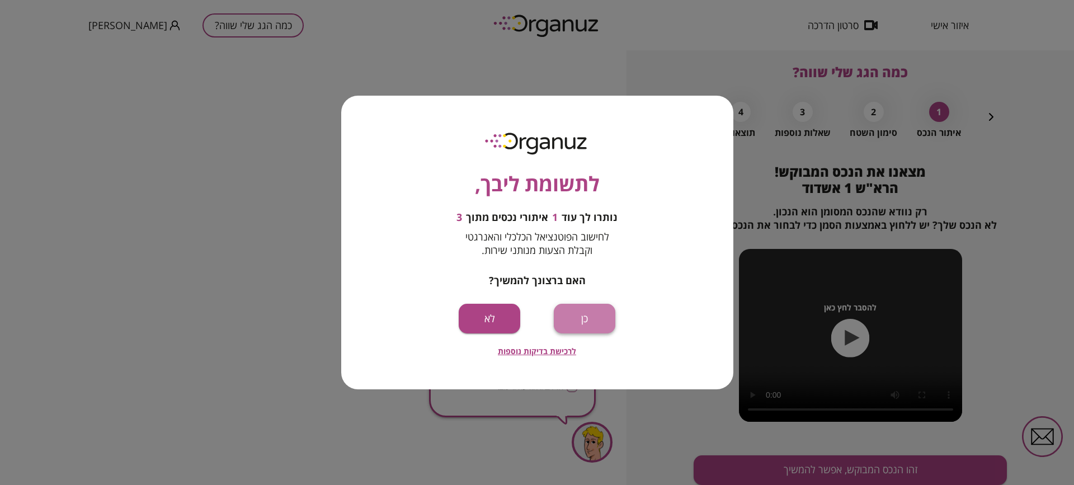
click at [571, 320] on button "כן" at bounding box center [585, 319] width 62 height 30
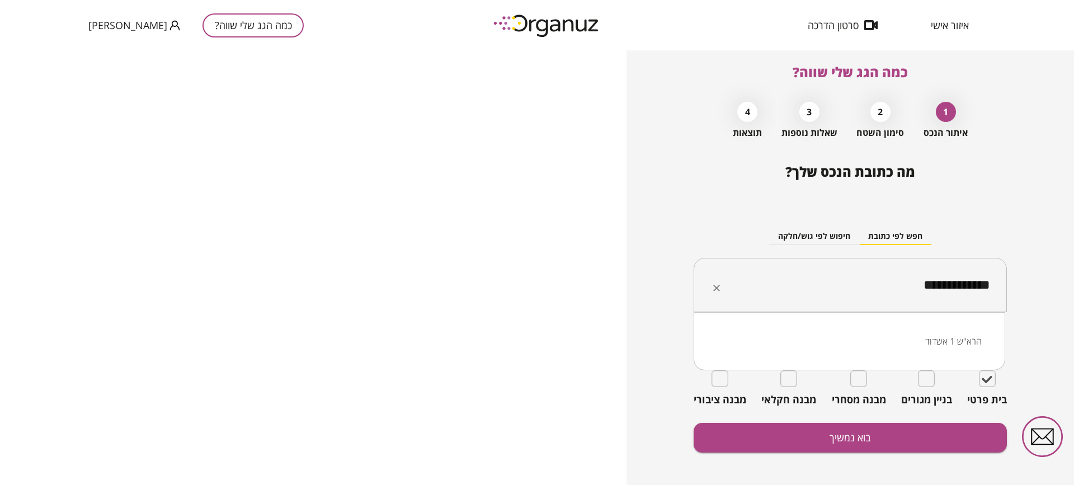
click at [946, 284] on input "**********" at bounding box center [855, 285] width 278 height 28
click at [946, 353] on ul "הרא"ש 9 אשדוד" at bounding box center [849, 341] width 283 height 29
click at [952, 341] on li "הרא"ש 9 אשדוד" at bounding box center [849, 341] width 283 height 20
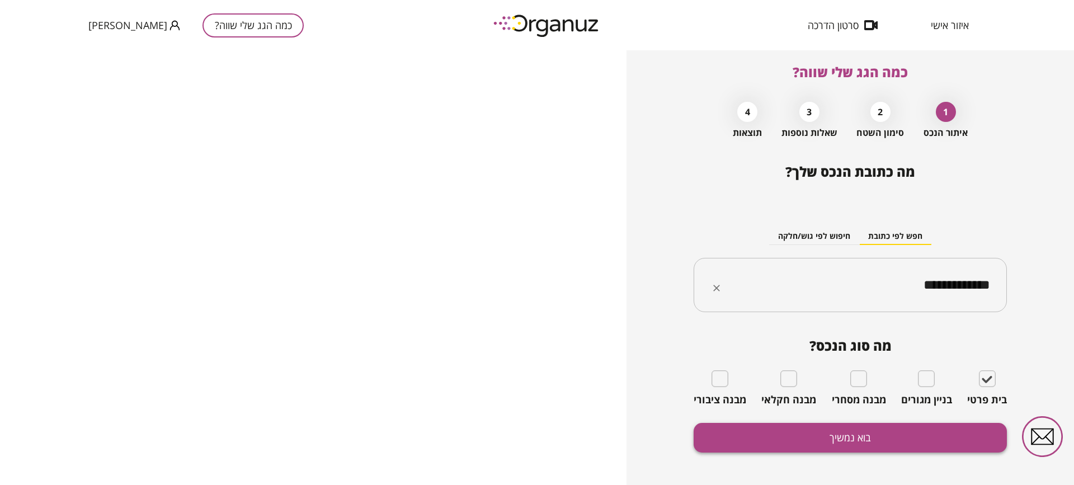
type input "**********"
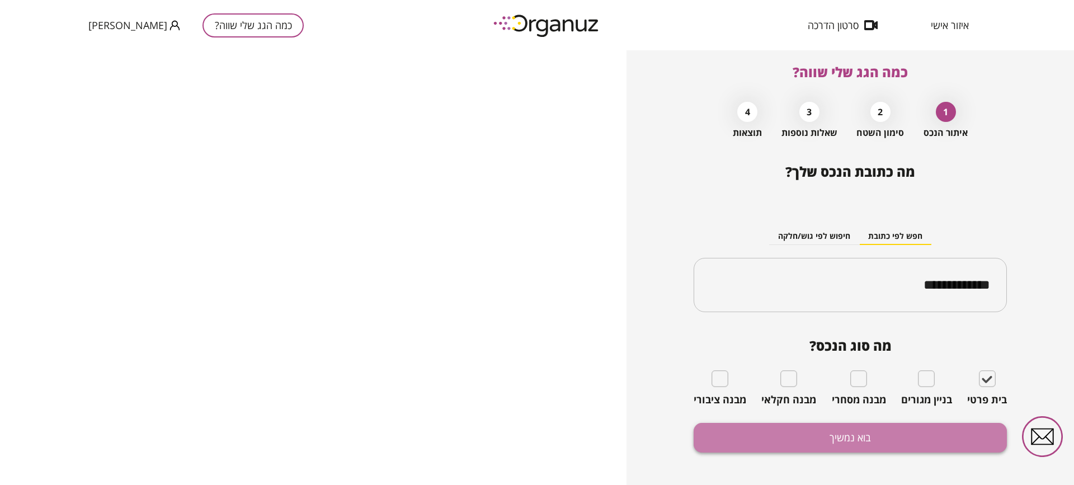
click at [869, 438] on button "בוא נמשיך" at bounding box center [850, 438] width 313 height 30
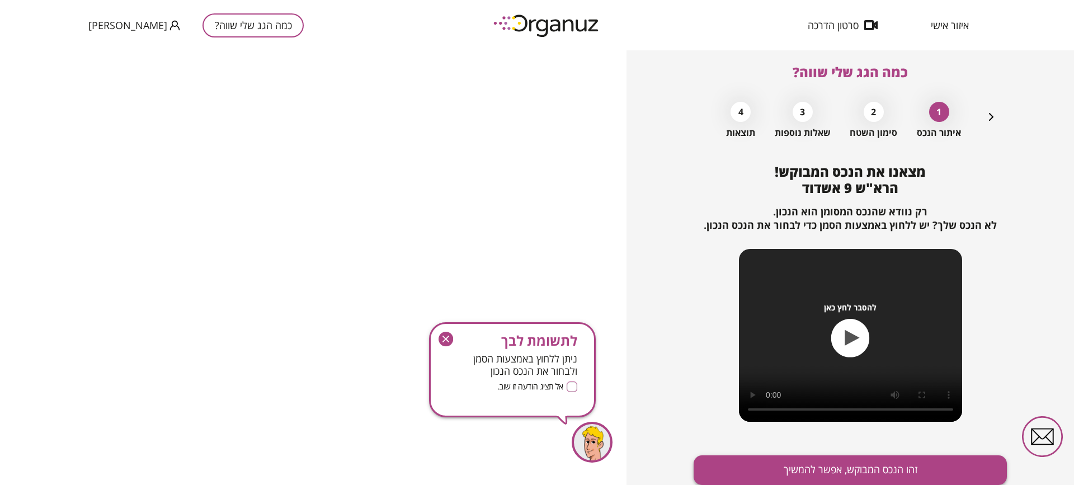
click at [848, 463] on button "זהו הנכס המבוקש, אפשר להמשיך" at bounding box center [850, 471] width 313 height 30
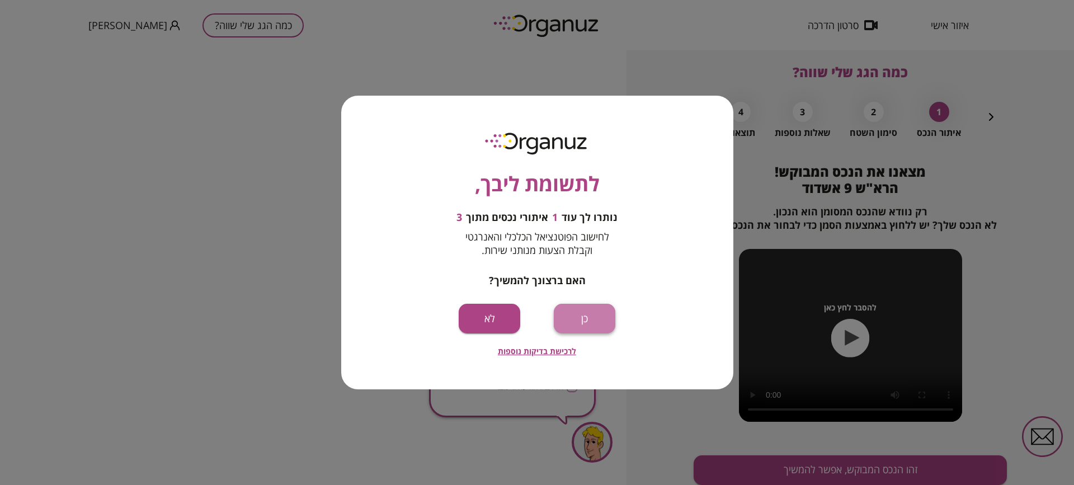
click at [590, 328] on button "כן" at bounding box center [585, 319] width 62 height 30
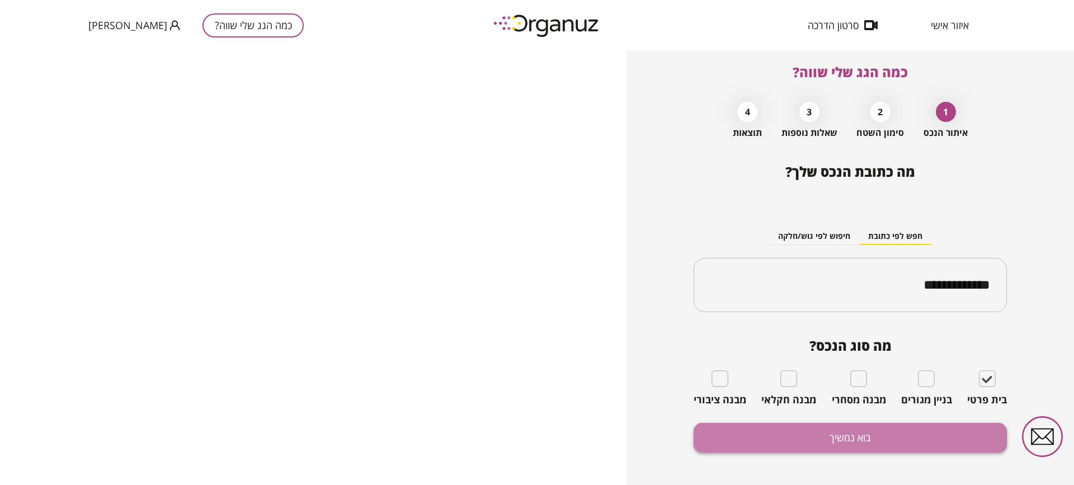
click at [801, 442] on button "בוא נמשיך" at bounding box center [850, 438] width 313 height 30
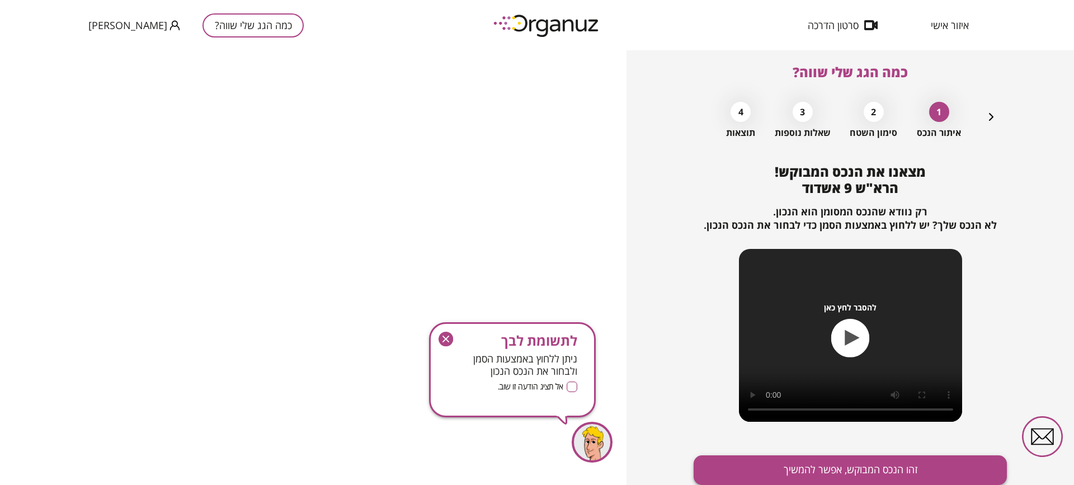
click at [801, 460] on button "זהו הנכס המבוקש, אפשר להמשיך" at bounding box center [850, 471] width 313 height 30
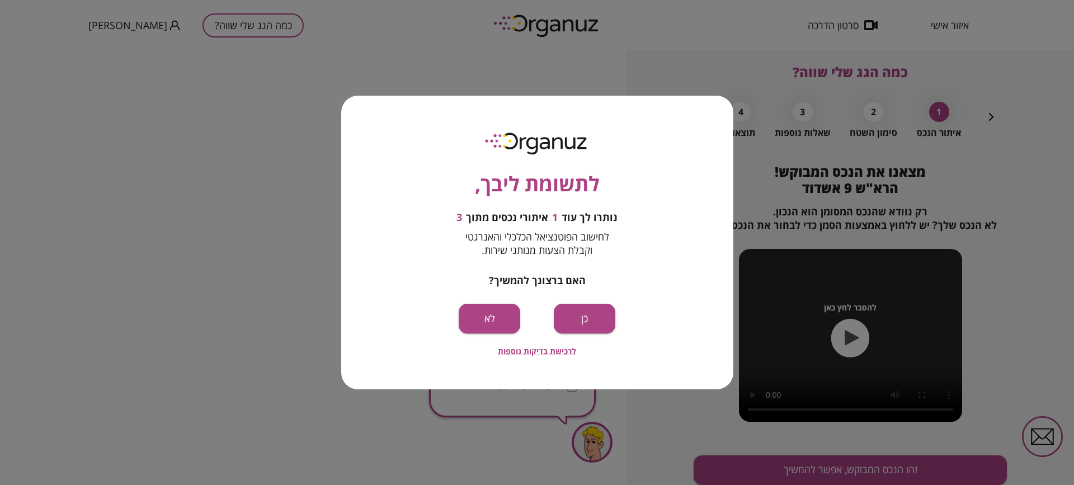
click at [527, 345] on div "לרכישת בדיקות נוספות" at bounding box center [537, 350] width 78 height 13
click at [527, 348] on span "לרכישת בדיקות נוספות" at bounding box center [537, 351] width 78 height 10
click at [496, 318] on button "לא" at bounding box center [490, 319] width 62 height 30
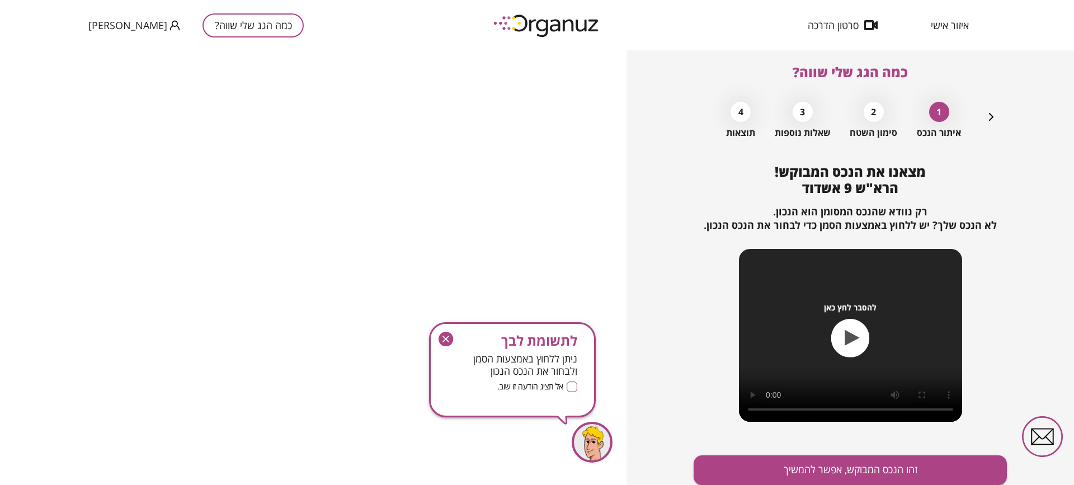
click at [451, 339] on icon "button" at bounding box center [446, 339] width 15 height 15
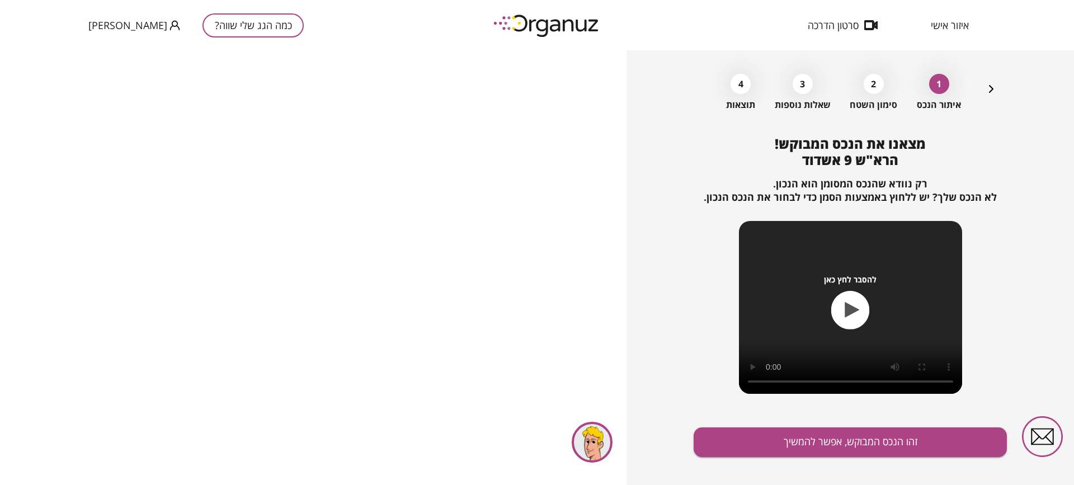
scroll to position [50, 0]
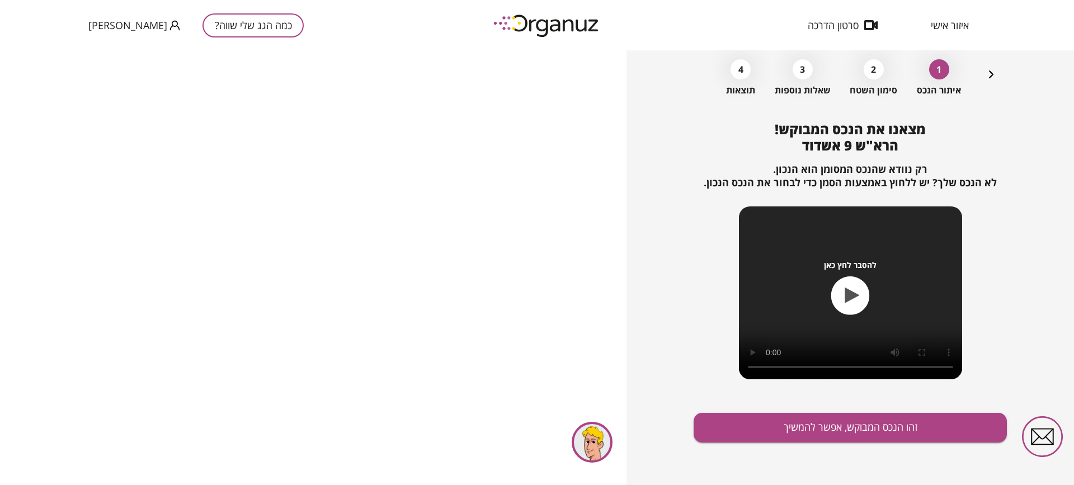
click at [839, 288] on icon "button" at bounding box center [851, 295] width 39 height 39
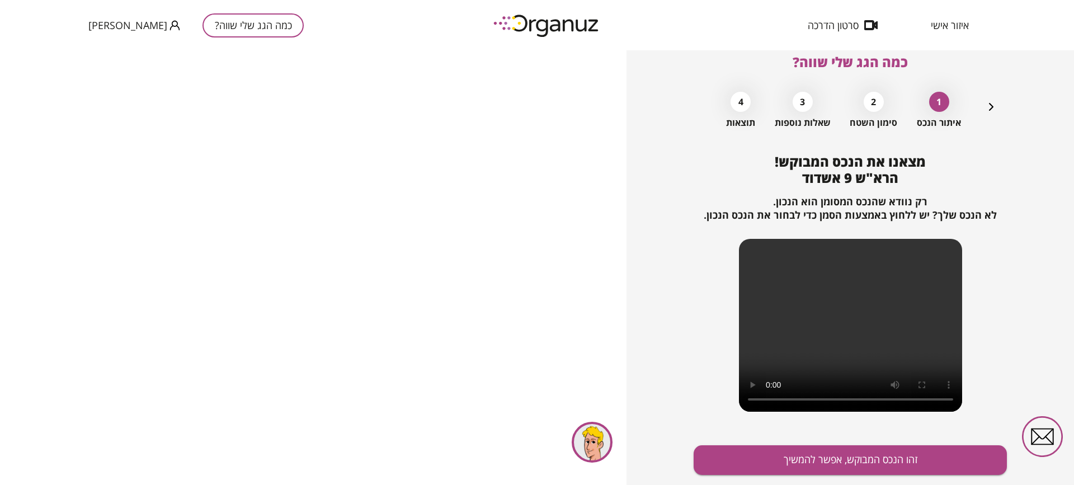
scroll to position [0, 0]
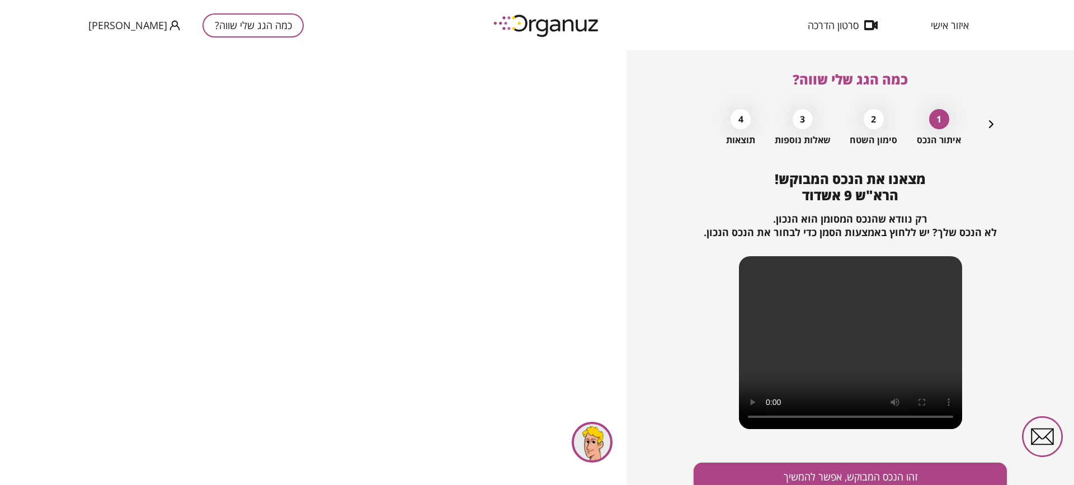
click at [855, 27] on span "סרטון הדרכה" at bounding box center [833, 25] width 51 height 11
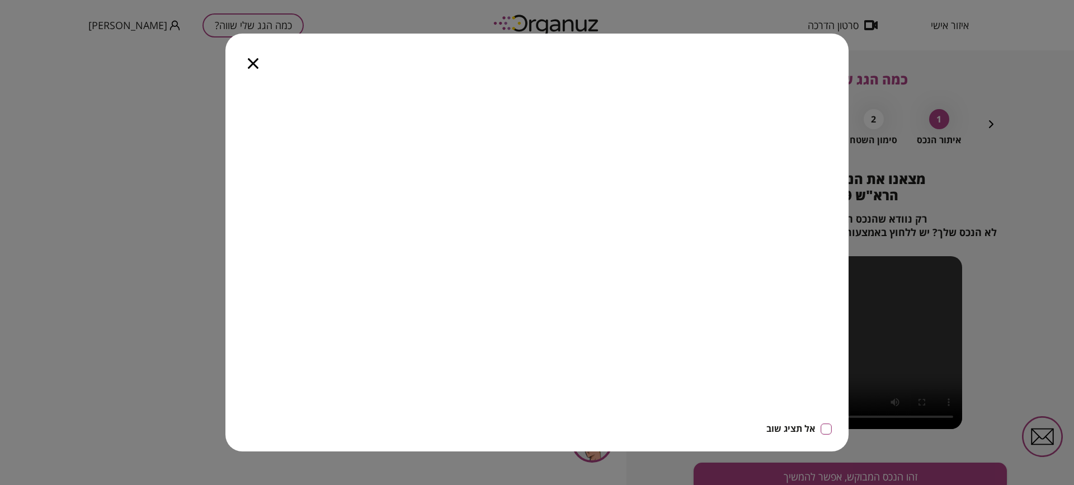
click at [257, 64] on icon "button" at bounding box center [253, 63] width 11 height 11
